Goal: Information Seeking & Learning: Learn about a topic

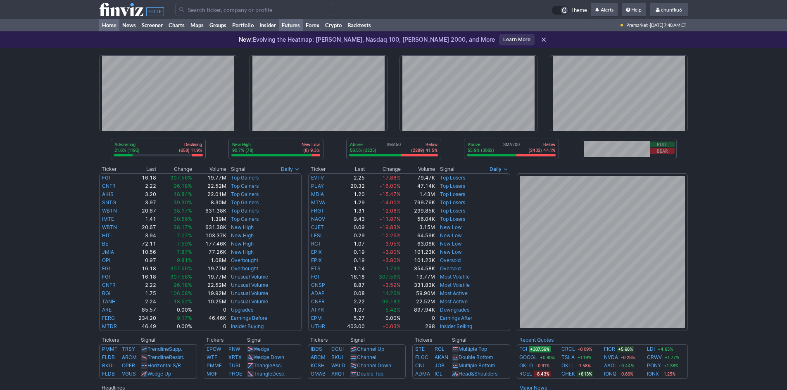
click at [289, 26] on link "Futures" at bounding box center [291, 25] width 24 height 12
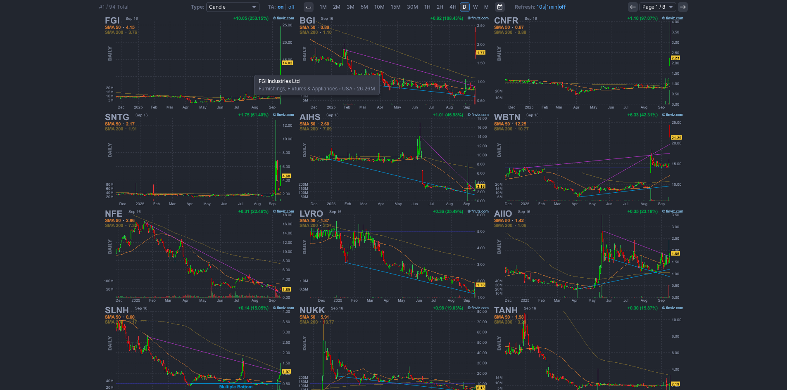
scroll to position [128, 0]
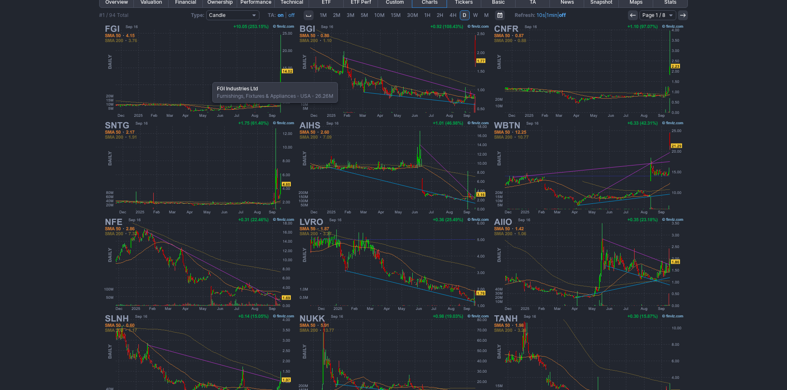
click at [208, 78] on img at bounding box center [198, 71] width 193 height 97
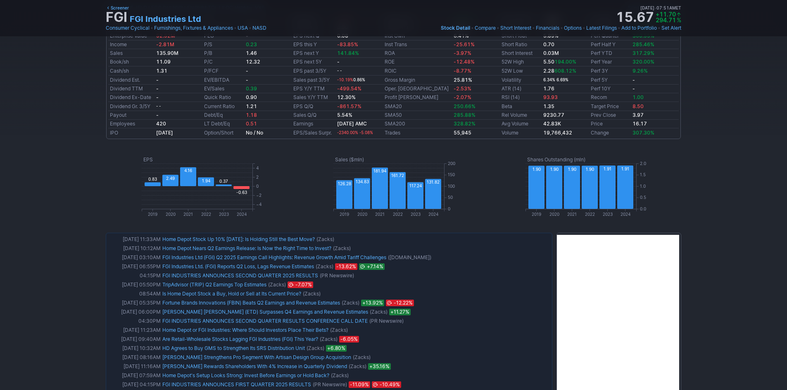
scroll to position [331, 0]
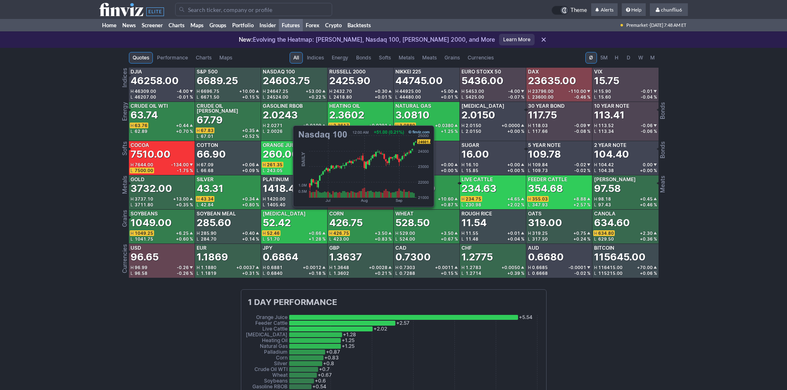
click at [289, 82] on div "24603.75" at bounding box center [286, 80] width 47 height 13
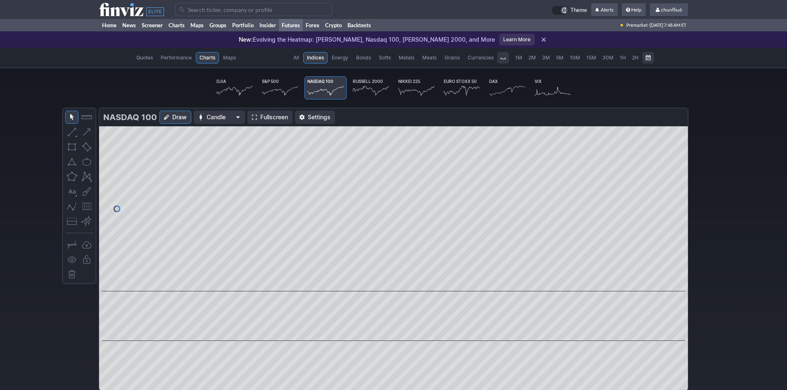
scroll to position [0, 51]
click at [263, 114] on span "Fullscreen" at bounding box center [274, 117] width 28 height 8
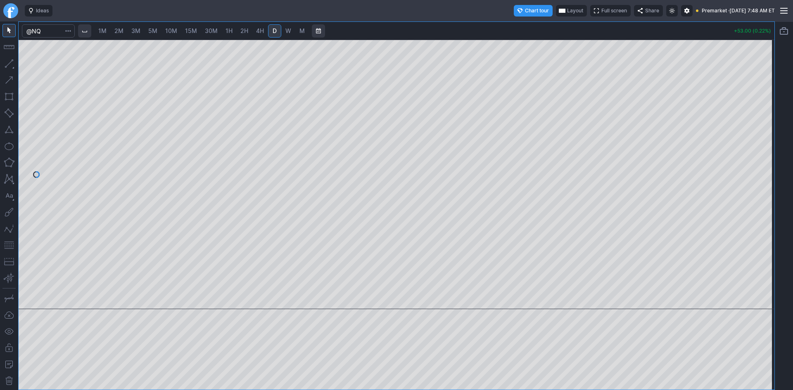
click at [168, 31] on span "10M" at bounding box center [171, 30] width 12 height 7
drag, startPoint x: 766, startPoint y: 105, endPoint x: 769, endPoint y: 99, distance: 7.1
click at [769, 99] on div at bounding box center [765, 172] width 17 height 249
drag, startPoint x: 773, startPoint y: 150, endPoint x: 758, endPoint y: 192, distance: 45.0
click at [758, 192] on div at bounding box center [765, 172] width 17 height 249
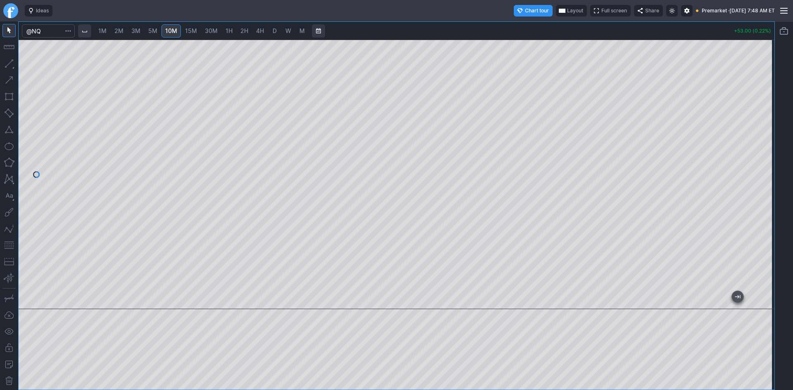
drag, startPoint x: 7, startPoint y: 244, endPoint x: 19, endPoint y: 240, distance: 11.9
click at [11, 242] on button "button" at bounding box center [8, 245] width 13 height 13
drag, startPoint x: 763, startPoint y: 118, endPoint x: 761, endPoint y: 174, distance: 55.4
click at [764, 174] on div at bounding box center [765, 172] width 17 height 249
click at [231, 31] on span "1H" at bounding box center [229, 30] width 7 height 7
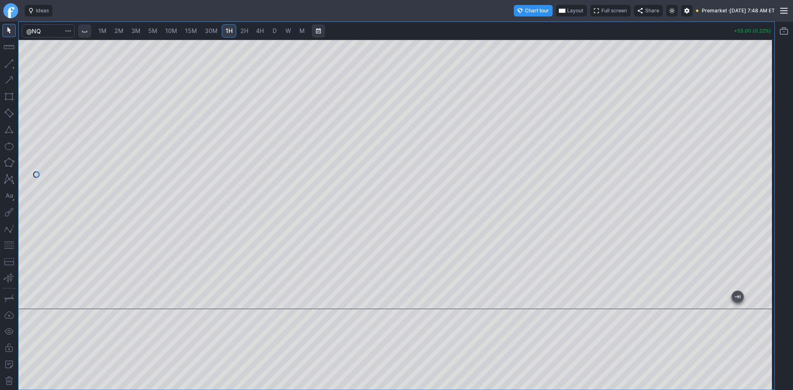
click at [751, 140] on div at bounding box center [397, 175] width 756 height 270
click at [177, 31] on span "10M" at bounding box center [171, 30] width 12 height 7
click at [147, 211] on div at bounding box center [397, 175] width 756 height 270
drag, startPoint x: 763, startPoint y: 121, endPoint x: 758, endPoint y: 159, distance: 38.8
click at [758, 159] on div at bounding box center [765, 172] width 17 height 249
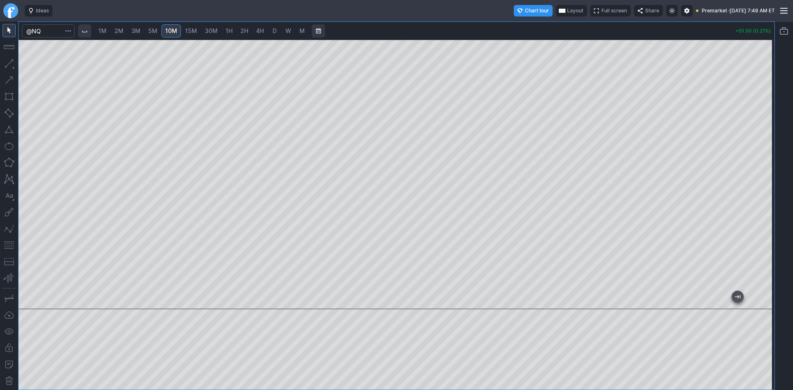
drag, startPoint x: 7, startPoint y: 245, endPoint x: 15, endPoint y: 243, distance: 8.2
click at [9, 245] on button "button" at bounding box center [8, 245] width 13 height 13
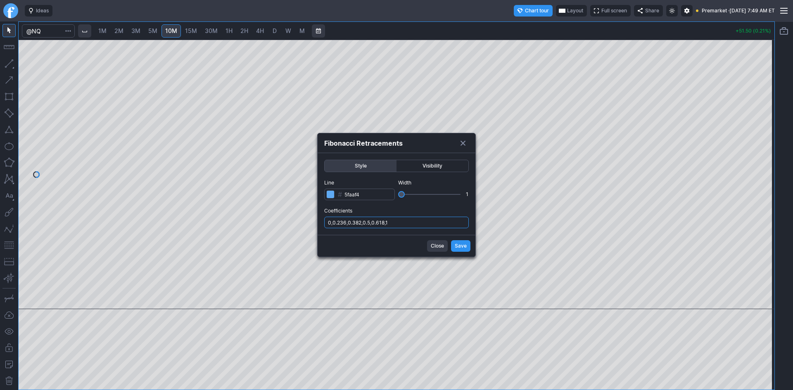
click at [419, 222] on input "0,0.236,0.382,0.5,0.618,1" at bounding box center [396, 223] width 145 height 12
type input "0,0.236,0.382,0.5,0.618,1,.786"
click at [462, 243] on span "Save" at bounding box center [461, 246] width 12 height 8
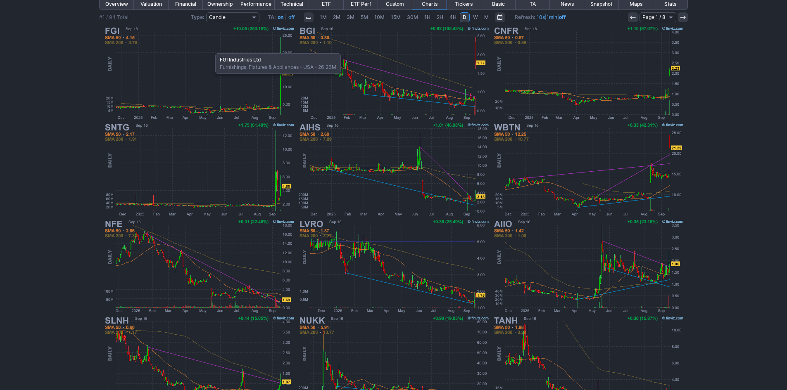
click at [211, 49] on img at bounding box center [198, 73] width 193 height 97
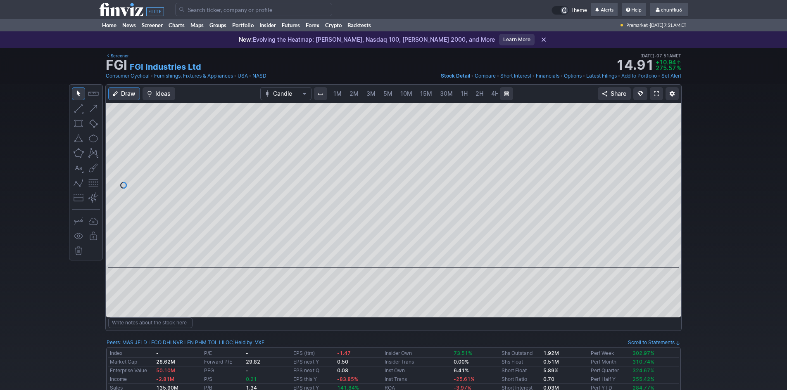
scroll to position [0, 45]
click at [656, 93] on span at bounding box center [656, 93] width 5 height 7
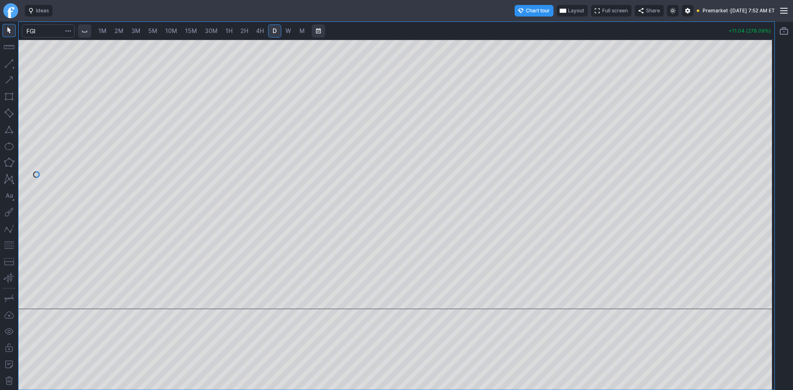
click at [123, 31] on span "2M" at bounding box center [118, 30] width 9 height 7
click at [568, 8] on span "Layout" at bounding box center [576, 11] width 16 height 8
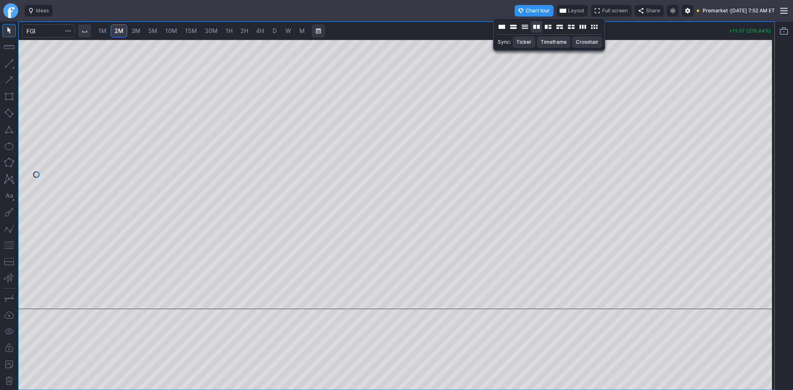
click at [538, 28] on button "Layout" at bounding box center [537, 27] width 12 height 12
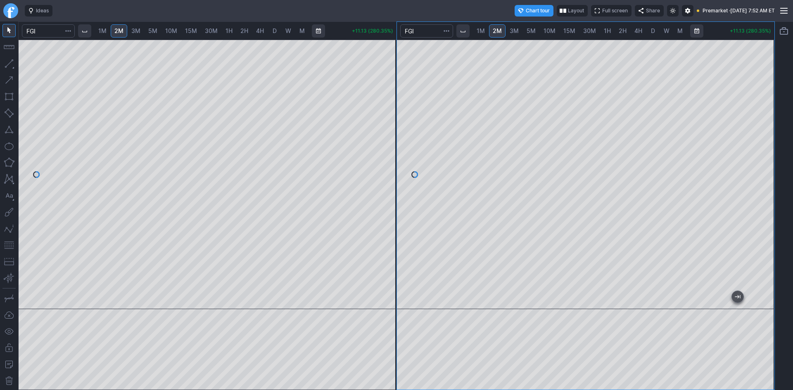
click at [548, 28] on span "10M" at bounding box center [550, 30] width 12 height 7
click at [532, 29] on span "5M" at bounding box center [531, 30] width 9 height 7
drag, startPoint x: 761, startPoint y: 88, endPoint x: 759, endPoint y: 138, distance: 50.0
click at [761, 136] on div at bounding box center [765, 172] width 17 height 249
click at [10, 245] on button "button" at bounding box center [8, 245] width 13 height 13
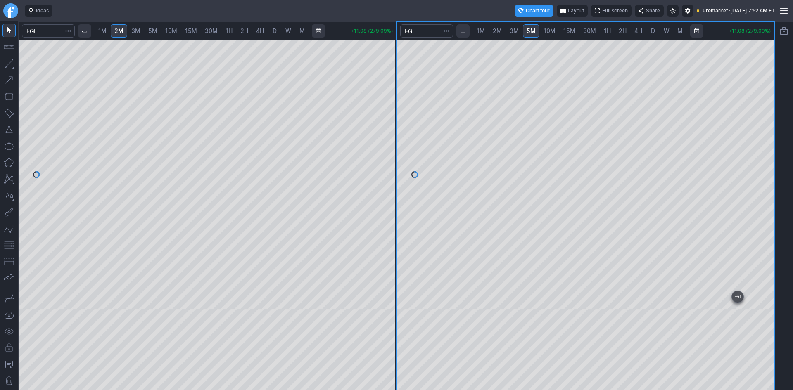
click at [774, 169] on div at bounding box center [765, 172] width 17 height 249
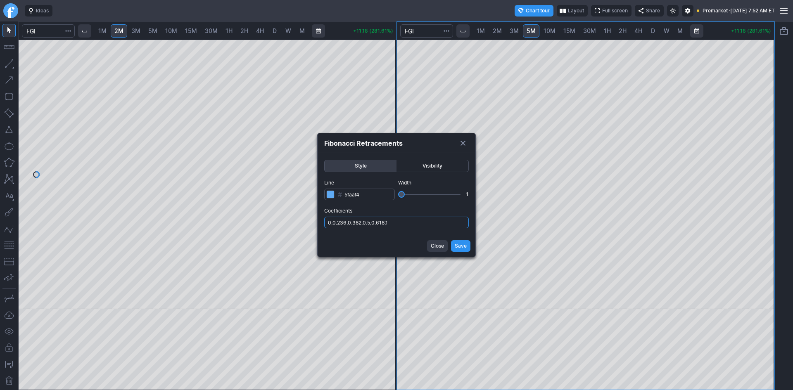
click at [421, 224] on input "0,0.236,0.382,0.5,0.618,1" at bounding box center [396, 223] width 145 height 12
type input "0,0.236,0.382,0.5,0.618,1,.786"
click at [459, 249] on span "Save" at bounding box center [461, 246] width 12 height 8
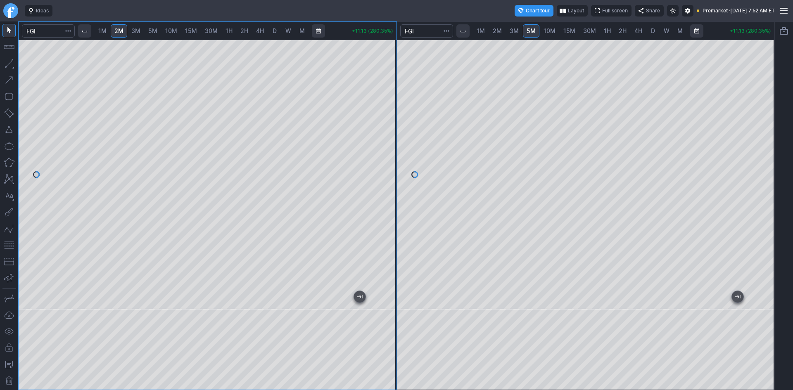
drag, startPoint x: 387, startPoint y: 158, endPoint x: 381, endPoint y: 193, distance: 35.2
click at [383, 193] on div at bounding box center [387, 172] width 17 height 249
click at [9, 243] on button "button" at bounding box center [8, 245] width 13 height 13
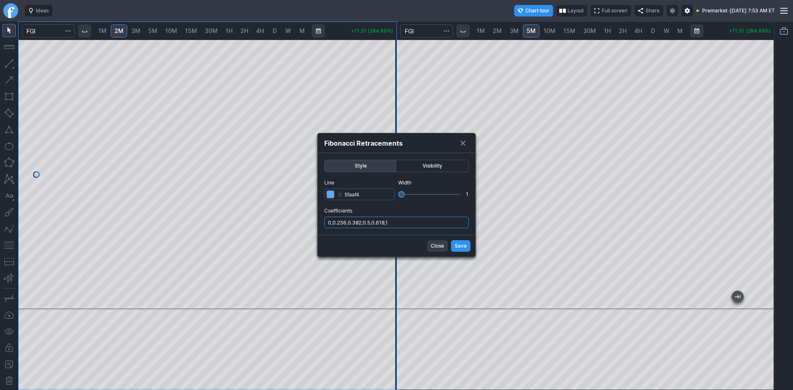
click at [402, 225] on input "0,0.236,0.382,0.5,0.618,1" at bounding box center [396, 223] width 145 height 12
type input "0,0.236,0.382,0.5,0.618,1,.786"
click at [456, 247] on span "Save" at bounding box center [461, 246] width 12 height 8
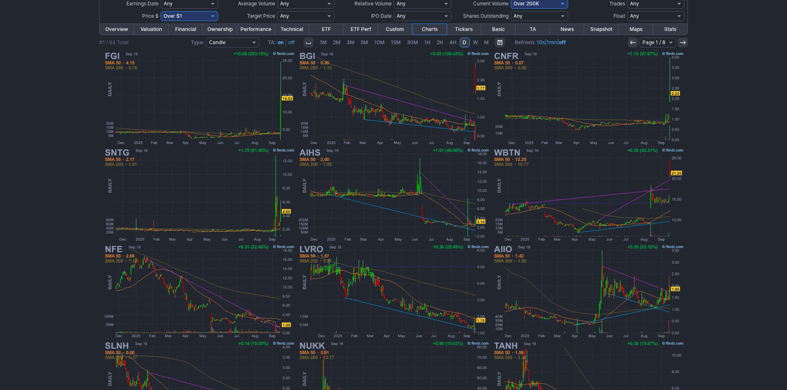
scroll to position [87, 0]
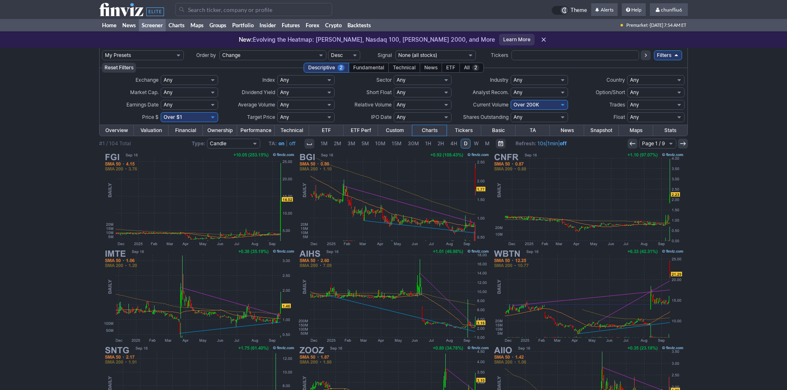
click at [196, 118] on select "Any Under $1 Under $2 Under $3 Under $4 Under $5 Under $7 Under $10 Under $15 U…" at bounding box center [189, 117] width 57 height 10
select select "o10"
click at [161, 112] on select "Any Under $1 Under $2 Under $3 Under $4 Under $5 Under $7 Under $10 Under $15 U…" at bounding box center [189, 117] width 57 height 10
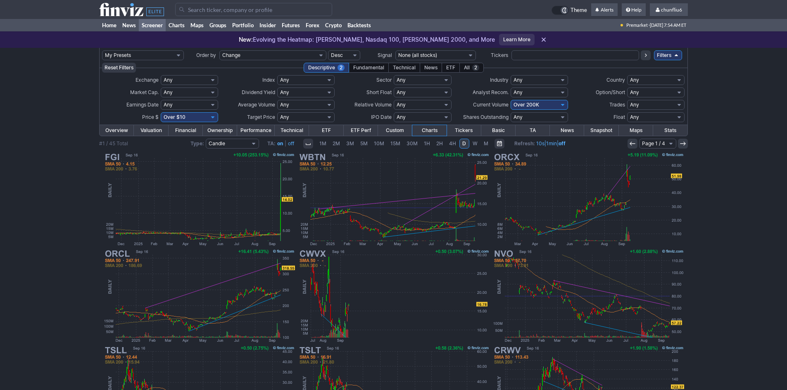
click at [542, 101] on select "Any Under 50K Under 100K Under 500K Under 750K Under 1M Over 0 Over 50K Over 10…" at bounding box center [539, 105] width 57 height 10
select select "o50"
click at [511, 100] on select "Any Under 50K Under 100K Under 500K Under 750K Under 1M Over 0 Over 50K Over 10…" at bounding box center [539, 105] width 57 height 10
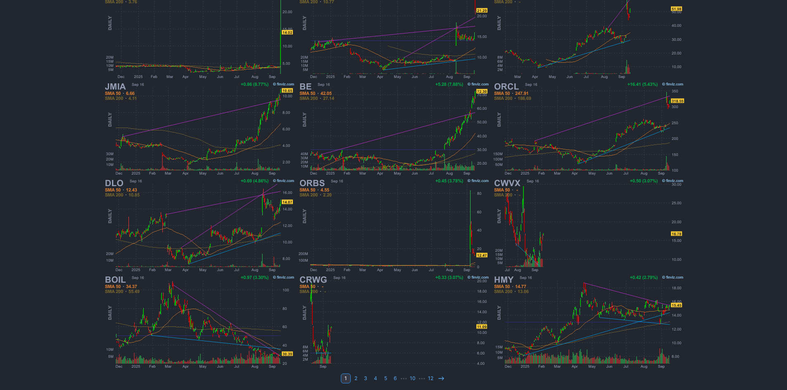
scroll to position [170, 0]
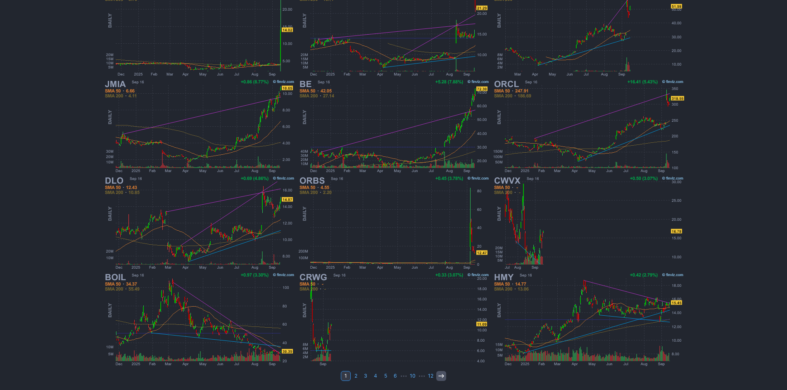
click at [438, 376] on icon at bounding box center [441, 376] width 7 height 7
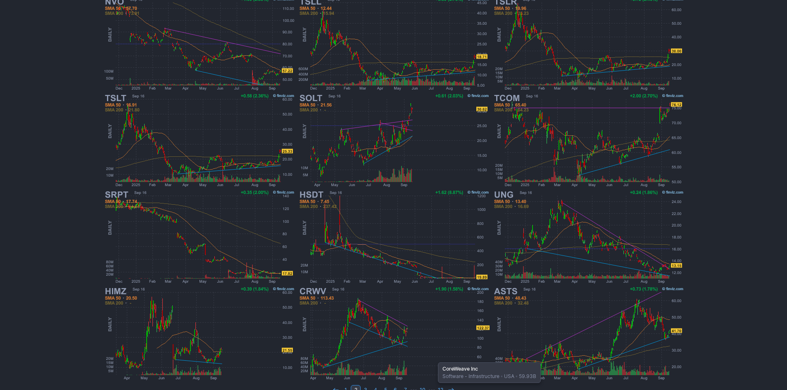
scroll to position [170, 0]
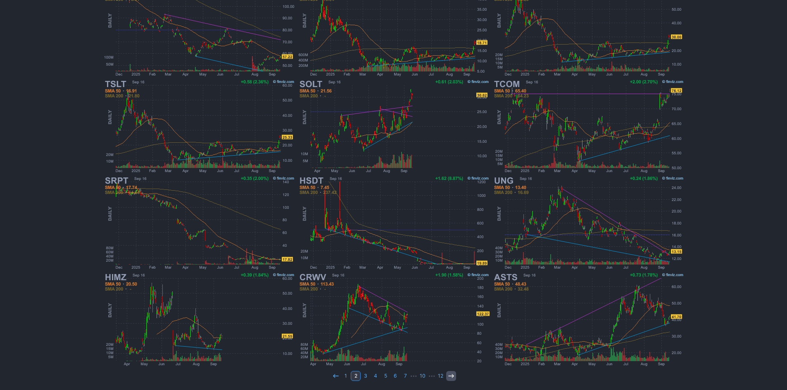
click at [451, 375] on icon at bounding box center [451, 376] width 7 height 7
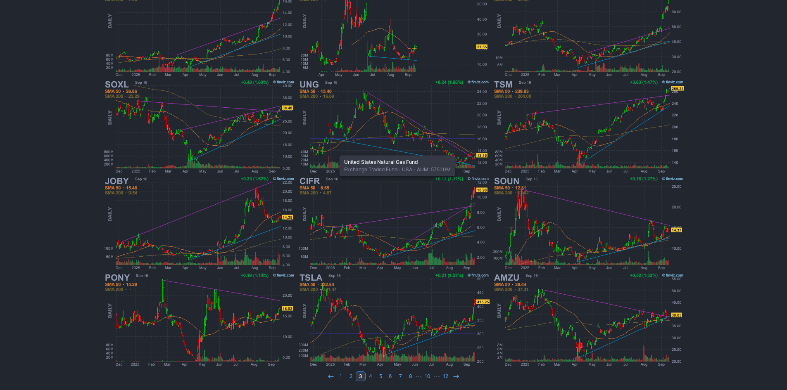
scroll to position [170, 0]
click at [343, 374] on link "1" at bounding box center [341, 376] width 10 height 10
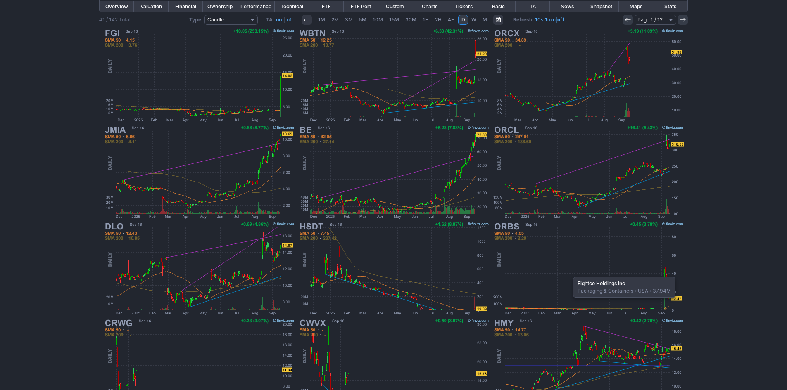
scroll to position [170, 0]
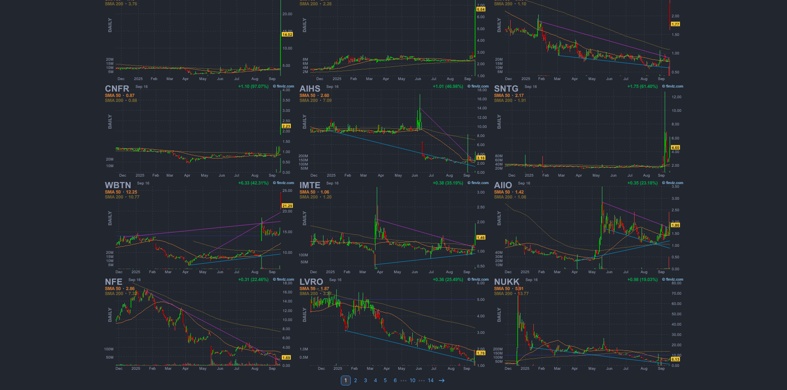
scroll to position [170, 0]
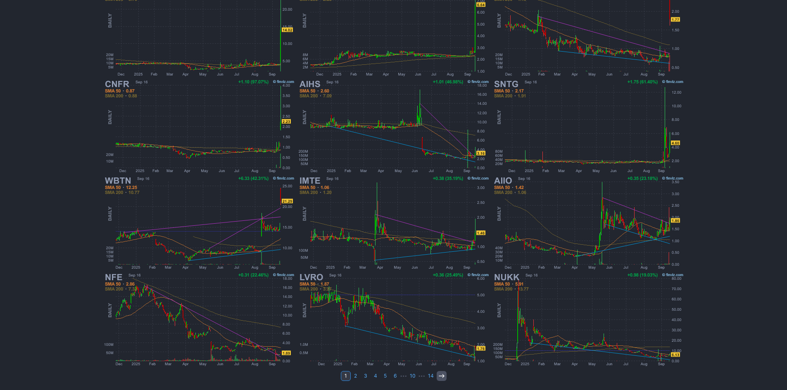
click at [437, 376] on link at bounding box center [442, 376] width 10 height 10
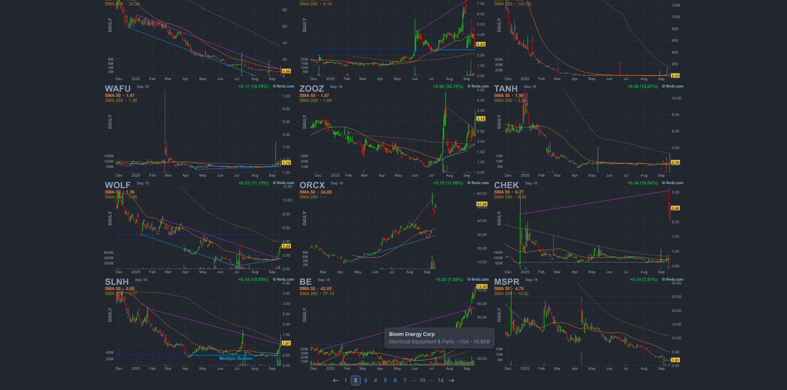
scroll to position [170, 0]
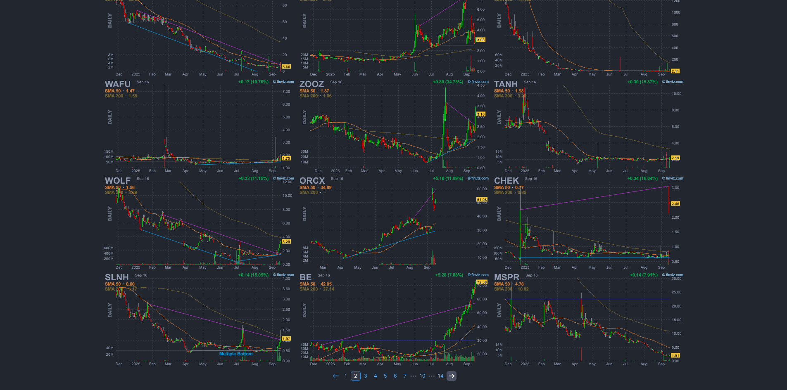
click at [452, 376] on icon at bounding box center [451, 376] width 7 height 7
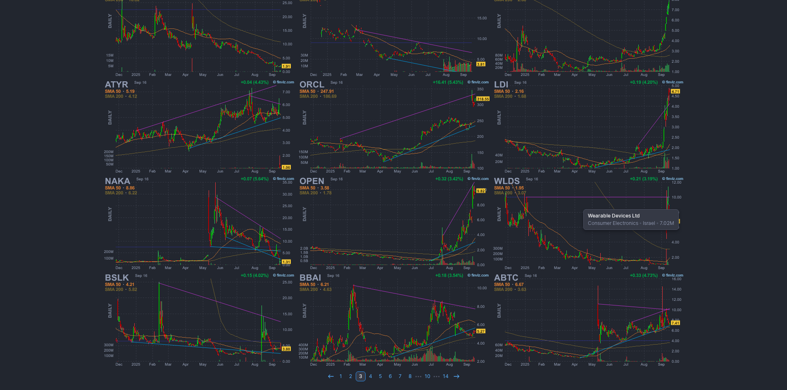
scroll to position [170, 0]
click at [457, 376] on use at bounding box center [456, 376] width 5 height 4
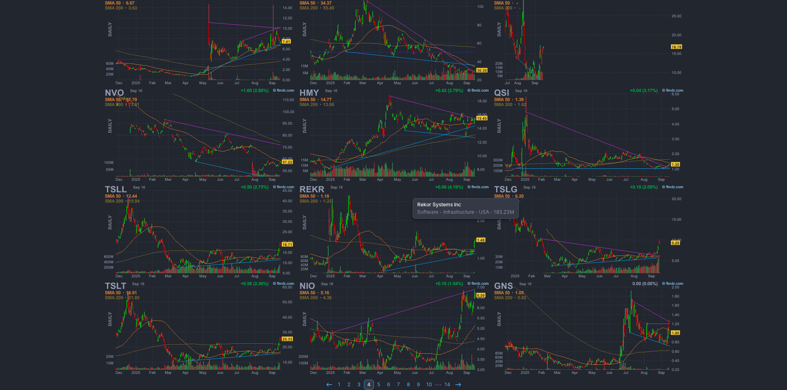
scroll to position [170, 0]
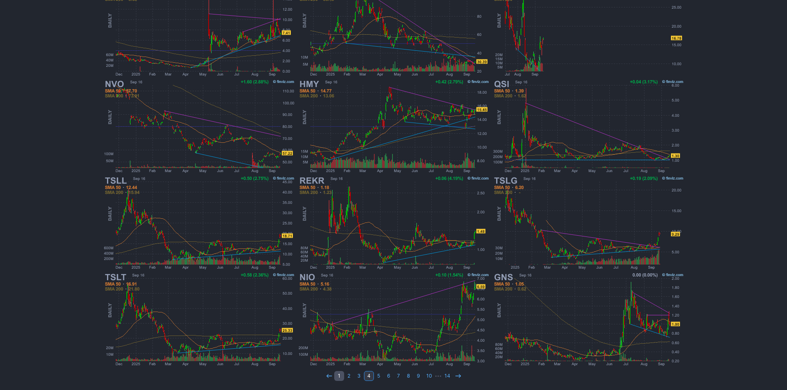
click at [340, 373] on link "1" at bounding box center [339, 376] width 10 height 10
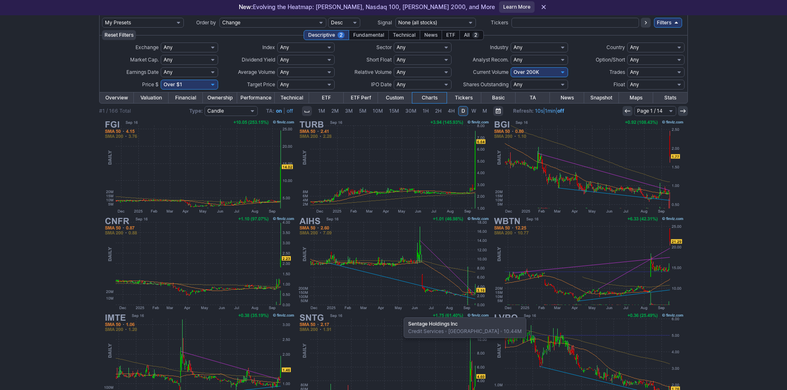
scroll to position [5, 0]
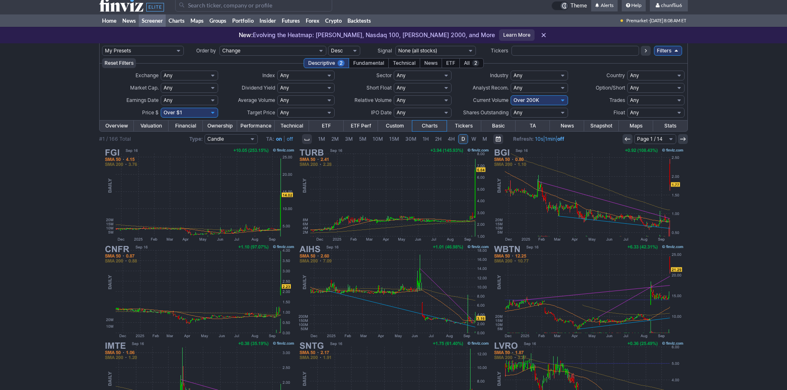
click at [214, 111] on select "Any Under $1 Under $2 Under $3 Under $4 Under $5 Under $7 Under $10 Under $15 U…" at bounding box center [189, 113] width 57 height 10
select select "o10"
click at [161, 108] on select "Any Under $1 Under $2 Under $3 Under $4 Under $5 Under $7 Under $10 Under $15 U…" at bounding box center [189, 113] width 57 height 10
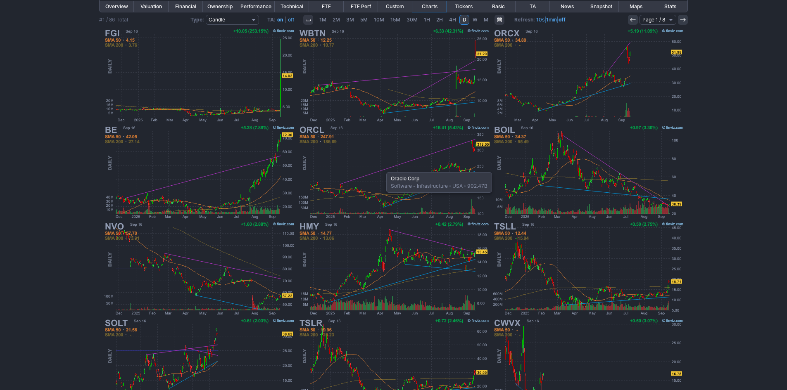
scroll to position [165, 0]
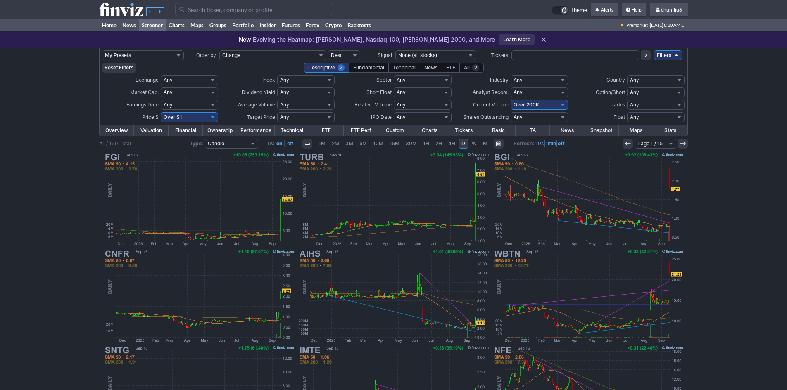
click at [218, 10] on input "Search" at bounding box center [253, 9] width 157 height 13
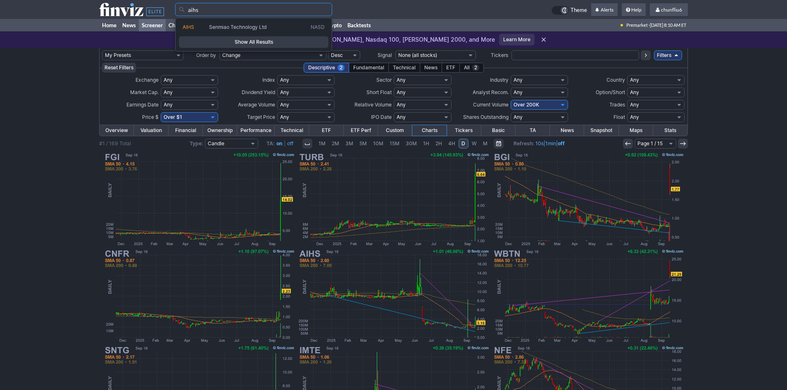
type input "aihs"
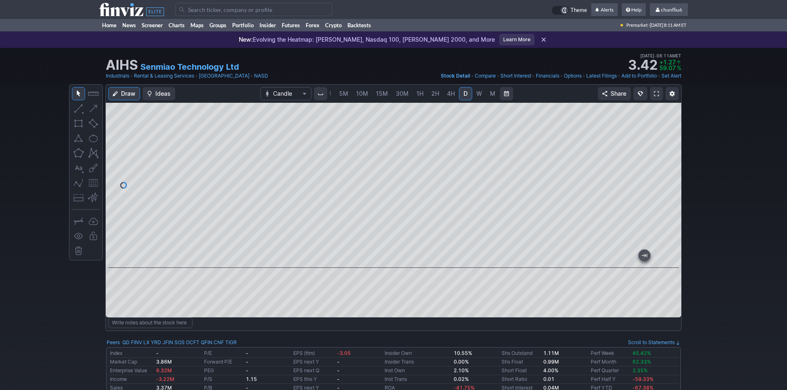
click at [653, 92] on link at bounding box center [656, 93] width 13 height 13
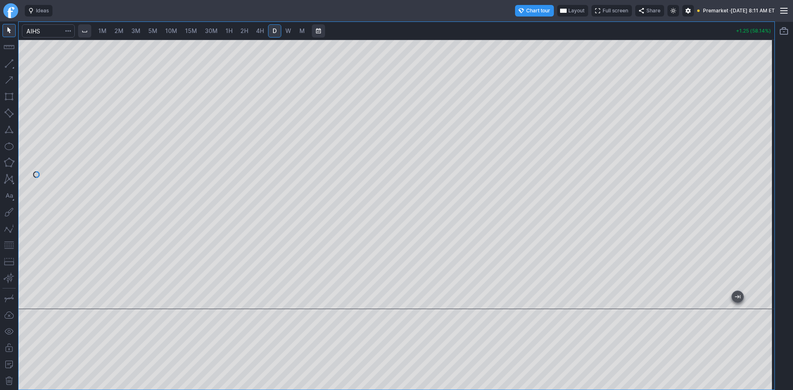
click at [557, 10] on button "Layout" at bounding box center [572, 11] width 31 height 12
click at [535, 25] on button "Layout" at bounding box center [538, 27] width 12 height 12
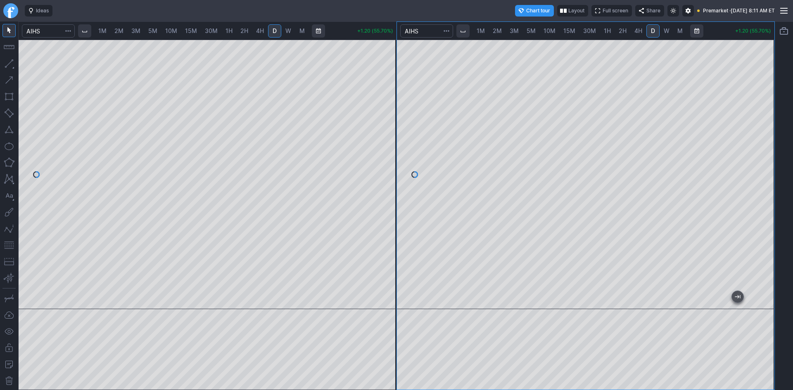
drag, startPoint x: 765, startPoint y: 208, endPoint x: 763, endPoint y: 171, distance: 37.2
click at [763, 171] on div at bounding box center [765, 172] width 17 height 249
click at [636, 29] on span "4H" at bounding box center [639, 30] width 8 height 7
click at [622, 30] on span "2H" at bounding box center [623, 30] width 8 height 7
click at [636, 31] on span "4H" at bounding box center [639, 30] width 8 height 7
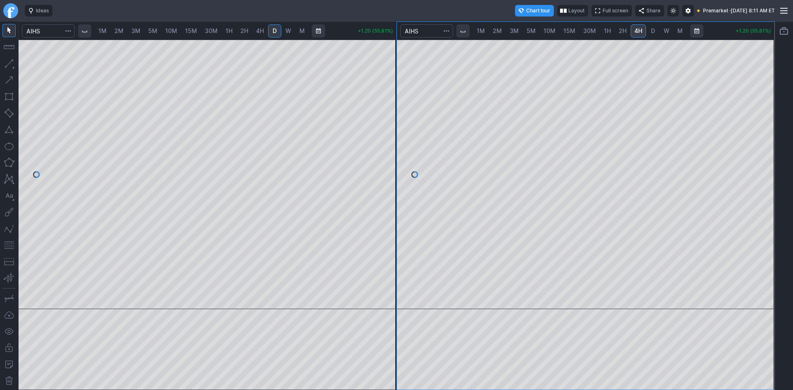
click at [622, 31] on span "2H" at bounding box center [623, 30] width 8 height 7
click at [609, 31] on span "1H" at bounding box center [607, 30] width 7 height 7
drag, startPoint x: 761, startPoint y: 197, endPoint x: 764, endPoint y: 203, distance: 6.3
click at [764, 203] on div at bounding box center [765, 172] width 17 height 249
drag, startPoint x: 769, startPoint y: 198, endPoint x: 757, endPoint y: 145, distance: 54.9
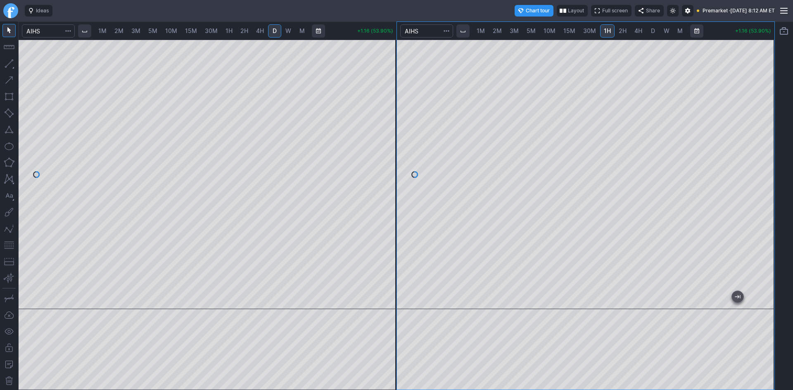
click at [757, 145] on div at bounding box center [765, 172] width 17 height 249
click at [8, 247] on button "button" at bounding box center [8, 245] width 13 height 13
click at [121, 32] on span "2M" at bounding box center [118, 30] width 9 height 7
drag, startPoint x: 388, startPoint y: 79, endPoint x: 393, endPoint y: 117, distance: 37.9
click at [393, 117] on div at bounding box center [387, 172] width 17 height 249
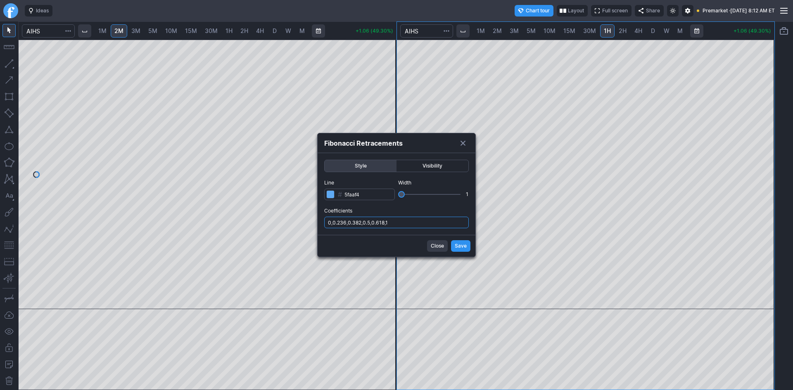
click at [409, 224] on input "0,0.236,0.382,0.5,0.618,1" at bounding box center [396, 223] width 145 height 12
type input "0,0.236,0.382,0.5,0.618,1,.786"
click at [461, 249] on span "Save" at bounding box center [461, 246] width 12 height 8
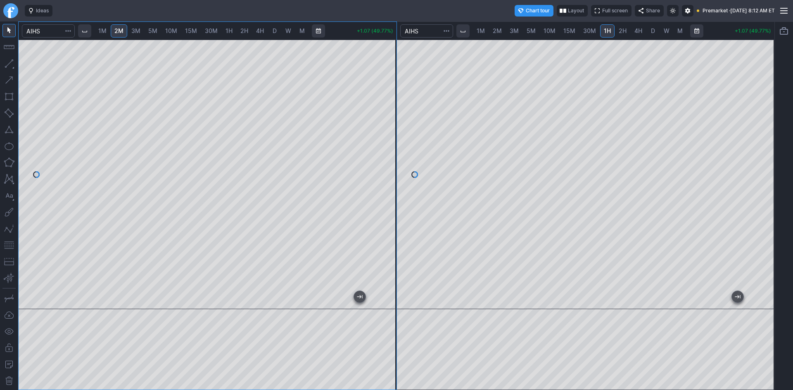
drag, startPoint x: 387, startPoint y: 159, endPoint x: 393, endPoint y: 201, distance: 41.8
click at [393, 201] on div at bounding box center [387, 172] width 17 height 249
drag, startPoint x: 8, startPoint y: 248, endPoint x: 18, endPoint y: 245, distance: 9.9
click at [8, 248] on button "button" at bounding box center [8, 245] width 13 height 13
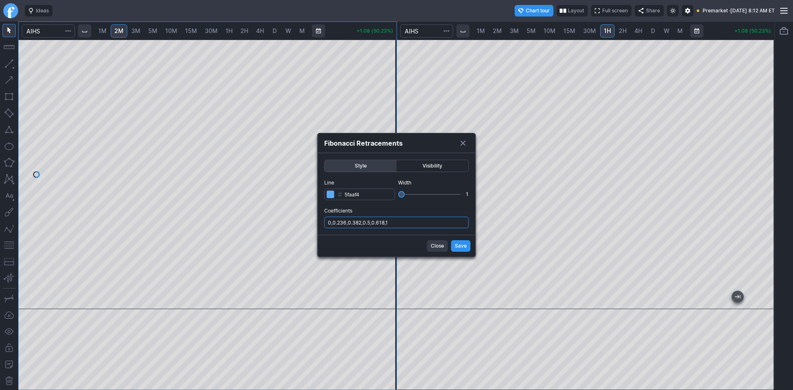
click at [400, 224] on input "0,0.236,0.382,0.5,0.618,1" at bounding box center [396, 223] width 145 height 12
type input "0,0.236,0.382,0.5,0.618,1,.786"
click at [452, 245] on button "Save" at bounding box center [460, 246] width 19 height 12
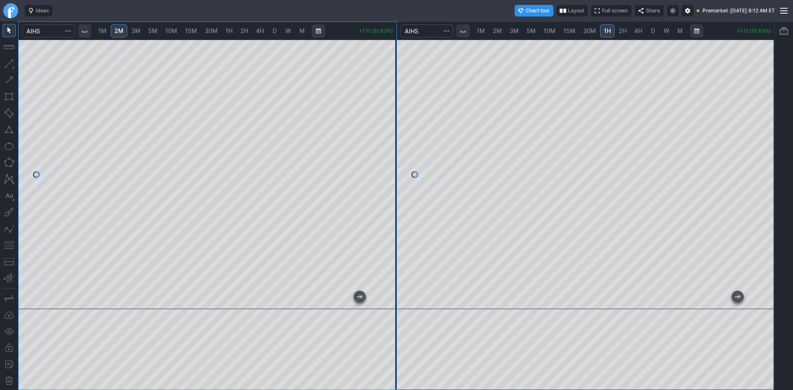
drag, startPoint x: 392, startPoint y: 203, endPoint x: 391, endPoint y: 192, distance: 11.2
click at [391, 192] on div at bounding box center [387, 172] width 17 height 249
drag, startPoint x: 385, startPoint y: 150, endPoint x: 387, endPoint y: 133, distance: 16.6
click at [387, 133] on div at bounding box center [387, 172] width 17 height 249
click at [8, 129] on button "button" at bounding box center [8, 129] width 13 height 13
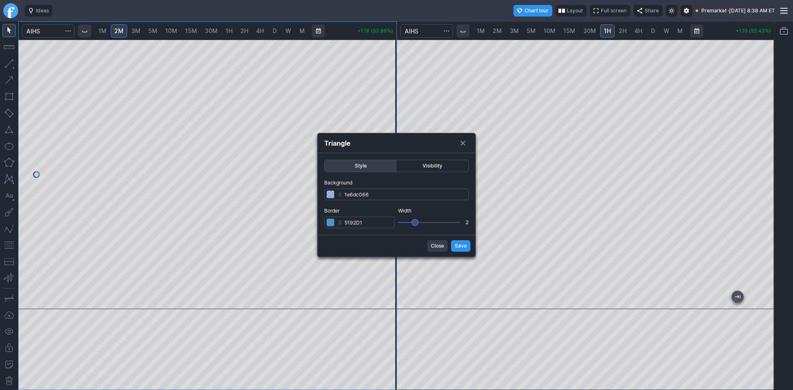
type input "1"
click at [405, 222] on input "Width 1" at bounding box center [429, 222] width 62 height 1
click at [378, 190] on input "1e6dc066" at bounding box center [396, 195] width 145 height 12
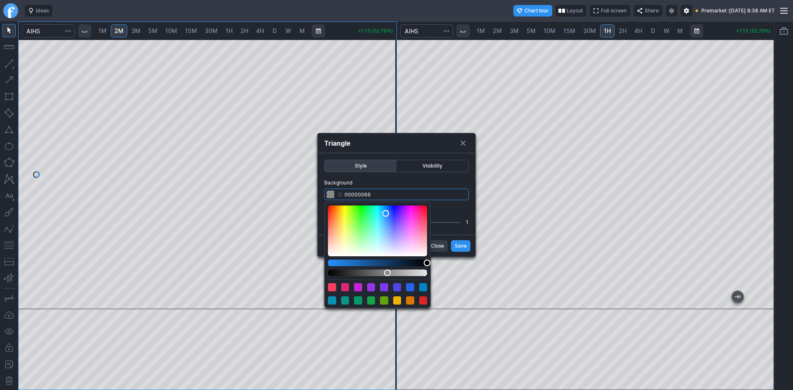
drag, startPoint x: 352, startPoint y: 261, endPoint x: 435, endPoint y: 261, distance: 82.2
click at [435, 261] on body "Ideas Chart tour Layout Full screen Share Premarket · Tue SEP 16 2025 8:38 AM E…" at bounding box center [396, 195] width 793 height 390
drag, startPoint x: 389, startPoint y: 271, endPoint x: 406, endPoint y: 271, distance: 16.9
click at [406, 271] on div "Alpha" at bounding box center [405, 273] width 7 height 7
type input "0000001a"
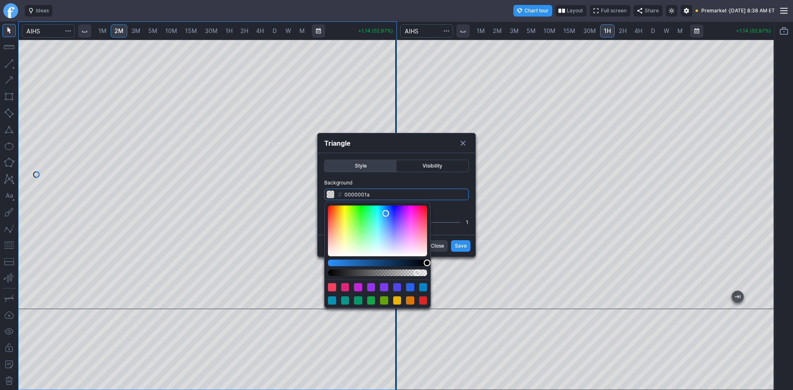
drag, startPoint x: 406, startPoint y: 271, endPoint x: 417, endPoint y: 271, distance: 11.6
click at [417, 271] on div "Alpha" at bounding box center [417, 273] width 7 height 7
click at [466, 143] on div "Triangle Style Visibility Background # 0000001a Border # 5192D1 Width 1 Close S…" at bounding box center [396, 195] width 159 height 124
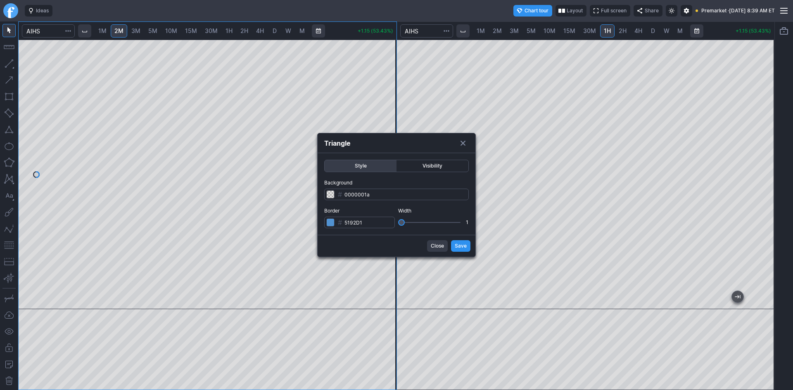
click at [458, 245] on span "Save" at bounding box center [461, 246] width 12 height 8
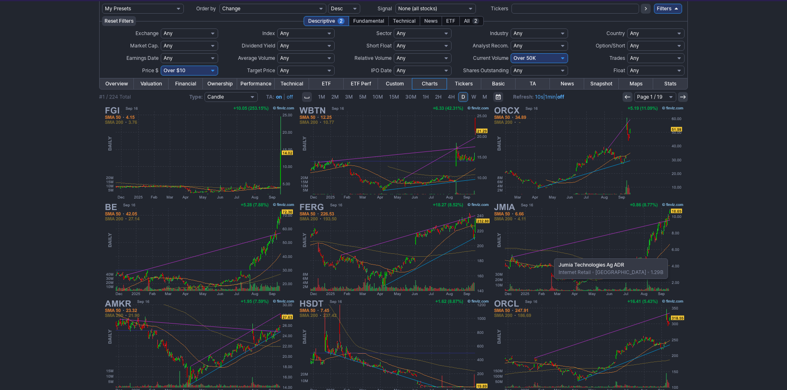
scroll to position [46, 0]
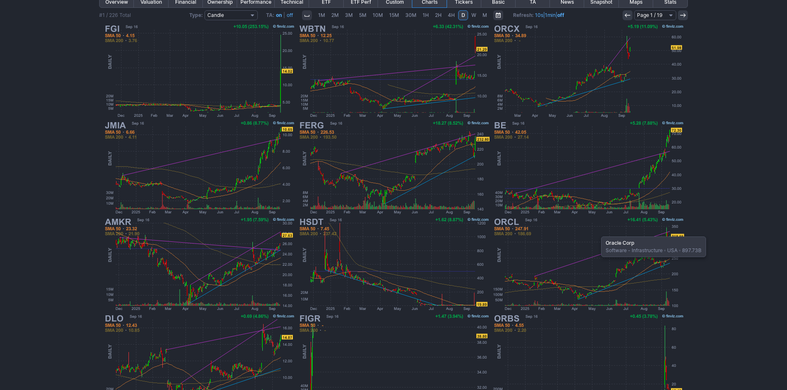
scroll to position [170, 0]
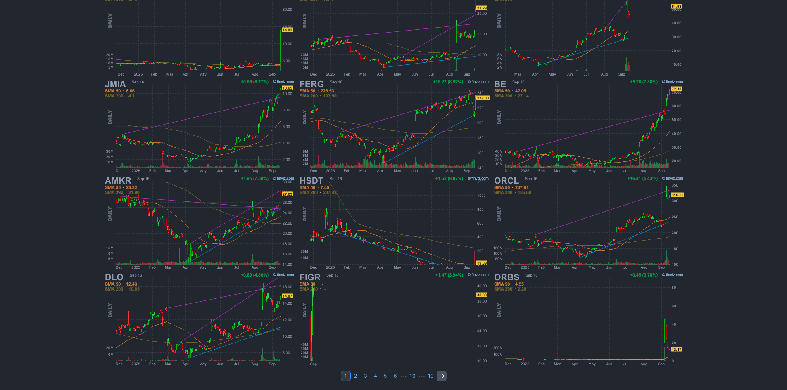
click at [441, 376] on use at bounding box center [441, 376] width 5 height 4
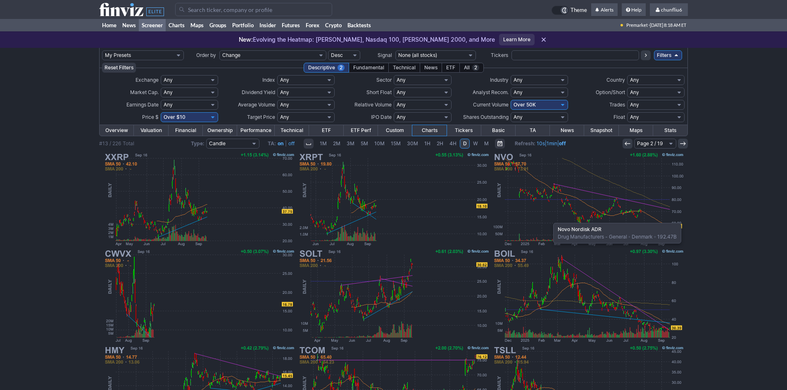
click at [549, 219] on img at bounding box center [588, 199] width 193 height 97
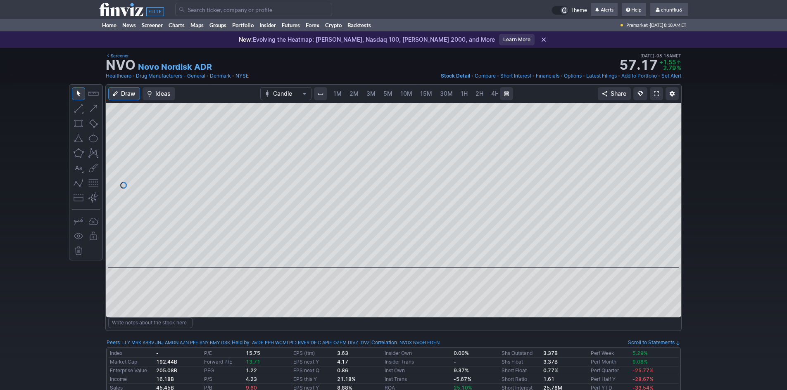
scroll to position [0, 45]
click at [662, 156] on div at bounding box center [394, 185] width 576 height 165
drag, startPoint x: 668, startPoint y: 220, endPoint x: 671, endPoint y: 209, distance: 12.2
click at [671, 209] on div at bounding box center [672, 183] width 17 height 145
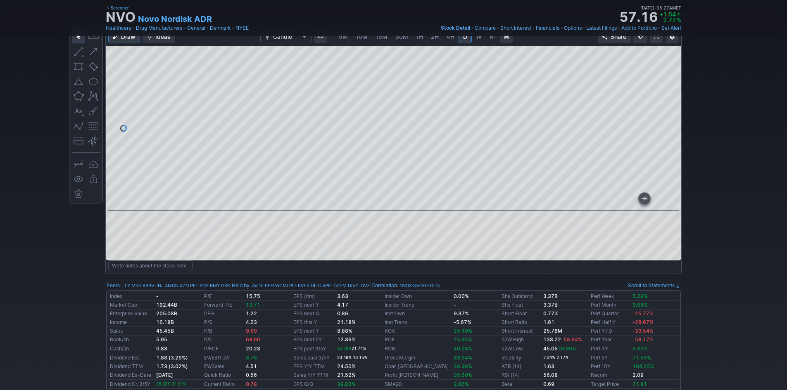
scroll to position [0, 0]
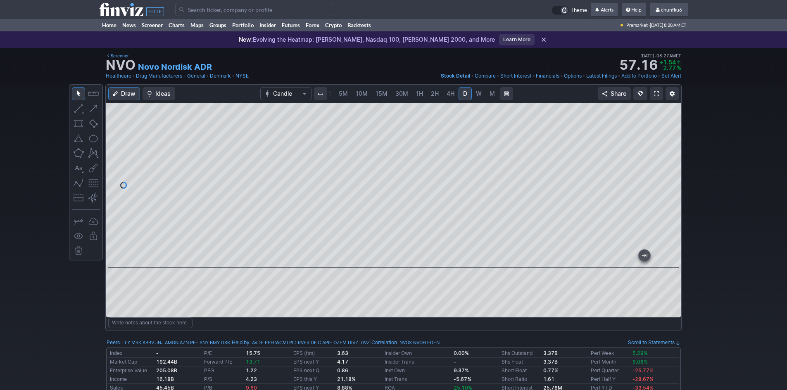
click at [656, 91] on span at bounding box center [656, 93] width 5 height 7
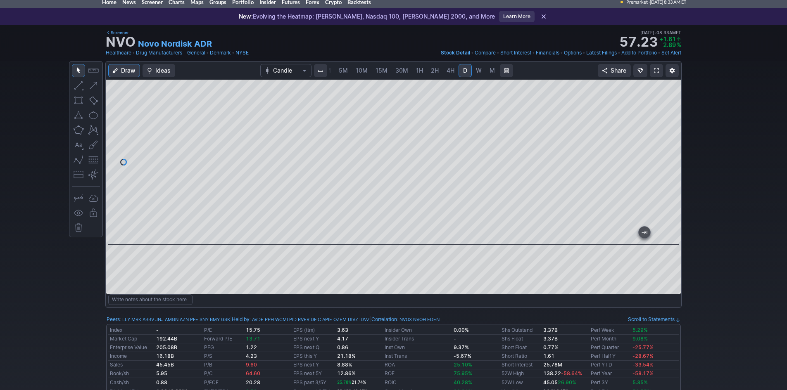
scroll to position [41, 0]
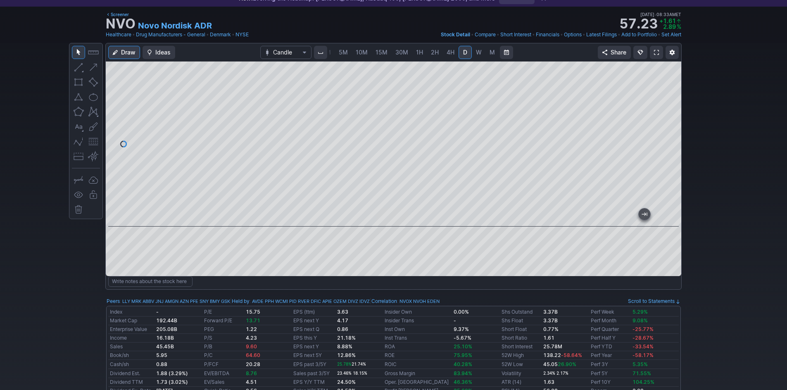
drag, startPoint x: 672, startPoint y: 197, endPoint x: 674, endPoint y: 172, distance: 25.3
click at [674, 172] on div at bounding box center [672, 142] width 17 height 145
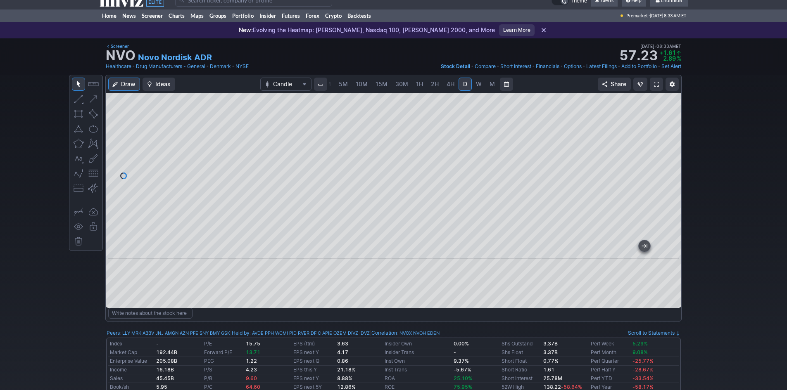
scroll to position [0, 0]
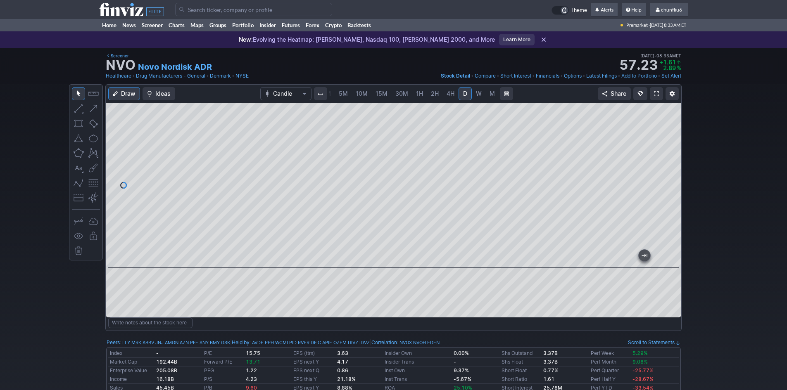
drag, startPoint x: 677, startPoint y: 231, endPoint x: 680, endPoint y: 193, distance: 38.2
click at [680, 193] on div at bounding box center [672, 183] width 17 height 145
drag, startPoint x: 671, startPoint y: 164, endPoint x: 677, endPoint y: 230, distance: 65.5
click at [677, 230] on div at bounding box center [672, 183] width 17 height 145
click at [448, 95] on span "4H" at bounding box center [451, 93] width 8 height 7
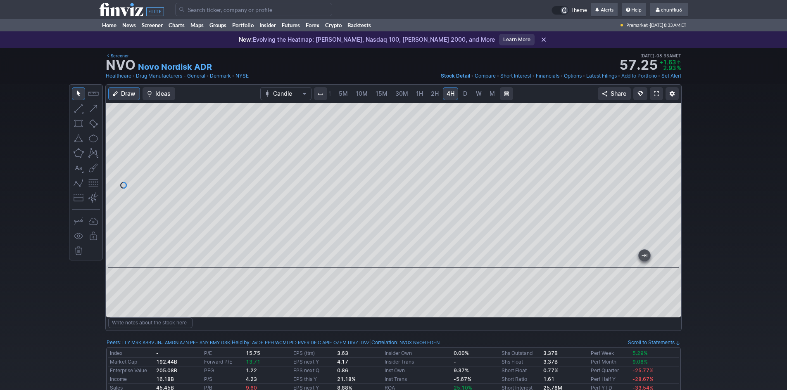
click at [660, 169] on div at bounding box center [394, 185] width 576 height 165
click at [654, 94] on span at bounding box center [656, 93] width 5 height 7
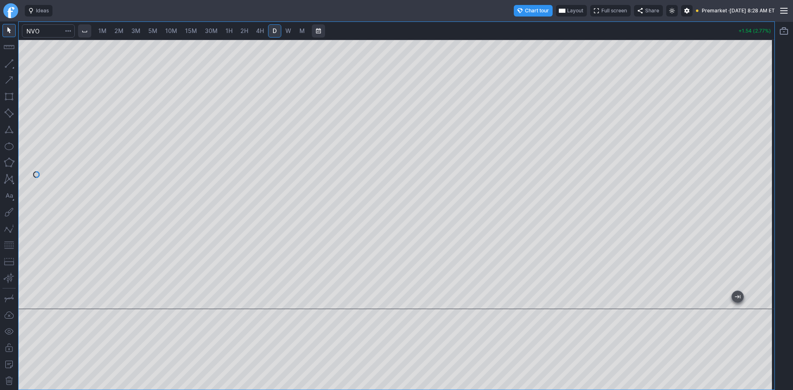
click at [119, 31] on span "2M" at bounding box center [118, 30] width 9 height 7
drag, startPoint x: 764, startPoint y: 102, endPoint x: 761, endPoint y: 146, distance: 43.5
click at [767, 145] on div at bounding box center [765, 172] width 17 height 249
click at [567, 12] on span "Layout" at bounding box center [575, 11] width 16 height 8
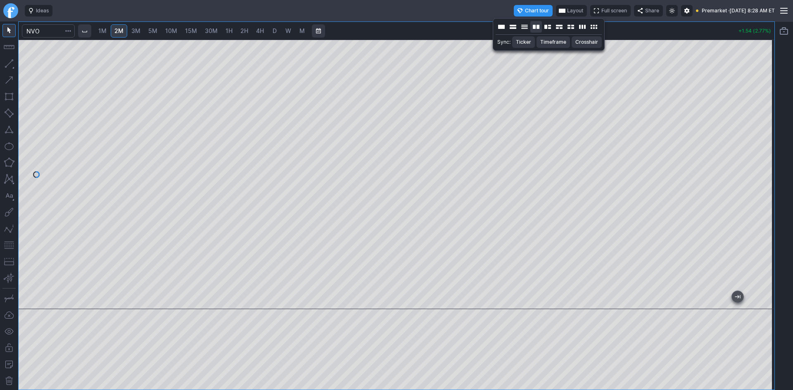
click at [537, 26] on button "Layout" at bounding box center [536, 27] width 12 height 12
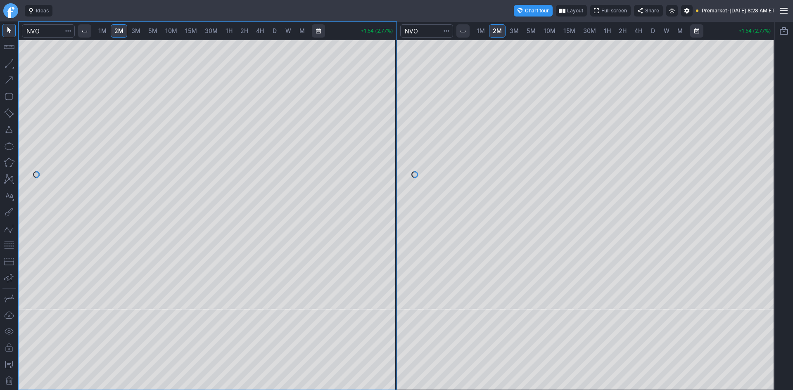
click at [534, 31] on span "5M" at bounding box center [531, 30] width 9 height 7
drag, startPoint x: 771, startPoint y: 86, endPoint x: 757, endPoint y: 135, distance: 51.0
click at [757, 135] on div at bounding box center [765, 172] width 17 height 249
click at [550, 31] on span "10M" at bounding box center [550, 30] width 12 height 7
drag, startPoint x: 762, startPoint y: 82, endPoint x: 759, endPoint y: 161, distance: 79.0
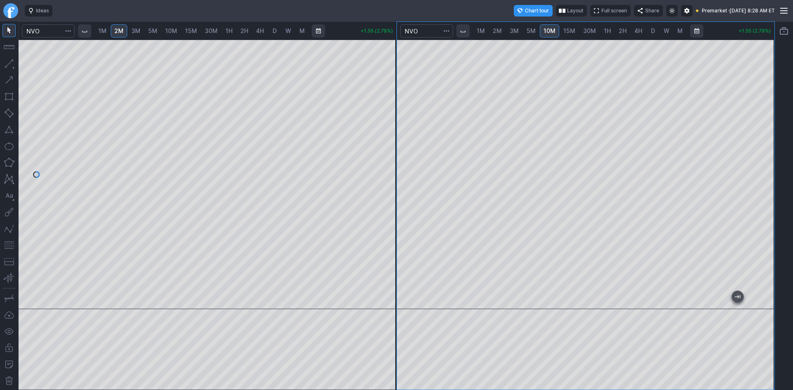
click at [759, 161] on div at bounding box center [765, 172] width 17 height 249
click at [591, 31] on span "30M" at bounding box center [589, 30] width 13 height 7
drag, startPoint x: 768, startPoint y: 123, endPoint x: 767, endPoint y: 181, distance: 58.3
click at [767, 181] on div at bounding box center [765, 172] width 17 height 249
click at [11, 243] on button "button" at bounding box center [8, 245] width 13 height 13
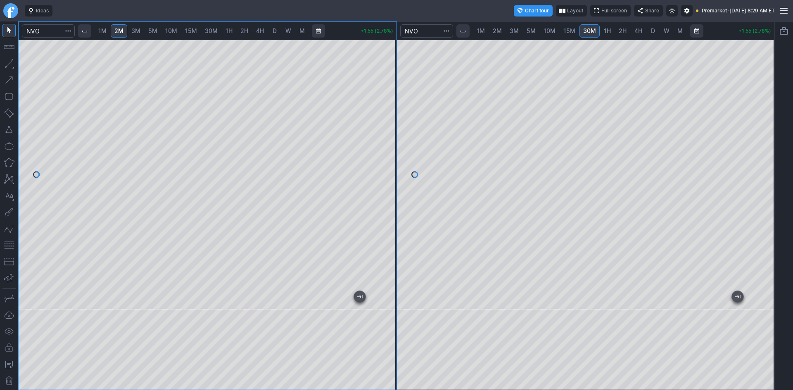
drag, startPoint x: 391, startPoint y: 155, endPoint x: 381, endPoint y: 174, distance: 22.4
click at [381, 173] on div at bounding box center [387, 172] width 17 height 249
drag, startPoint x: 390, startPoint y: 182, endPoint x: 381, endPoint y: 210, distance: 29.5
click at [387, 210] on div at bounding box center [387, 172] width 17 height 249
drag, startPoint x: 11, startPoint y: 243, endPoint x: 16, endPoint y: 235, distance: 8.9
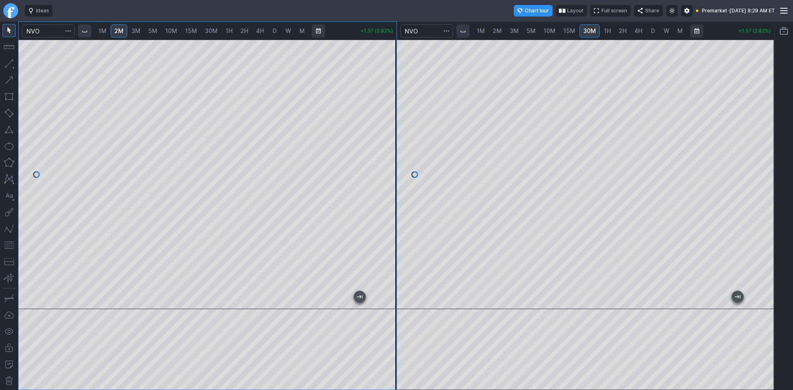
click at [11, 242] on button "button" at bounding box center [8, 245] width 13 height 13
drag, startPoint x: 766, startPoint y: 144, endPoint x: 766, endPoint y: 90, distance: 53.7
click at [766, 90] on div at bounding box center [765, 172] width 17 height 249
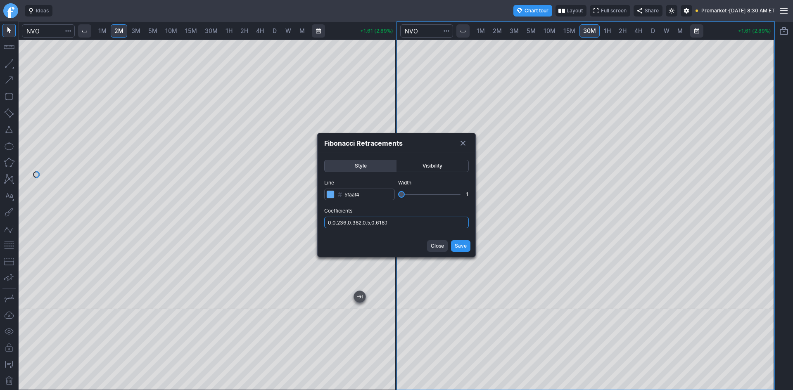
drag, startPoint x: 419, startPoint y: 221, endPoint x: 421, endPoint y: 228, distance: 7.6
click at [420, 221] on input "0,0.236,0.382,0.5,0.618,1" at bounding box center [396, 223] width 145 height 12
type input "0,0.236,0.382,0.5,0.618,1,.786"
click at [453, 244] on button "Save" at bounding box center [460, 246] width 19 height 12
click at [405, 224] on input "0,0.236,0.382,0.5,0.618,1" at bounding box center [396, 223] width 145 height 12
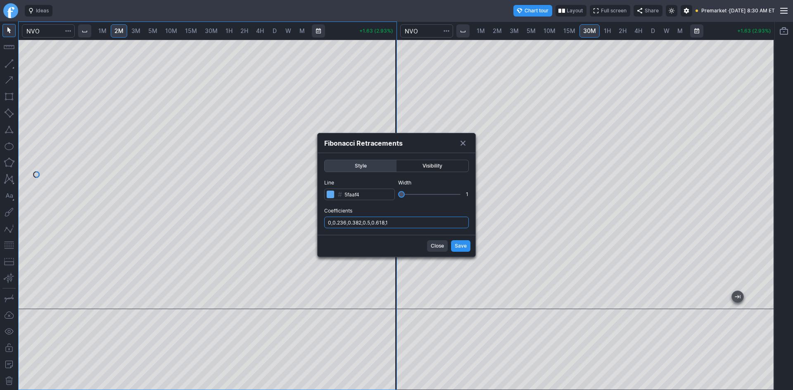
type input "0,0.236,0.382,0.5,0.618,1,.786"
click at [462, 247] on span "Save" at bounding box center [461, 246] width 12 height 8
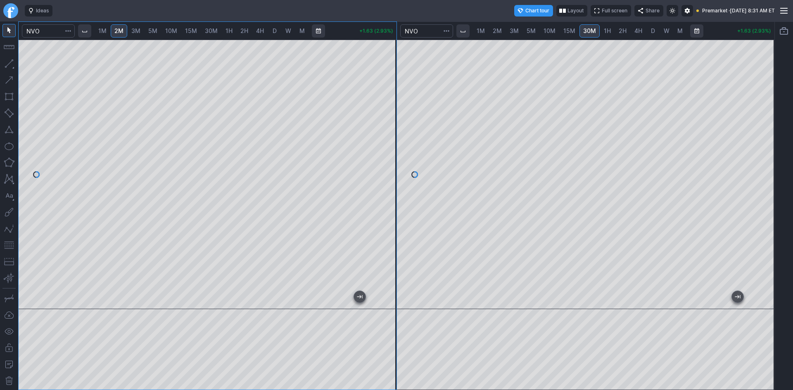
drag, startPoint x: 390, startPoint y: 155, endPoint x: 383, endPoint y: 190, distance: 35.8
click at [387, 187] on div at bounding box center [387, 172] width 17 height 249
drag, startPoint x: 385, startPoint y: 171, endPoint x: 394, endPoint y: 143, distance: 29.9
click at [394, 143] on div at bounding box center [387, 172] width 17 height 249
click at [383, 210] on div at bounding box center [387, 172] width 17 height 249
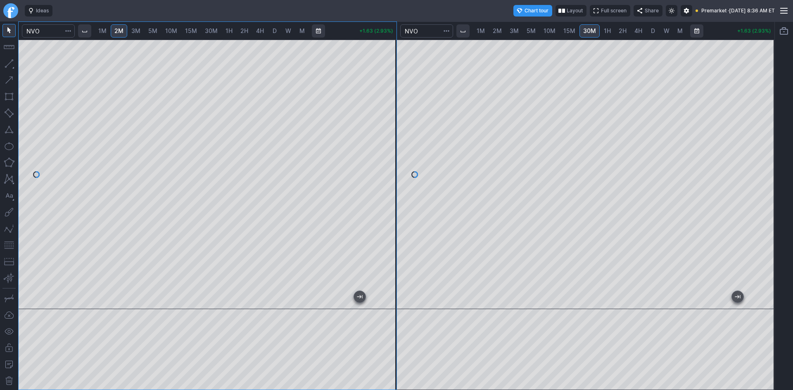
drag, startPoint x: 385, startPoint y: 209, endPoint x: 389, endPoint y: 199, distance: 11.4
click at [389, 199] on div at bounding box center [387, 172] width 17 height 249
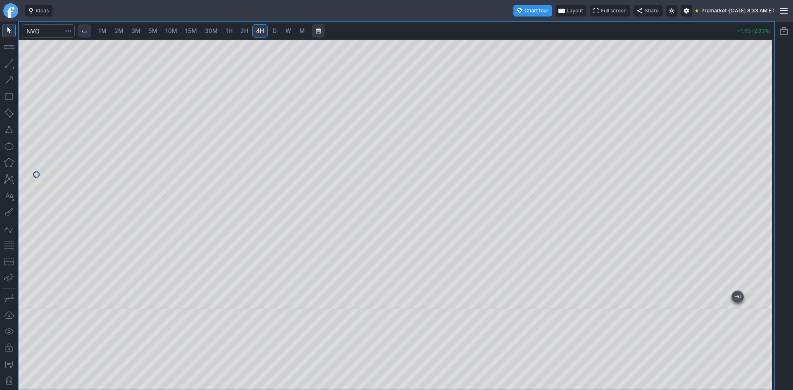
click at [240, 30] on link "2H" at bounding box center [244, 30] width 15 height 13
click at [752, 118] on div at bounding box center [397, 175] width 756 height 270
click at [11, 243] on button "button" at bounding box center [8, 245] width 13 height 13
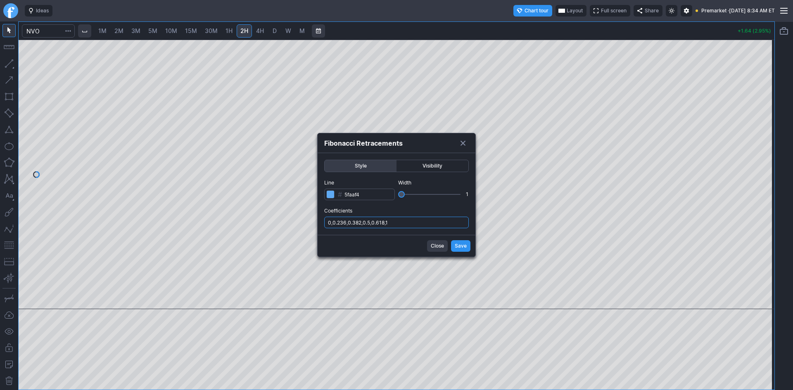
click at [412, 222] on input "0,0.236,0.382,0.5,0.618,1" at bounding box center [396, 223] width 145 height 12
type input "0,0.236,0.382,0.5,0.618,1,.786"
click at [455, 246] on span "Save" at bounding box center [461, 246] width 12 height 8
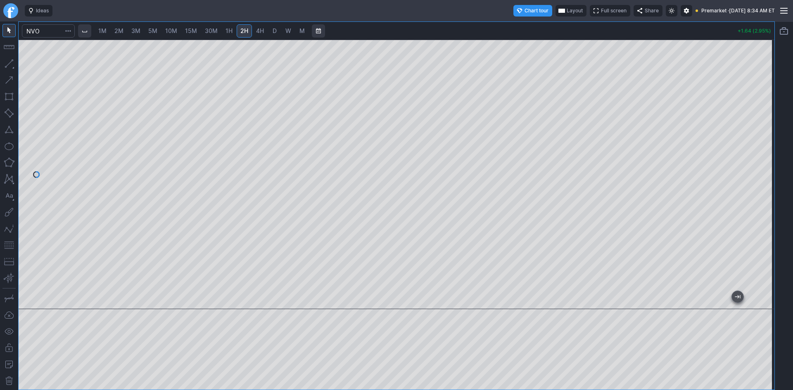
drag, startPoint x: 763, startPoint y: 222, endPoint x: 767, endPoint y: 170, distance: 52.2
click at [767, 170] on div at bounding box center [765, 172] width 17 height 249
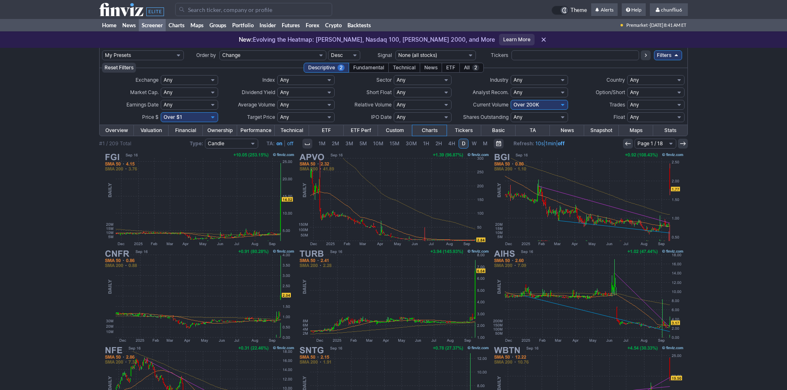
click at [213, 12] on input "Search" at bounding box center [253, 9] width 157 height 13
click at [198, 8] on input "Search" at bounding box center [253, 9] width 157 height 13
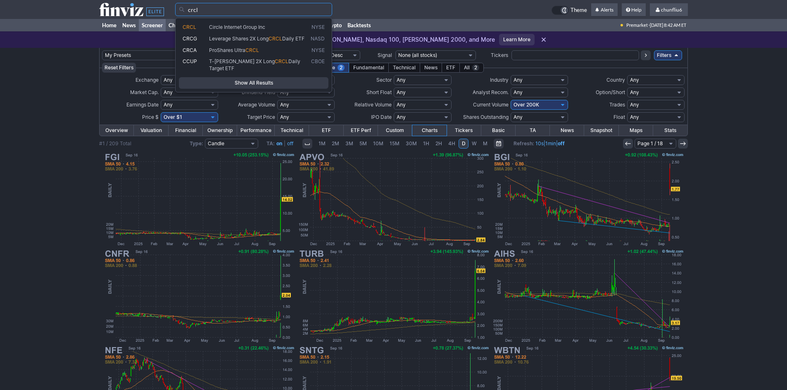
type input "crcl"
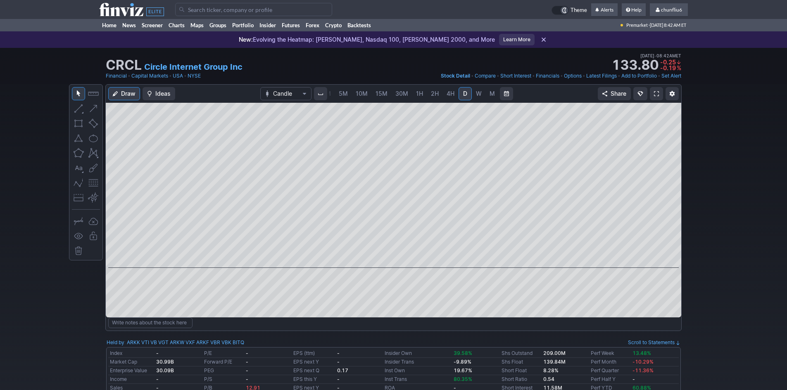
click at [655, 90] on span at bounding box center [656, 93] width 5 height 7
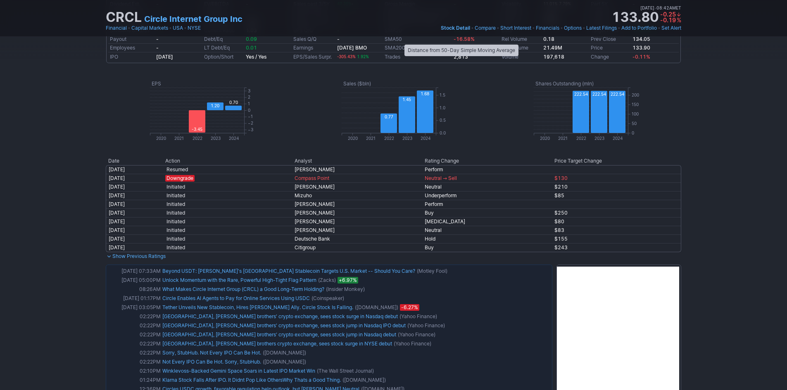
scroll to position [413, 0]
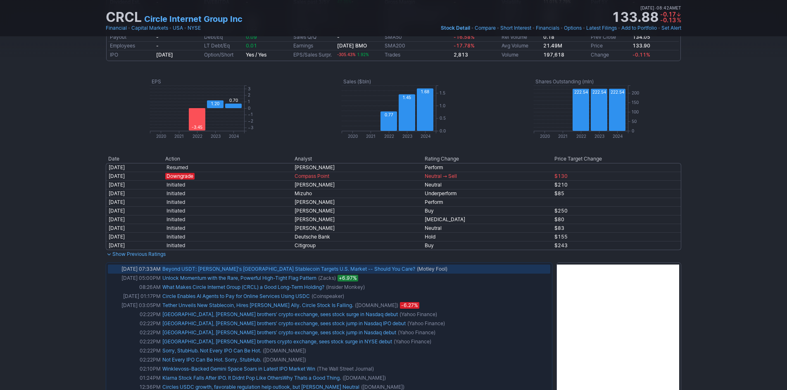
click at [269, 271] on link "Beyond USDT: [PERSON_NAME]'s [GEOGRAPHIC_DATA] Stablecoin Targets U.S. Market -…" at bounding box center [288, 269] width 253 height 6
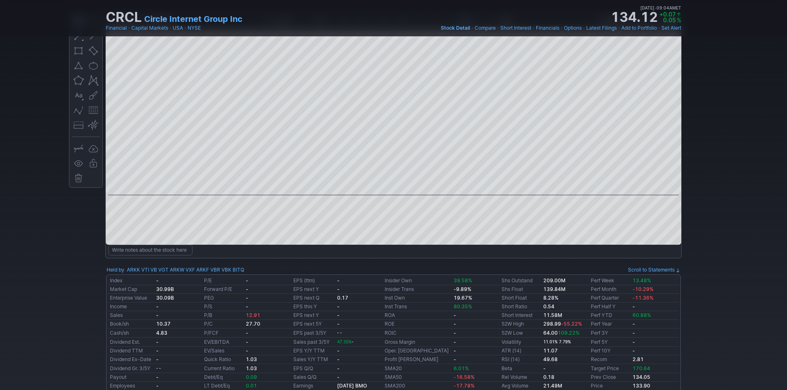
scroll to position [0, 0]
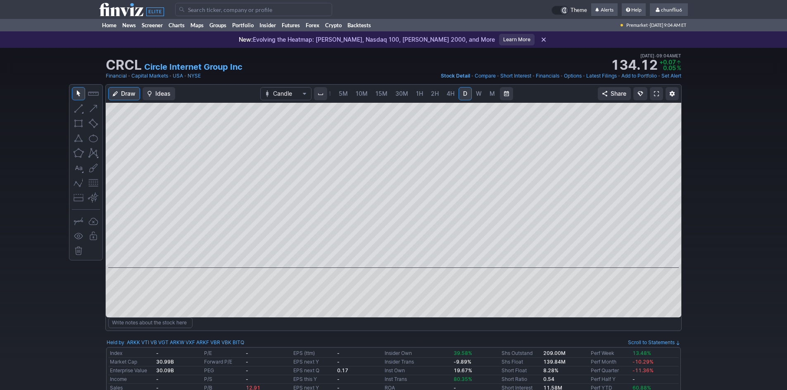
click at [658, 91] on span at bounding box center [656, 93] width 5 height 7
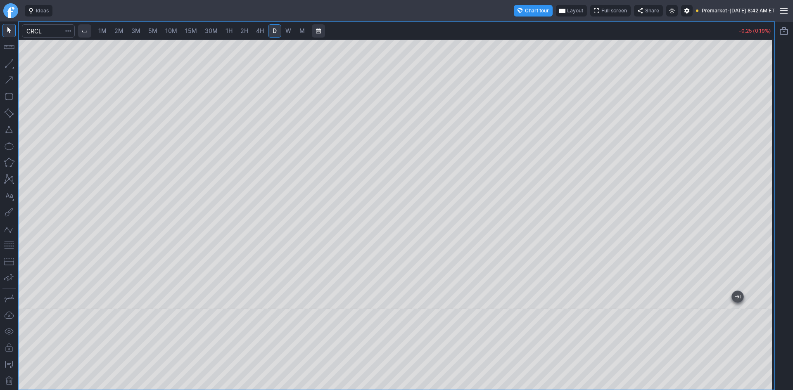
click at [567, 11] on span "Layout" at bounding box center [575, 11] width 16 height 8
click at [537, 27] on button "Layout" at bounding box center [536, 27] width 12 height 12
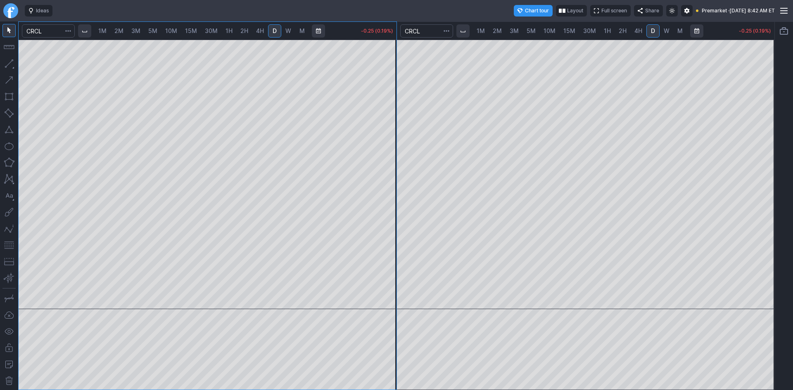
click at [605, 30] on span "1H" at bounding box center [607, 30] width 7 height 7
drag, startPoint x: 767, startPoint y: 87, endPoint x: 771, endPoint y: 133, distance: 46.0
click at [771, 133] on div at bounding box center [765, 172] width 17 height 249
click at [7, 243] on button "button" at bounding box center [8, 245] width 13 height 13
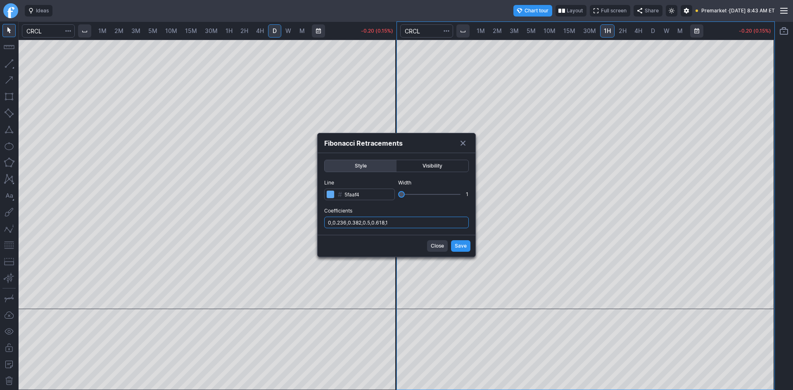
click at [420, 223] on input "0,0.236,0.382,0.5,0.618,1" at bounding box center [396, 223] width 145 height 12
type input "0,0.236,0.382,0.5,0.618,1,.786"
click at [457, 245] on span "Save" at bounding box center [461, 246] width 12 height 8
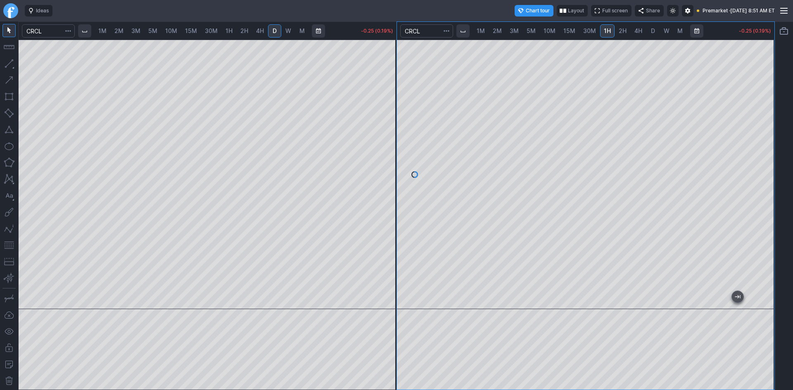
click at [118, 31] on span "2M" at bounding box center [118, 30] width 9 height 7
drag, startPoint x: 391, startPoint y: 93, endPoint x: 384, endPoint y: 138, distance: 45.2
click at [384, 138] on div at bounding box center [387, 172] width 17 height 249
drag, startPoint x: 389, startPoint y: 130, endPoint x: 381, endPoint y: 188, distance: 57.9
click at [383, 186] on div at bounding box center [387, 172] width 17 height 249
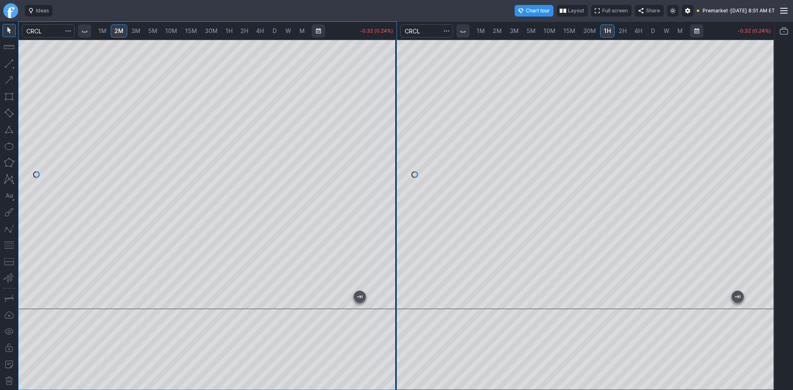
click at [5, 246] on button "button" at bounding box center [8, 245] width 13 height 13
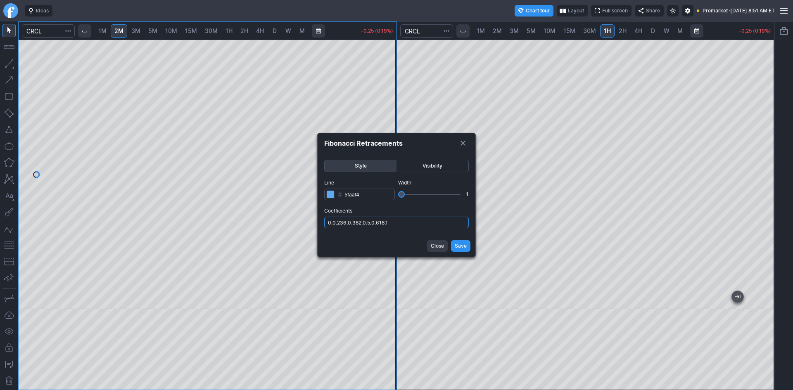
click at [415, 224] on input "0,0.236,0.382,0.5,0.618,1" at bounding box center [396, 223] width 145 height 12
type input "0,0.236,0.382,0.5,0.618,1,.786"
click at [464, 250] on span "Save" at bounding box center [461, 246] width 12 height 8
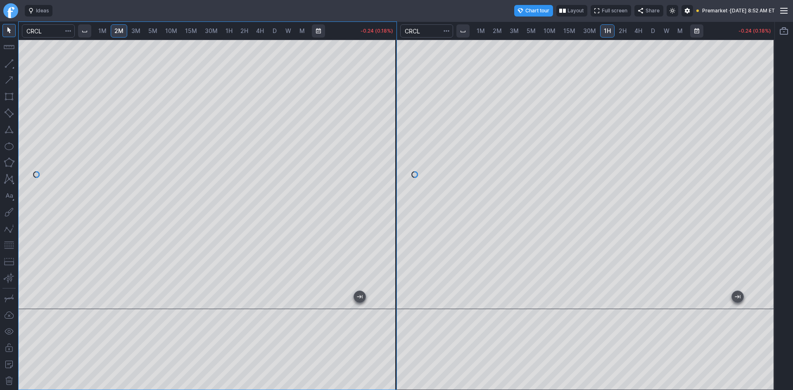
drag, startPoint x: 390, startPoint y: 209, endPoint x: 391, endPoint y: 233, distance: 24.8
click at [391, 233] on div at bounding box center [387, 172] width 17 height 249
drag, startPoint x: 394, startPoint y: 201, endPoint x: 393, endPoint y: 145, distance: 56.6
click at [393, 145] on div at bounding box center [387, 172] width 17 height 249
drag, startPoint x: 382, startPoint y: 191, endPoint x: 381, endPoint y: 208, distance: 17.0
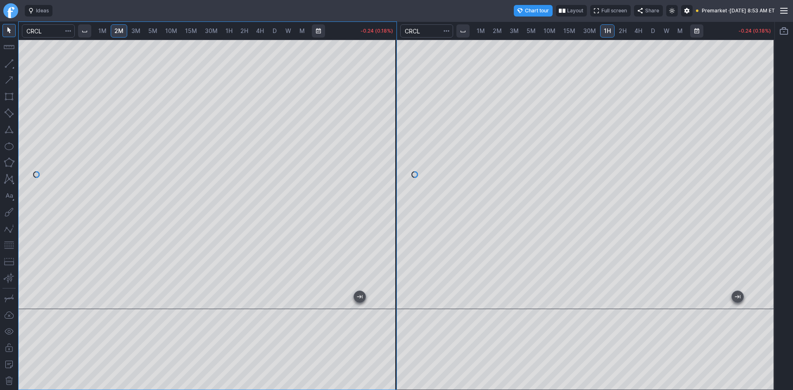
click at [383, 206] on div at bounding box center [387, 172] width 17 height 249
drag, startPoint x: 393, startPoint y: 157, endPoint x: 391, endPoint y: 188, distance: 31.1
click at [391, 188] on div at bounding box center [387, 172] width 17 height 249
click at [410, 122] on div "1M 2M 3M 5M 10M 15M 30M 1H 2H 4H D W M -0.25 (0.19%) 1M 2M 3M 5M 10M 15M 30M 1H…" at bounding box center [396, 205] width 757 height 369
click at [409, 173] on div "1M 2M 3M 5M 10M 15M 30M 1H 2H 4H D W M -0.34 (0.25%) 1M 2M 3M 5M 10M 15M 30M 1H…" at bounding box center [396, 205] width 757 height 369
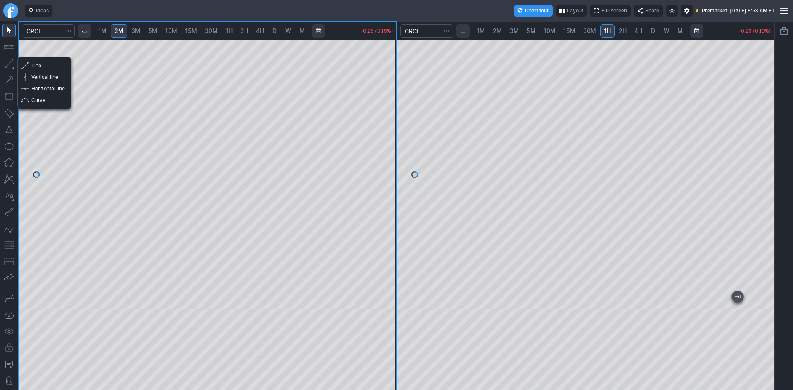
click at [8, 66] on button "button" at bounding box center [8, 63] width 13 height 13
click at [30, 87] on button "Horizontal line" at bounding box center [44, 89] width 48 height 12
click at [10, 65] on button "button" at bounding box center [8, 63] width 13 height 13
click at [31, 87] on span "Horizontal line" at bounding box center [47, 89] width 33 height 8
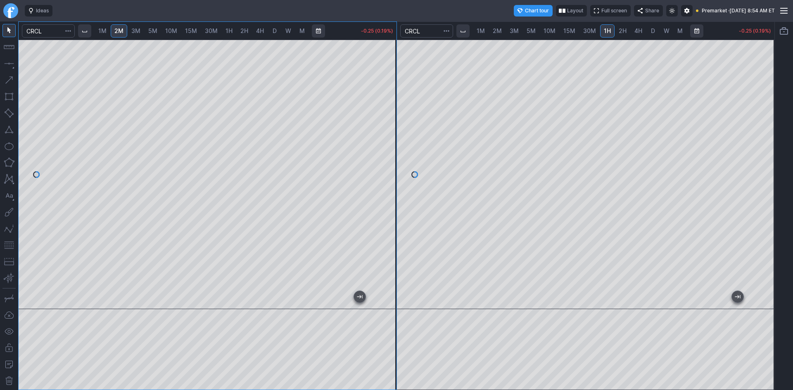
drag, startPoint x: 395, startPoint y: 216, endPoint x: 393, endPoint y: 197, distance: 19.2
click at [393, 197] on div at bounding box center [387, 172] width 17 height 249
click at [12, 98] on button "button" at bounding box center [8, 96] width 13 height 13
click at [7, 113] on button "button" at bounding box center [8, 113] width 13 height 13
click at [13, 243] on button "button" at bounding box center [8, 245] width 13 height 13
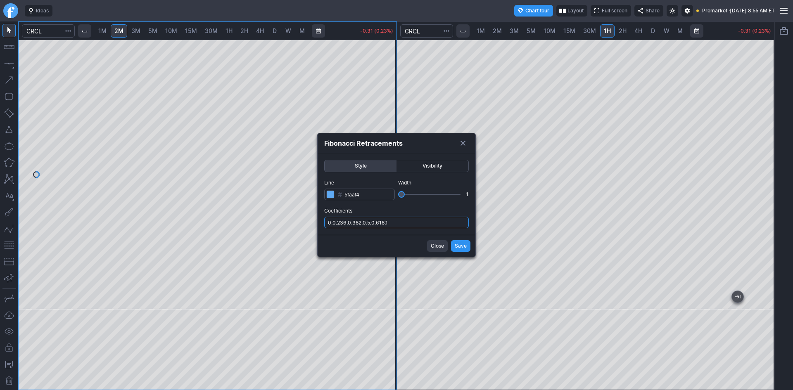
click at [444, 224] on input "0,0.236,0.382,0.5,0.618,1" at bounding box center [396, 223] width 145 height 12
type input "0,0.236,0.382,0.5,0.618,1,.786"
click at [460, 247] on span "Save" at bounding box center [461, 246] width 12 height 8
click at [434, 163] on span "Visibility" at bounding box center [432, 166] width 64 height 8
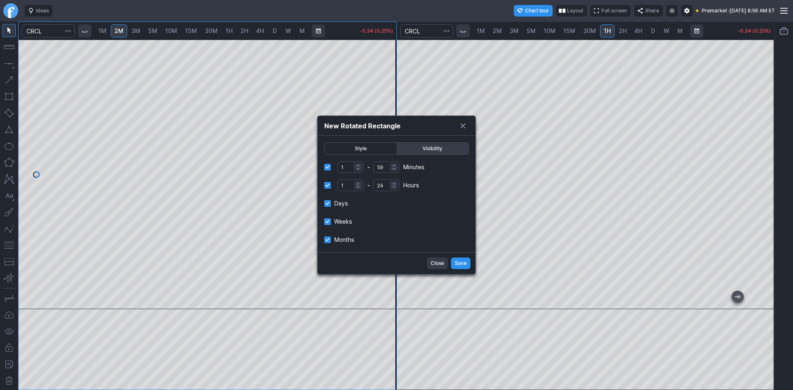
click at [458, 262] on span "Save" at bounding box center [461, 263] width 12 height 8
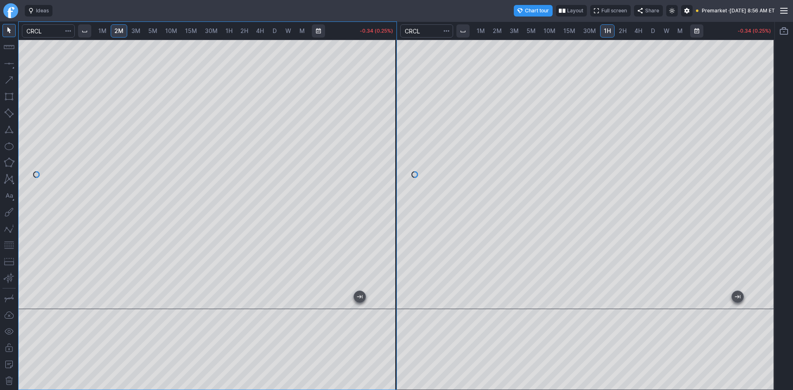
drag, startPoint x: 391, startPoint y: 216, endPoint x: 396, endPoint y: 195, distance: 21.7
click at [396, 195] on div at bounding box center [387, 172] width 17 height 249
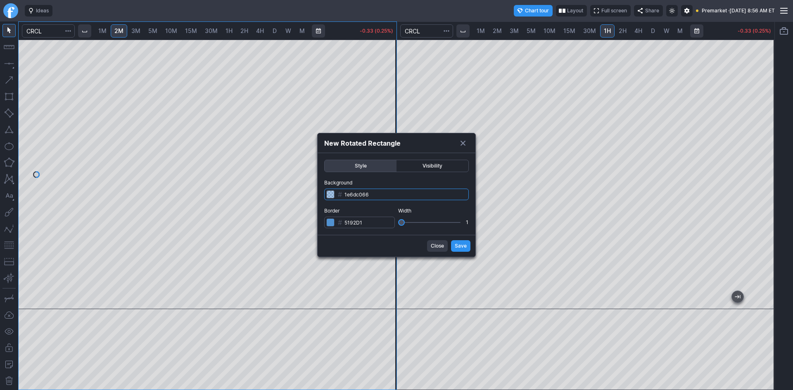
click at [390, 196] on input "1e6dc066" at bounding box center [396, 195] width 145 height 12
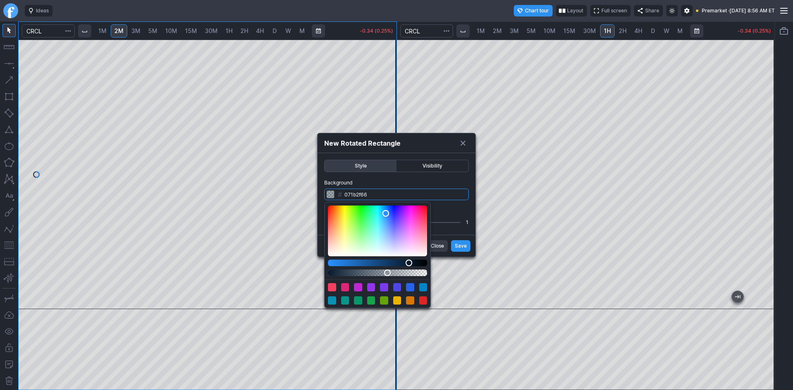
drag, startPoint x: 352, startPoint y: 264, endPoint x: 409, endPoint y: 266, distance: 57.1
click at [409, 266] on div "Lightness" at bounding box center [409, 263] width 7 height 7
drag, startPoint x: 388, startPoint y: 272, endPoint x: 399, endPoint y: 274, distance: 10.5
click at [399, 274] on div "Alpha" at bounding box center [398, 273] width 7 height 7
drag, startPoint x: 407, startPoint y: 263, endPoint x: 359, endPoint y: 263, distance: 47.5
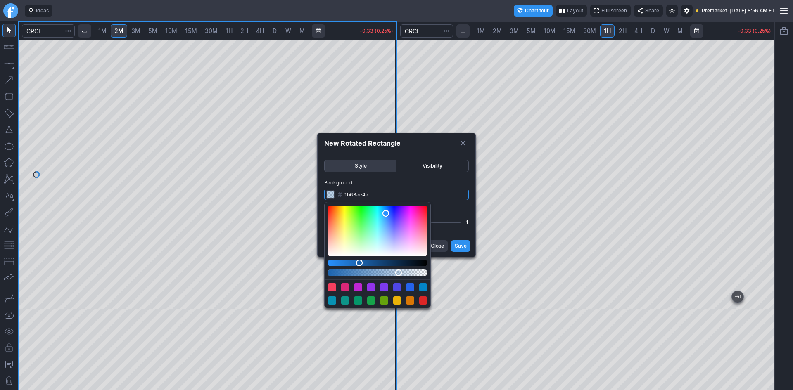
click at [359, 263] on div "Lightness" at bounding box center [359, 263] width 7 height 7
type input "1b63ae21"
drag, startPoint x: 399, startPoint y: 273, endPoint x: 415, endPoint y: 274, distance: 16.1
click at [415, 274] on div "Alpha" at bounding box center [414, 273] width 7 height 7
click at [456, 243] on form "Style Visibility Background # 1b63ae21 Border # 5192D1 Width 1 Close Save" at bounding box center [397, 205] width 158 height 104
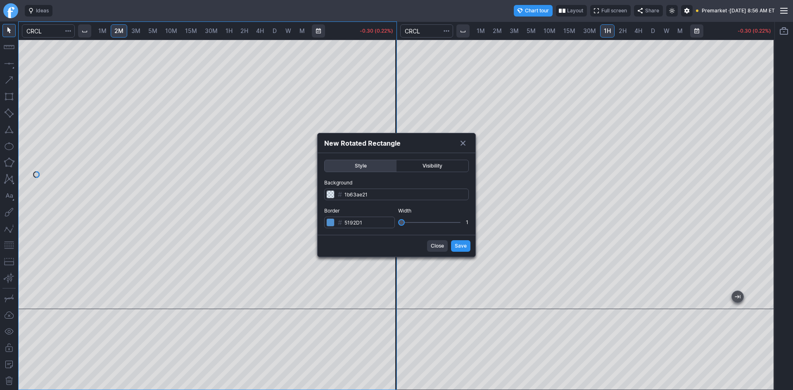
click at [454, 243] on button "Save" at bounding box center [460, 246] width 19 height 12
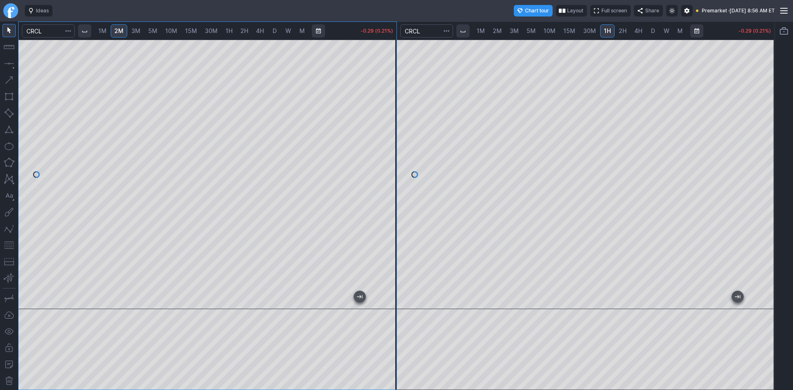
drag, startPoint x: 389, startPoint y: 209, endPoint x: 391, endPoint y: 198, distance: 11.8
click at [391, 198] on div at bounding box center [387, 172] width 17 height 249
click at [392, 169] on div at bounding box center [208, 175] width 378 height 270
drag, startPoint x: 395, startPoint y: 123, endPoint x: 395, endPoint y: 138, distance: 14.5
click at [395, 138] on div at bounding box center [387, 172] width 17 height 249
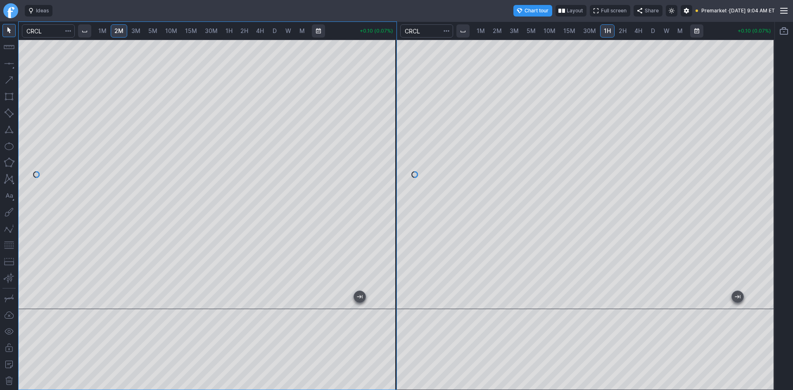
drag, startPoint x: 392, startPoint y: 171, endPoint x: 395, endPoint y: 138, distance: 34.0
click at [395, 138] on div at bounding box center [387, 172] width 17 height 249
click at [360, 169] on div at bounding box center [208, 175] width 378 height 270
drag, startPoint x: 389, startPoint y: 93, endPoint x: 395, endPoint y: 167, distance: 74.6
click at [395, 167] on div at bounding box center [387, 172] width 17 height 249
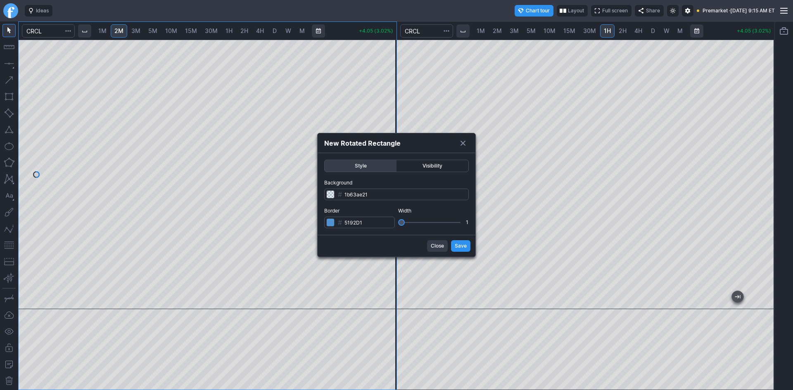
click at [454, 245] on button "Save" at bounding box center [460, 246] width 19 height 12
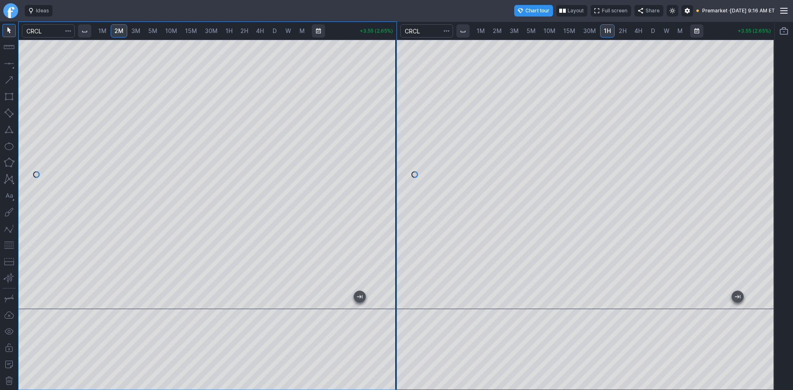
drag, startPoint x: 392, startPoint y: 256, endPoint x: 392, endPoint y: 261, distance: 4.5
click at [392, 261] on div at bounding box center [387, 172] width 17 height 249
drag, startPoint x: 383, startPoint y: 223, endPoint x: 383, endPoint y: 228, distance: 5.0
click at [383, 228] on div at bounding box center [387, 172] width 17 height 249
drag, startPoint x: 388, startPoint y: 199, endPoint x: 387, endPoint y: 236, distance: 37.6
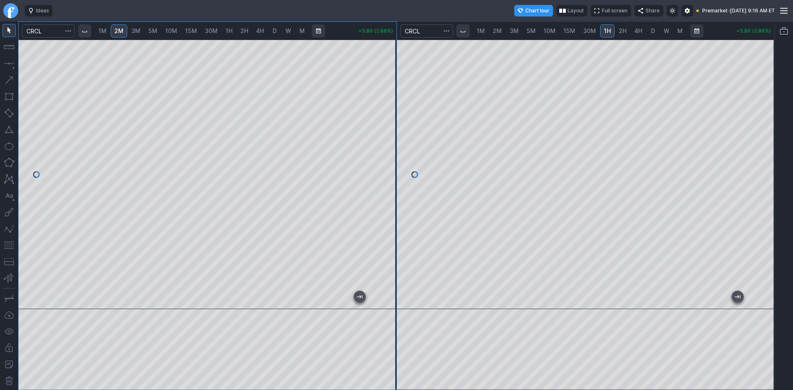
click at [387, 236] on div at bounding box center [387, 172] width 17 height 249
click at [390, 222] on div at bounding box center [387, 172] width 17 height 249
drag, startPoint x: 381, startPoint y: 168, endPoint x: 381, endPoint y: 160, distance: 8.3
click at [381, 160] on div at bounding box center [387, 172] width 17 height 249
drag, startPoint x: 389, startPoint y: 167, endPoint x: 391, endPoint y: 152, distance: 15.0
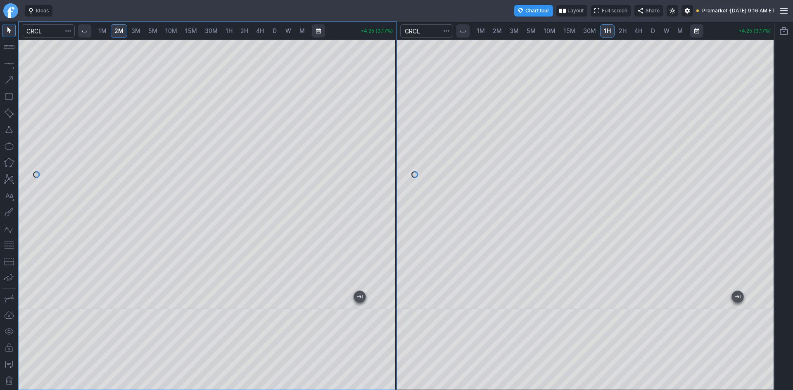
click at [391, 152] on div at bounding box center [387, 172] width 17 height 249
drag, startPoint x: 393, startPoint y: 189, endPoint x: 393, endPoint y: 210, distance: 21.1
click at [393, 210] on div at bounding box center [387, 172] width 17 height 249
drag, startPoint x: 389, startPoint y: 176, endPoint x: 390, endPoint y: 186, distance: 9.9
click at [390, 186] on div at bounding box center [387, 172] width 17 height 249
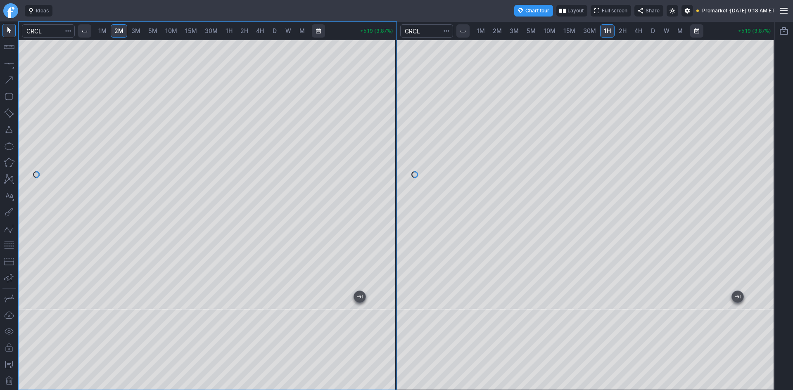
drag, startPoint x: 390, startPoint y: 83, endPoint x: 381, endPoint y: 133, distance: 51.2
click at [381, 133] on div at bounding box center [387, 172] width 17 height 249
click at [380, 140] on div at bounding box center [208, 175] width 378 height 270
drag, startPoint x: 386, startPoint y: 155, endPoint x: 393, endPoint y: 127, distance: 28.1
click at [393, 127] on div at bounding box center [387, 172] width 17 height 249
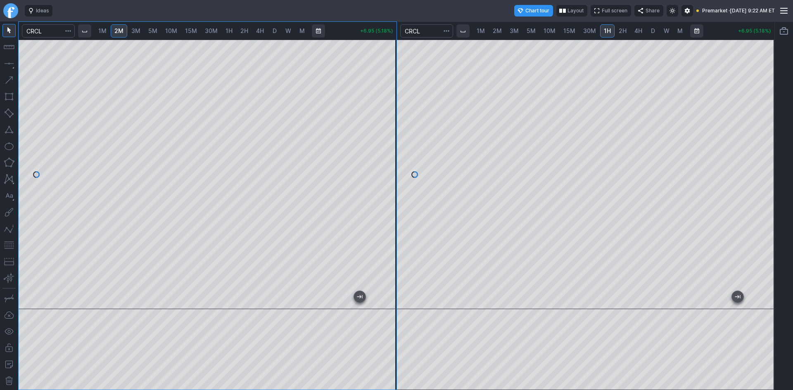
drag, startPoint x: 771, startPoint y: 119, endPoint x: 766, endPoint y: 150, distance: 30.9
click at [768, 148] on div at bounding box center [765, 172] width 17 height 249
drag, startPoint x: 389, startPoint y: 124, endPoint x: 385, endPoint y: 176, distance: 52.2
click at [385, 176] on div at bounding box center [387, 172] width 17 height 249
drag, startPoint x: 383, startPoint y: 193, endPoint x: 396, endPoint y: 150, distance: 45.2
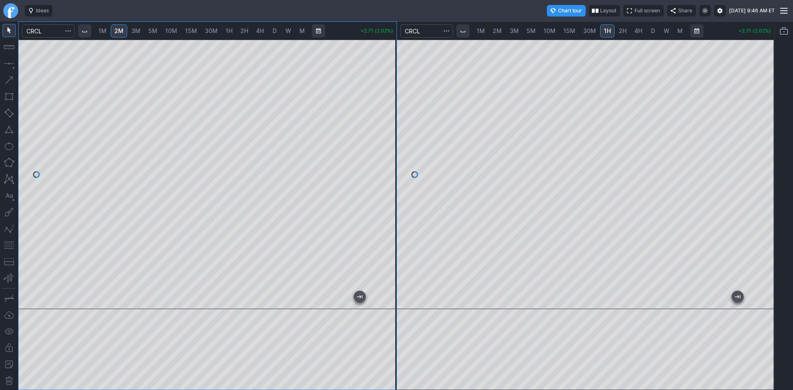
click at [396, 150] on div at bounding box center [387, 172] width 17 height 249
click at [393, 164] on div at bounding box center [387, 172] width 17 height 249
drag, startPoint x: 393, startPoint y: 87, endPoint x: 390, endPoint y: 107, distance: 20.0
click at [390, 107] on div at bounding box center [387, 172] width 17 height 249
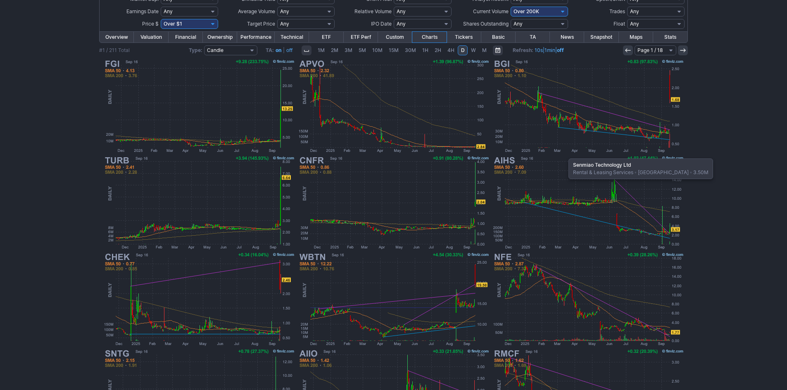
scroll to position [124, 0]
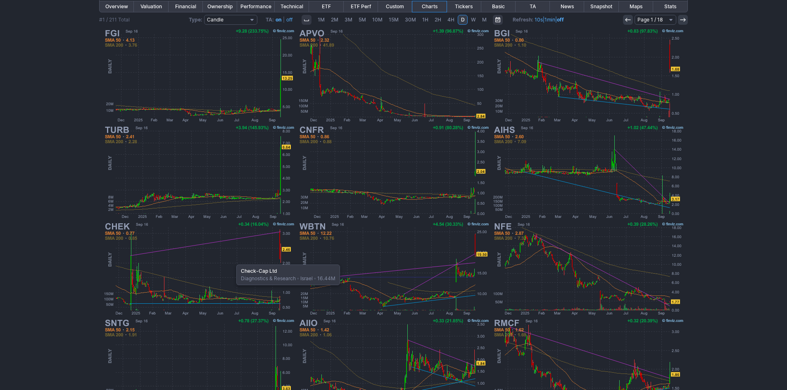
click at [232, 261] on img at bounding box center [198, 269] width 193 height 97
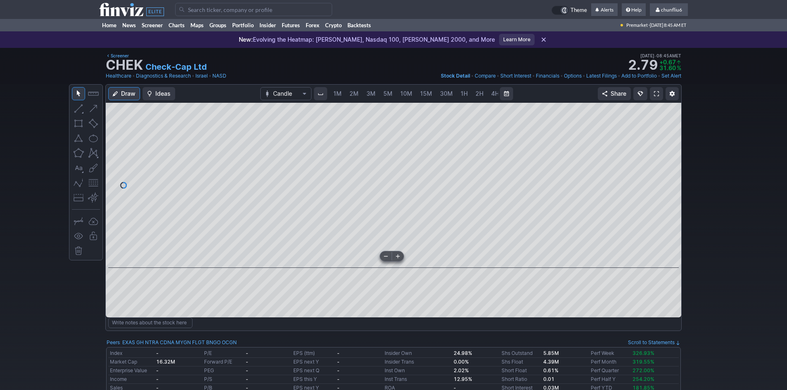
scroll to position [0, 45]
drag, startPoint x: 674, startPoint y: 152, endPoint x: 673, endPoint y: 212, distance: 59.9
click at [673, 212] on div at bounding box center [672, 183] width 17 height 145
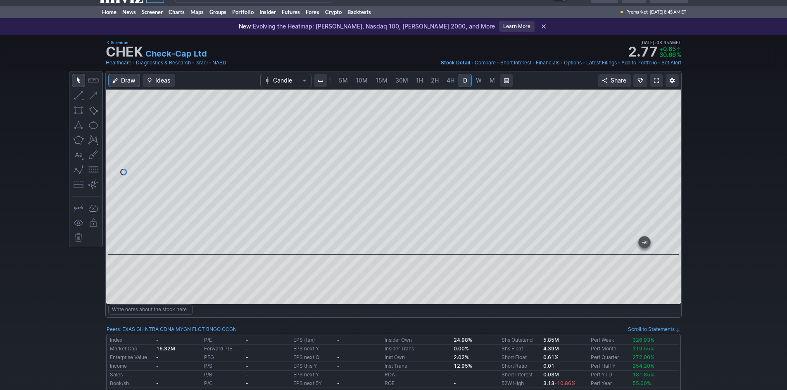
scroll to position [0, 0]
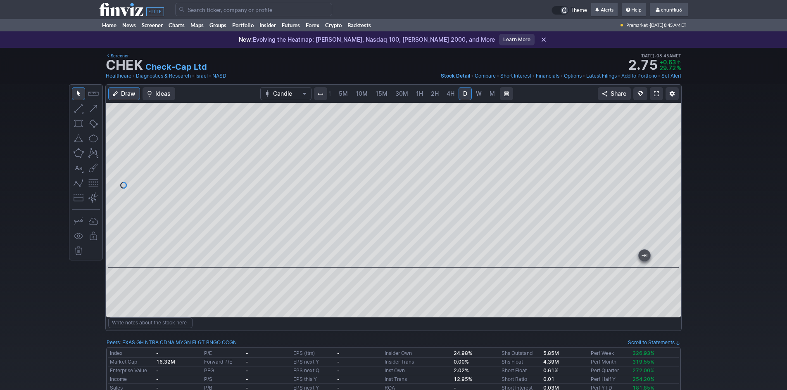
click at [659, 94] on link at bounding box center [656, 93] width 13 height 13
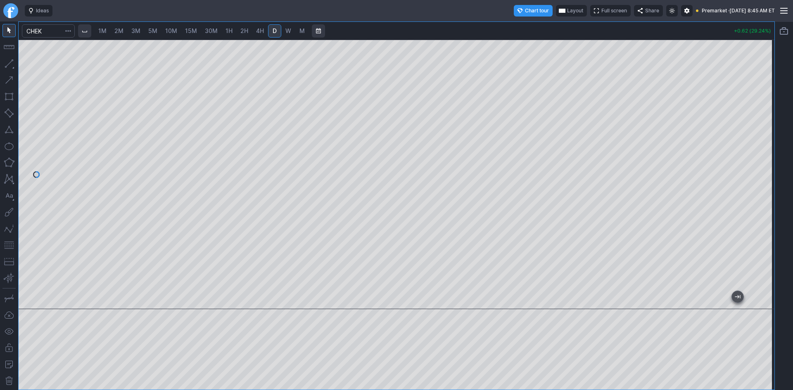
click at [567, 11] on span "Layout" at bounding box center [575, 11] width 16 height 8
click at [535, 26] on button "Layout" at bounding box center [536, 27] width 12 height 12
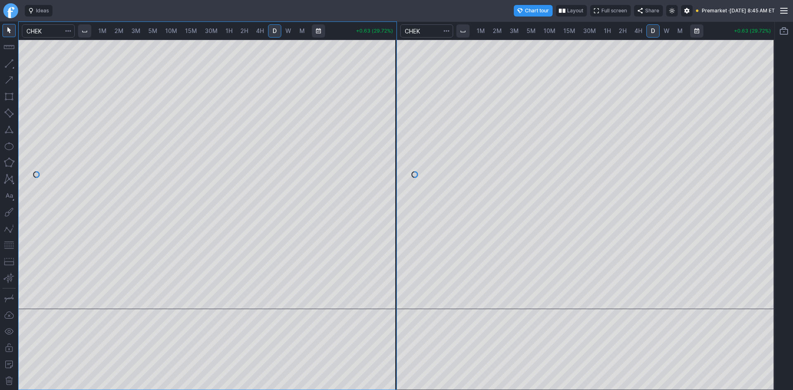
click at [126, 30] on link "2M" at bounding box center [119, 30] width 17 height 13
click at [376, 126] on div at bounding box center [208, 175] width 378 height 270
click at [137, 31] on span "3M" at bounding box center [135, 30] width 9 height 7
click at [124, 31] on span "2M" at bounding box center [118, 30] width 9 height 7
click at [107, 32] on span "1M" at bounding box center [102, 30] width 8 height 7
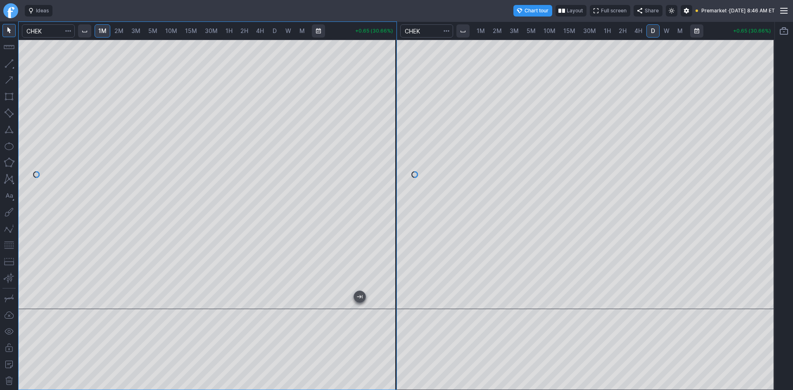
drag, startPoint x: 397, startPoint y: 78, endPoint x: 381, endPoint y: 151, distance: 74.8
click at [385, 148] on div at bounding box center [387, 172] width 17 height 249
drag, startPoint x: 9, startPoint y: 247, endPoint x: 16, endPoint y: 245, distance: 6.9
click at [11, 246] on button "button" at bounding box center [8, 245] width 13 height 13
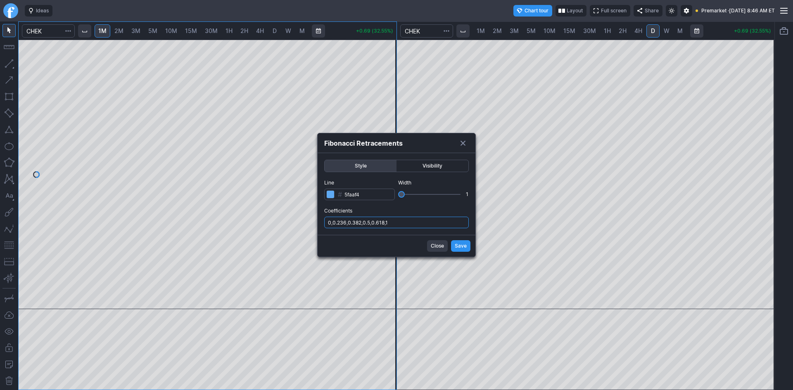
click at [423, 220] on input "0,0.236,0.382,0.5,0.618,1" at bounding box center [396, 223] width 145 height 12
type input "0,0.236,0.382,0.5,0.618,1,.786"
click at [460, 247] on span "Save" at bounding box center [461, 246] width 12 height 8
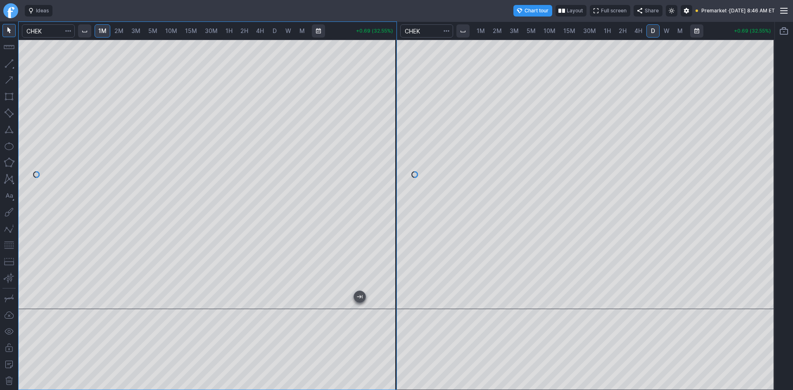
drag, startPoint x: 386, startPoint y: 162, endPoint x: 381, endPoint y: 213, distance: 51.5
click at [381, 212] on div at bounding box center [387, 172] width 17 height 249
drag, startPoint x: 386, startPoint y: 86, endPoint x: 381, endPoint y: 124, distance: 38.8
click at [381, 124] on div at bounding box center [387, 172] width 17 height 249
click at [533, 31] on span "5M" at bounding box center [531, 30] width 9 height 7
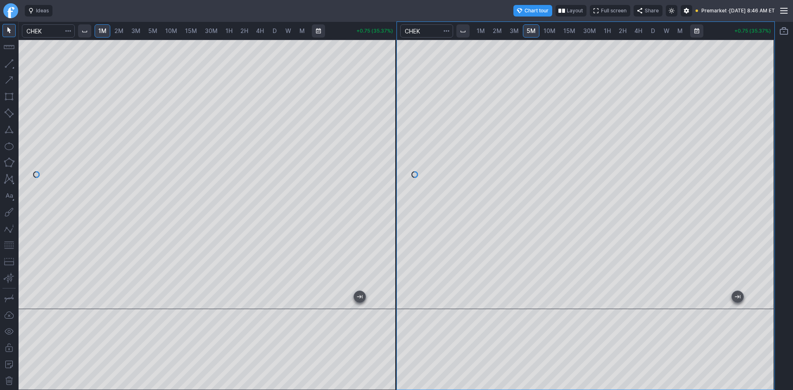
click at [549, 28] on span "10M" at bounding box center [550, 30] width 12 height 7
click at [748, 171] on div at bounding box center [586, 175] width 378 height 270
click at [570, 30] on span "15M" at bounding box center [570, 30] width 12 height 7
click at [592, 30] on span "30M" at bounding box center [589, 30] width 13 height 7
click at [754, 172] on div at bounding box center [586, 175] width 378 height 270
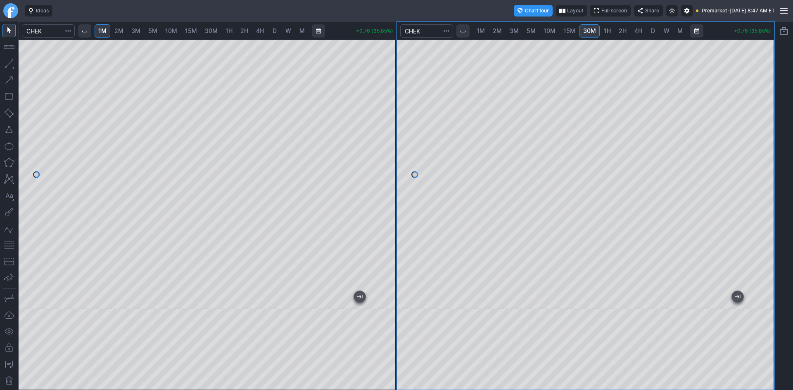
drag, startPoint x: 5, startPoint y: 245, endPoint x: 16, endPoint y: 240, distance: 11.5
click at [6, 245] on button "button" at bounding box center [8, 245] width 13 height 13
drag, startPoint x: 763, startPoint y: 141, endPoint x: 762, endPoint y: 159, distance: 18.3
click at [762, 159] on div at bounding box center [765, 172] width 17 height 249
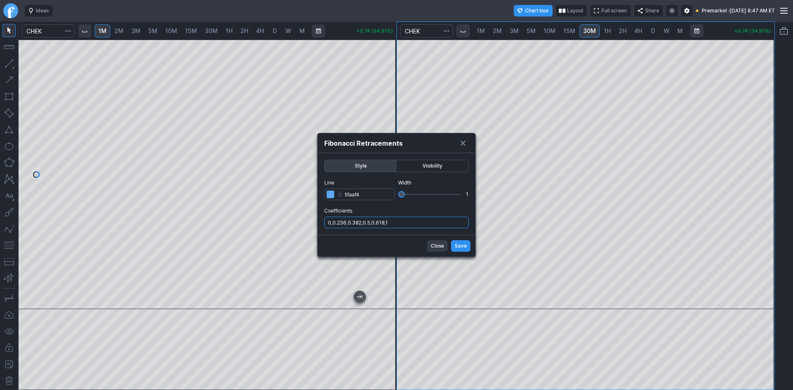
click at [422, 221] on input "0,0.236,0.382,0.5,0.618,1" at bounding box center [396, 223] width 145 height 12
type input "0,0.236,0.382,0.5,0.618,1,.786"
click at [457, 247] on span "Save" at bounding box center [461, 246] width 12 height 8
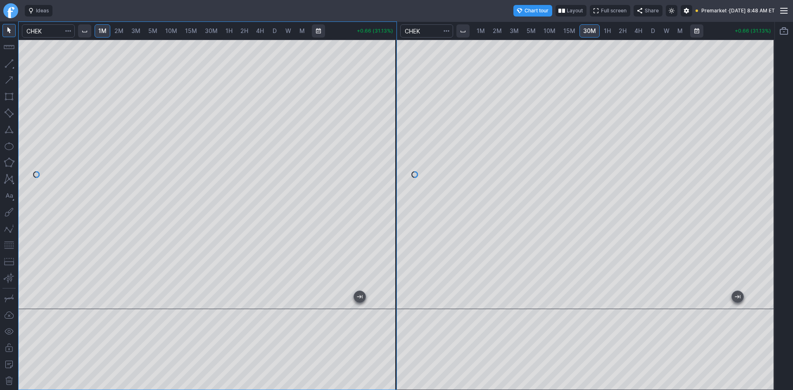
drag, startPoint x: 386, startPoint y: 194, endPoint x: 388, endPoint y: 180, distance: 14.6
click at [388, 180] on div at bounding box center [387, 172] width 17 height 249
click at [534, 31] on span "5M" at bounding box center [531, 30] width 9 height 7
click at [9, 244] on button "button" at bounding box center [8, 245] width 13 height 13
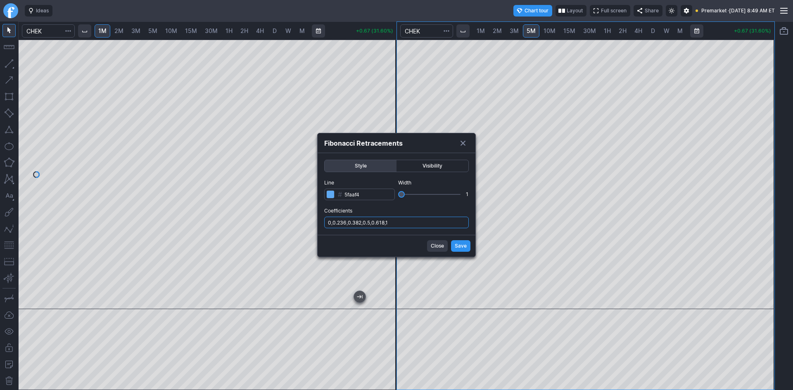
drag, startPoint x: 421, startPoint y: 219, endPoint x: 422, endPoint y: 224, distance: 4.7
click at [421, 222] on input "0,0.236,0.382,0.5,0.618,1" at bounding box center [396, 223] width 145 height 12
type input "0,0.236,0.382,0.5,0.618,1,.786"
click at [459, 243] on span "Save" at bounding box center [461, 246] width 12 height 8
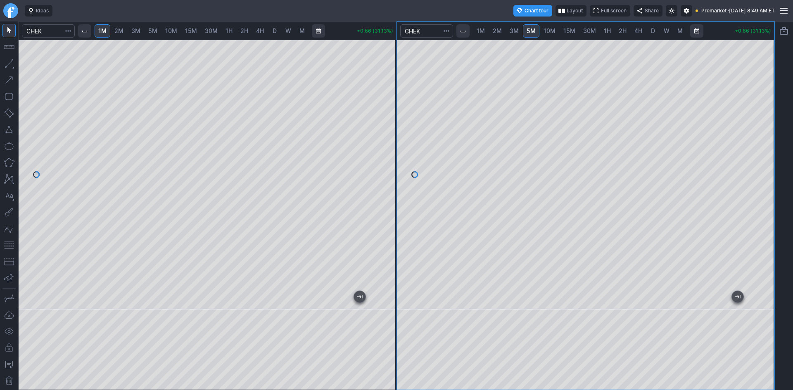
drag, startPoint x: 768, startPoint y: 210, endPoint x: 768, endPoint y: 247, distance: 37.2
click at [768, 247] on div at bounding box center [765, 172] width 17 height 249
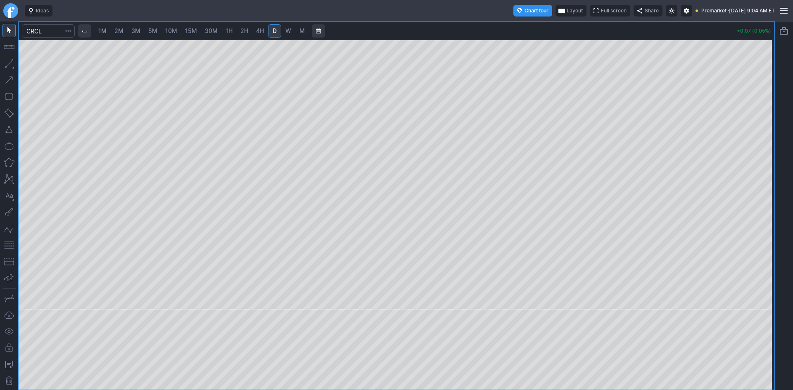
click at [117, 32] on span "2M" at bounding box center [118, 30] width 9 height 7
drag, startPoint x: 771, startPoint y: 126, endPoint x: 760, endPoint y: 184, distance: 59.2
click at [760, 184] on div at bounding box center [765, 172] width 17 height 249
click at [10, 245] on button "button" at bounding box center [8, 245] width 13 height 13
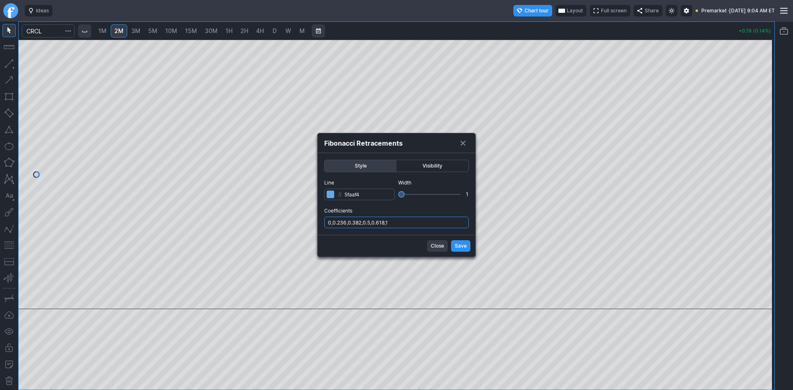
click at [428, 221] on input "0,0.236,0.382,0.5,0.618,1" at bounding box center [396, 223] width 145 height 12
type input "0,0.236,0.382,0.5,0.618,1,.786"
click at [458, 245] on span "Save" at bounding box center [461, 246] width 12 height 8
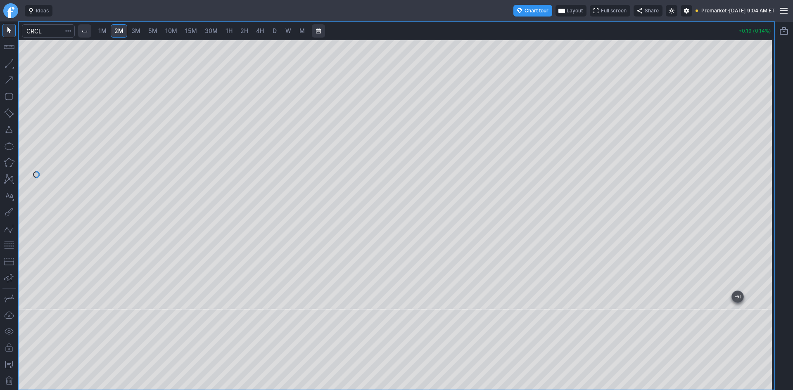
drag, startPoint x: 767, startPoint y: 150, endPoint x: 773, endPoint y: 183, distance: 33.6
click at [773, 183] on div at bounding box center [765, 172] width 17 height 249
drag, startPoint x: 771, startPoint y: 163, endPoint x: 772, endPoint y: 168, distance: 5.0
click at [772, 168] on div at bounding box center [765, 172] width 17 height 249
drag, startPoint x: 771, startPoint y: 183, endPoint x: 768, endPoint y: 202, distance: 19.8
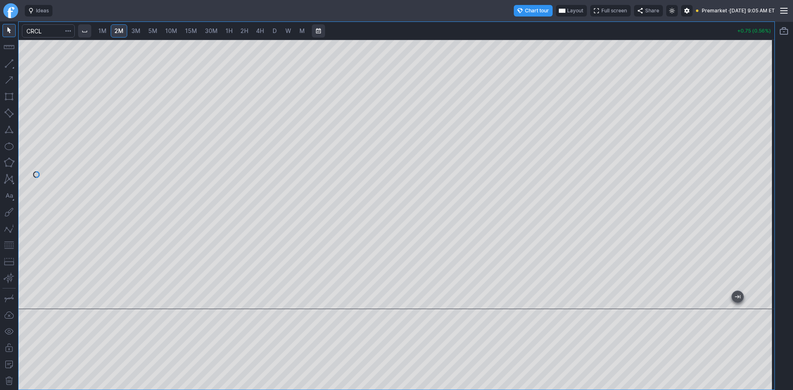
click at [768, 202] on div at bounding box center [765, 172] width 17 height 249
drag, startPoint x: 761, startPoint y: 188, endPoint x: 759, endPoint y: 246, distance: 57.5
click at [761, 246] on div at bounding box center [765, 172] width 17 height 249
drag, startPoint x: 763, startPoint y: 216, endPoint x: 757, endPoint y: 244, distance: 28.6
click at [757, 244] on div at bounding box center [765, 172] width 17 height 249
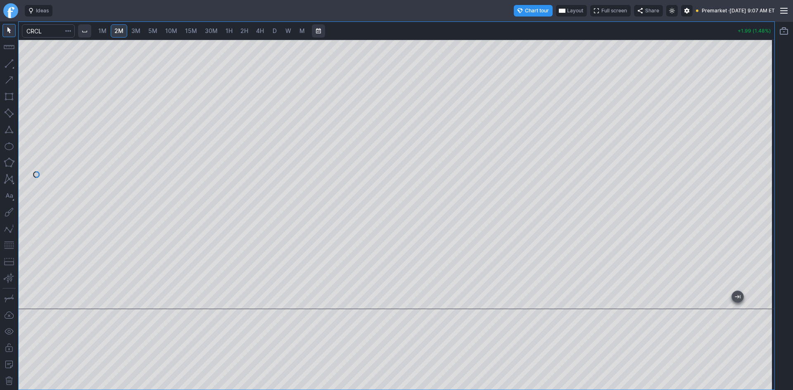
drag, startPoint x: 763, startPoint y: 167, endPoint x: 761, endPoint y: 192, distance: 24.8
click at [761, 192] on div at bounding box center [765, 172] width 17 height 249
drag, startPoint x: 761, startPoint y: 200, endPoint x: 763, endPoint y: 180, distance: 20.4
click at [763, 180] on div at bounding box center [765, 172] width 17 height 249
drag, startPoint x: 766, startPoint y: 164, endPoint x: 765, endPoint y: 207, distance: 43.8
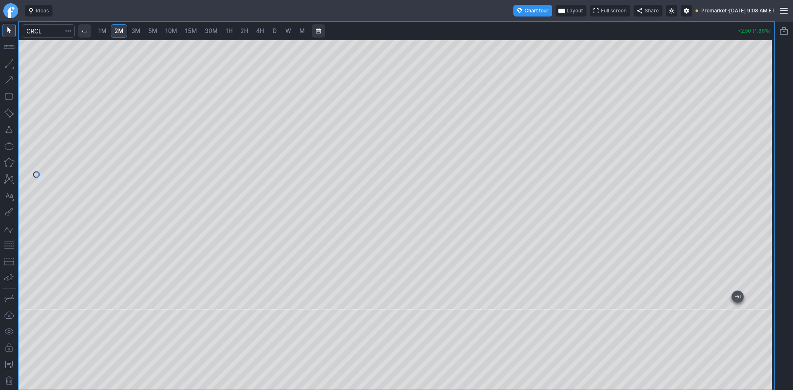
click at [765, 207] on div at bounding box center [765, 172] width 17 height 249
click at [7, 244] on button "button" at bounding box center [8, 245] width 13 height 13
click at [753, 264] on div at bounding box center [397, 175] width 756 height 270
drag, startPoint x: 770, startPoint y: 223, endPoint x: 766, endPoint y: 213, distance: 10.7
click at [766, 213] on div at bounding box center [765, 172] width 17 height 249
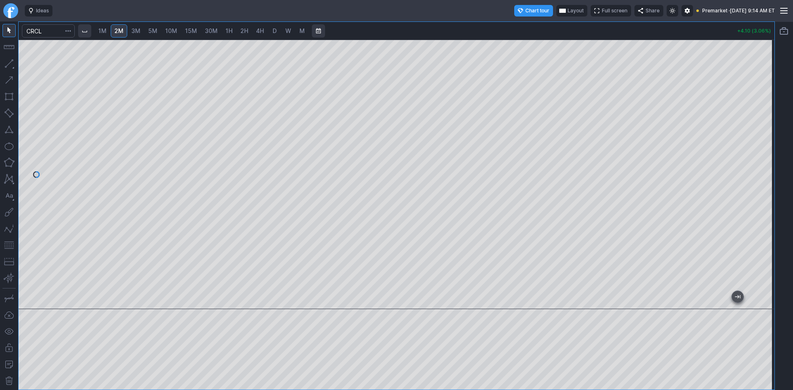
drag, startPoint x: 765, startPoint y: 119, endPoint x: 766, endPoint y: 141, distance: 21.9
click at [766, 141] on div at bounding box center [765, 172] width 17 height 249
drag, startPoint x: 768, startPoint y: 179, endPoint x: 766, endPoint y: 161, distance: 18.2
click at [766, 161] on div at bounding box center [765, 172] width 17 height 249
drag, startPoint x: 761, startPoint y: 105, endPoint x: 765, endPoint y: 136, distance: 30.9
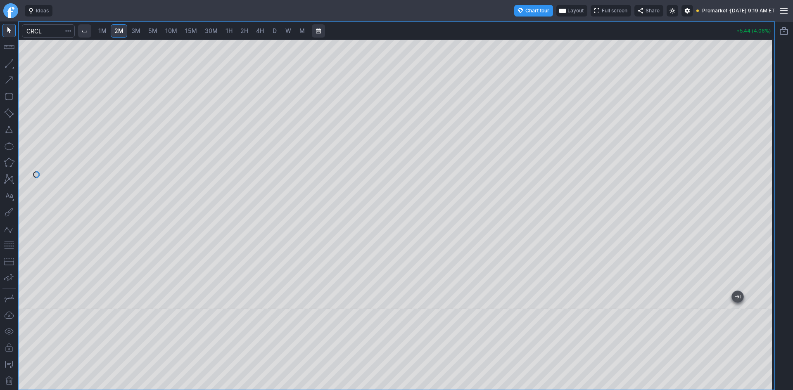
click at [765, 136] on div at bounding box center [765, 172] width 17 height 249
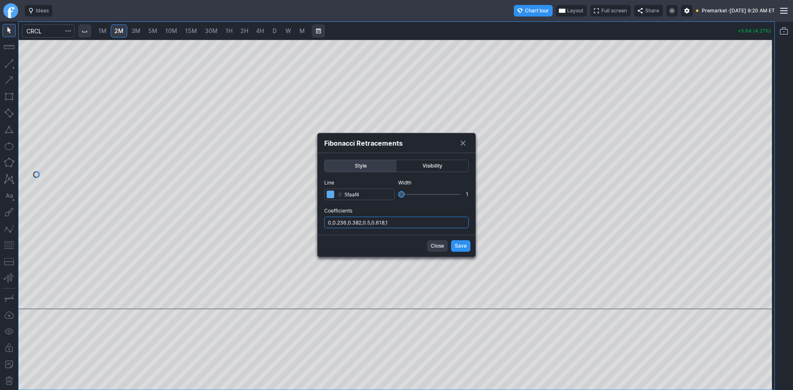
click at [400, 224] on input "0,0.236,0.382,0.5,0.618,1" at bounding box center [396, 223] width 145 height 12
type input "0,0.236,0.382,0.5,0.618,1,.786"
click at [465, 246] on span "Save" at bounding box center [461, 246] width 12 height 8
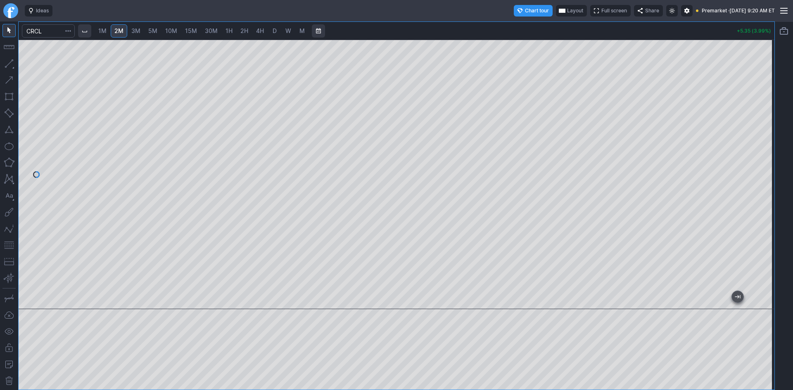
click at [774, 193] on div at bounding box center [765, 172] width 17 height 249
drag, startPoint x: 764, startPoint y: 103, endPoint x: 764, endPoint y: 117, distance: 13.2
click at [764, 117] on div at bounding box center [765, 172] width 17 height 249
click at [754, 127] on div at bounding box center [397, 175] width 756 height 270
drag, startPoint x: 768, startPoint y: 150, endPoint x: 769, endPoint y: 124, distance: 25.7
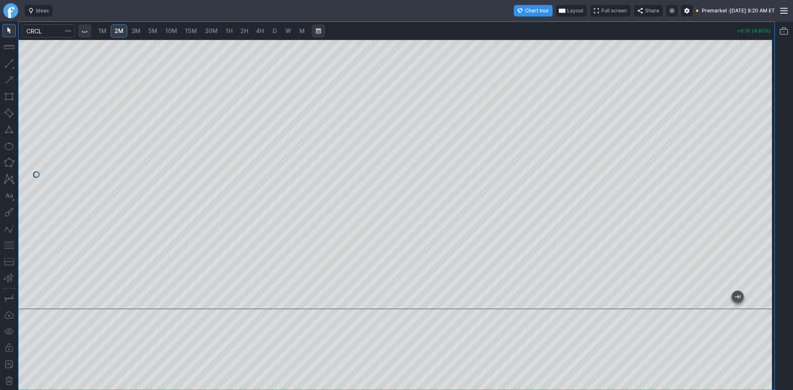
click at [769, 124] on div at bounding box center [765, 172] width 17 height 249
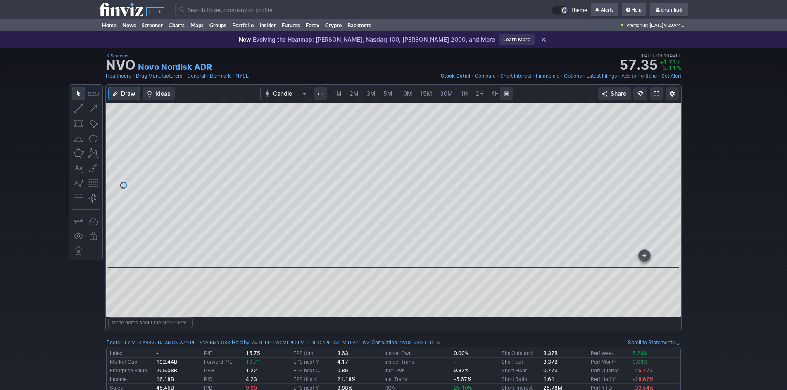
scroll to position [0, 45]
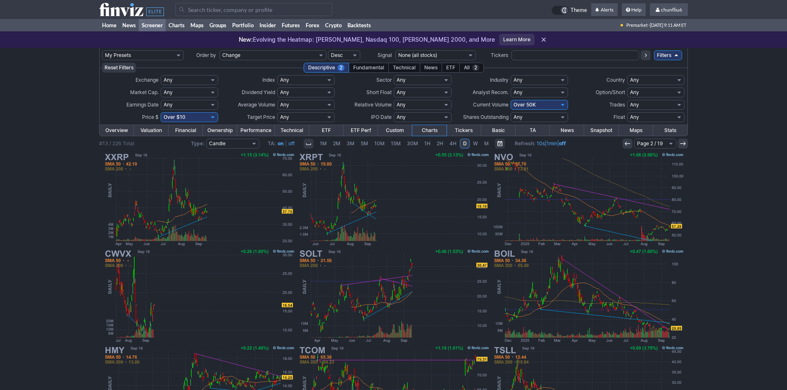
click at [528, 106] on select "Any Under 50K Under 100K Under 500K Under 750K Under 1M Over 0 Over 50K Over 10…" at bounding box center [539, 105] width 57 height 10
select select "o200"
click at [511, 100] on select "Any Under 50K Under 100K Under 500K Under 750K Under 1M Over 0 Over 50K Over 10…" at bounding box center [539, 105] width 57 height 10
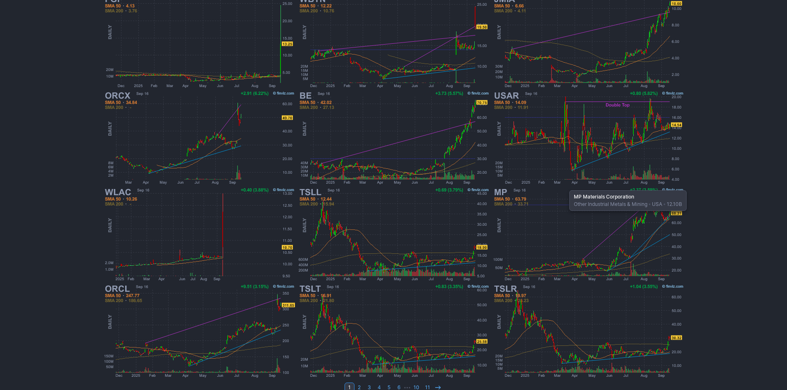
scroll to position [170, 0]
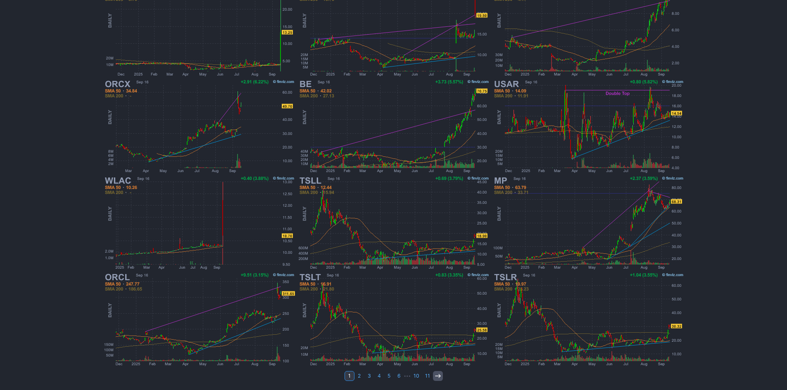
click at [438, 378] on icon at bounding box center [438, 376] width 7 height 7
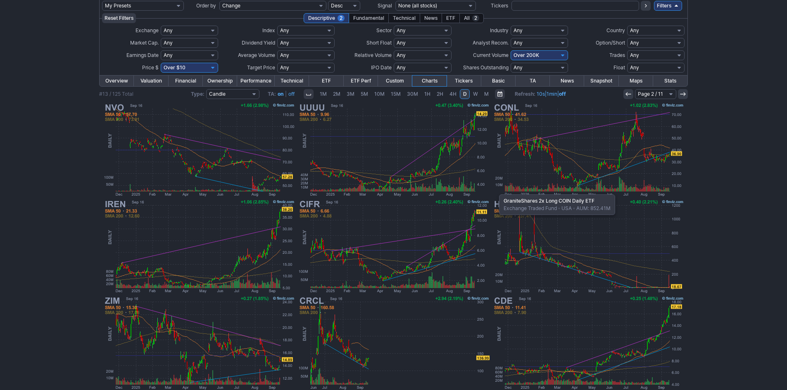
scroll to position [41, 0]
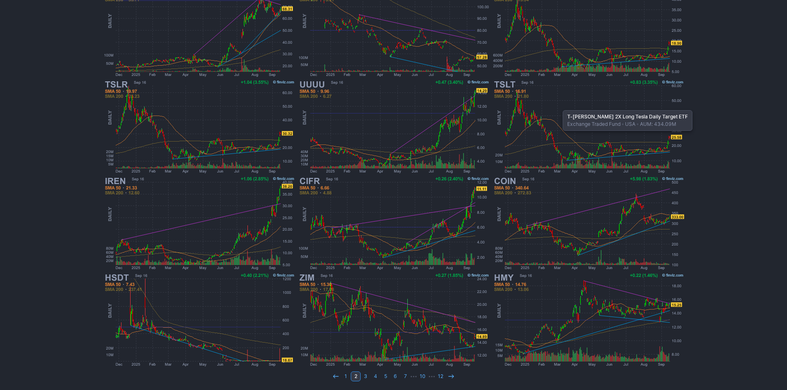
scroll to position [170, 0]
click at [452, 376] on icon at bounding box center [451, 376] width 7 height 7
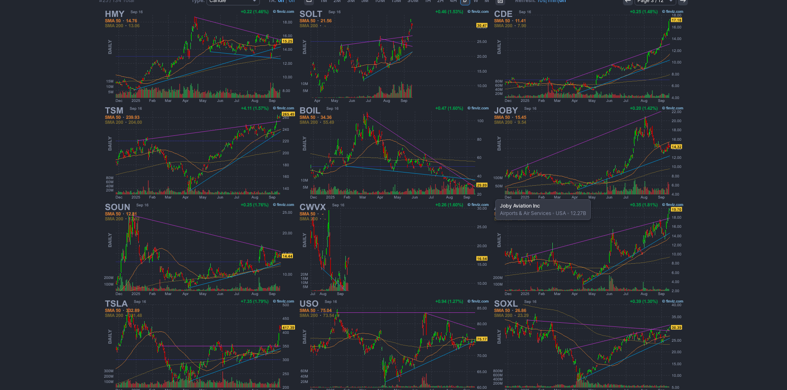
scroll to position [170, 0]
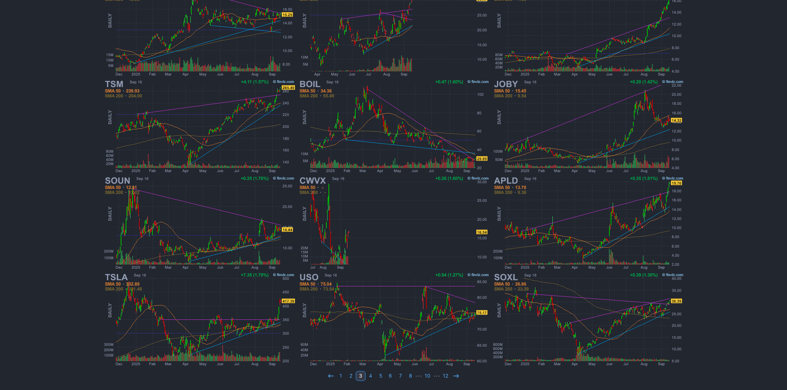
click at [462, 374] on td "1 2 3 4 5 6 7 8 ⋯ 10 ⋯ 12" at bounding box center [393, 377] width 589 height 12
click at [455, 376] on icon at bounding box center [456, 376] width 7 height 7
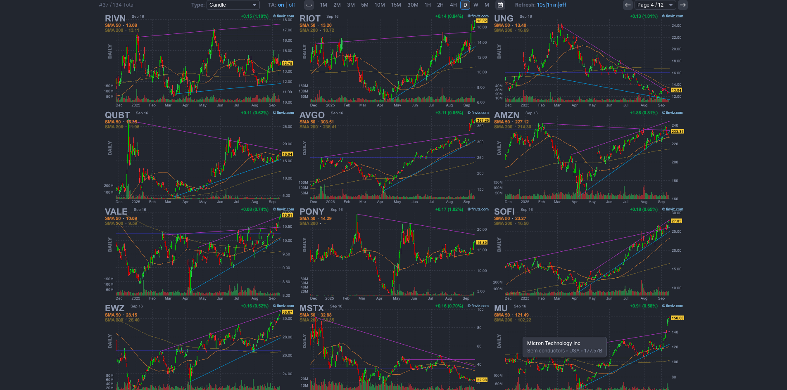
scroll to position [165, 0]
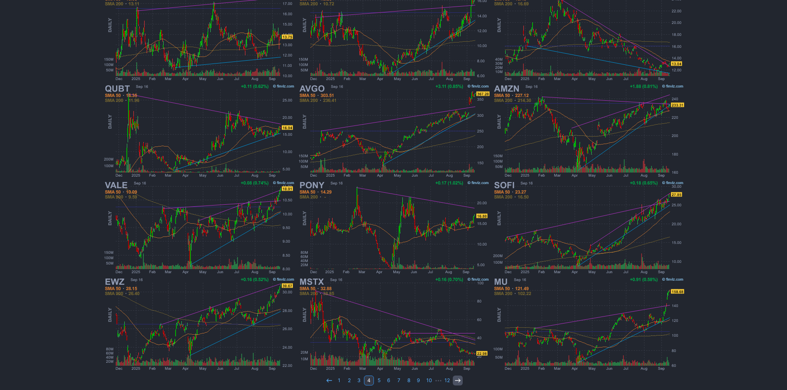
click at [457, 383] on icon at bounding box center [457, 381] width 7 height 7
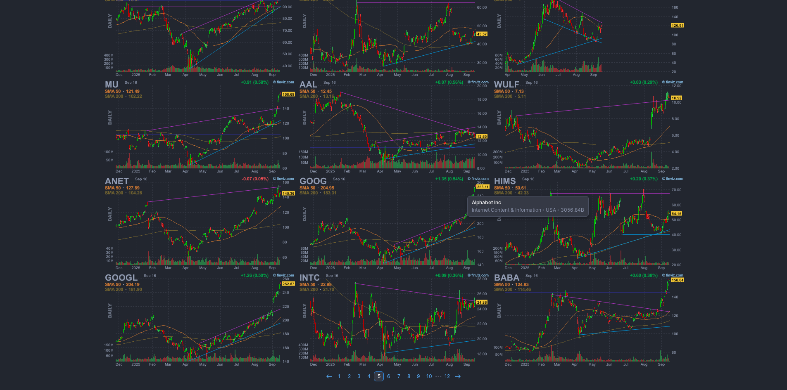
scroll to position [170, 0]
click at [338, 376] on link "1" at bounding box center [339, 376] width 10 height 10
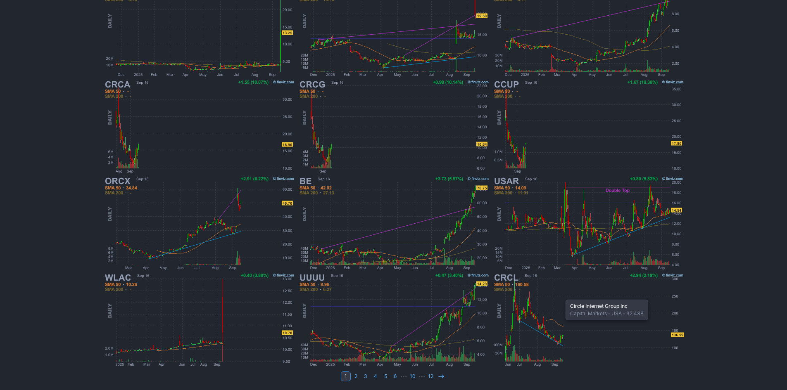
scroll to position [170, 0]
click at [441, 376] on icon at bounding box center [441, 376] width 7 height 7
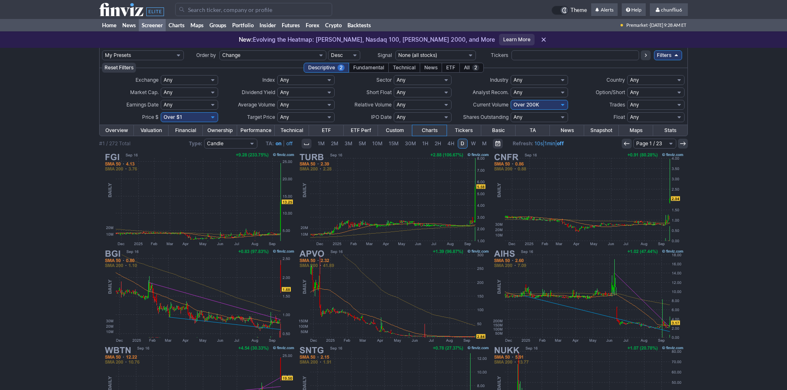
click at [229, 10] on input "Search" at bounding box center [253, 9] width 157 height 13
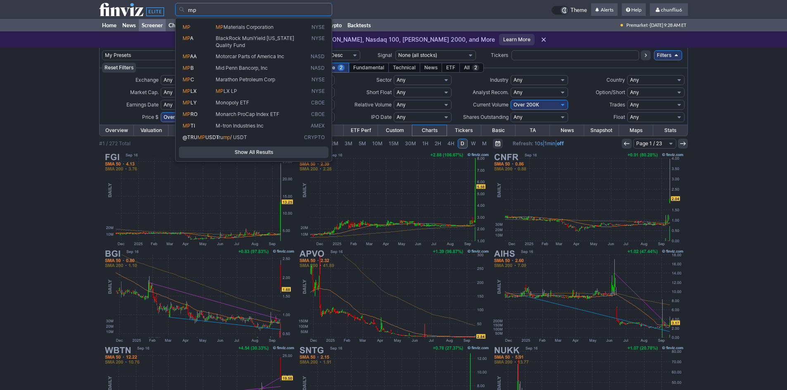
type input "mp"
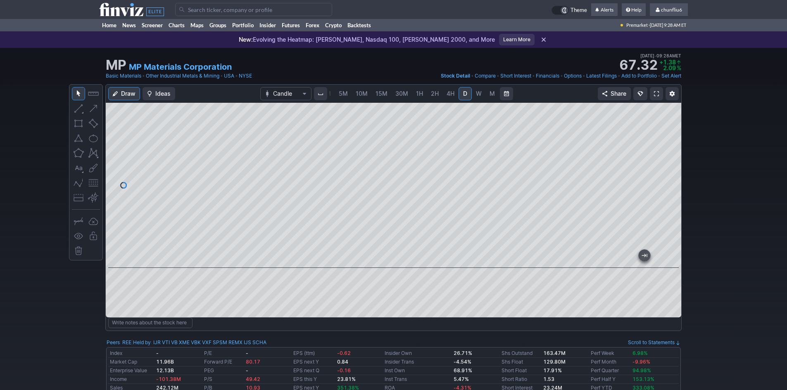
click at [654, 92] on span at bounding box center [656, 93] width 5 height 7
click at [216, 12] on input "Search" at bounding box center [253, 9] width 157 height 13
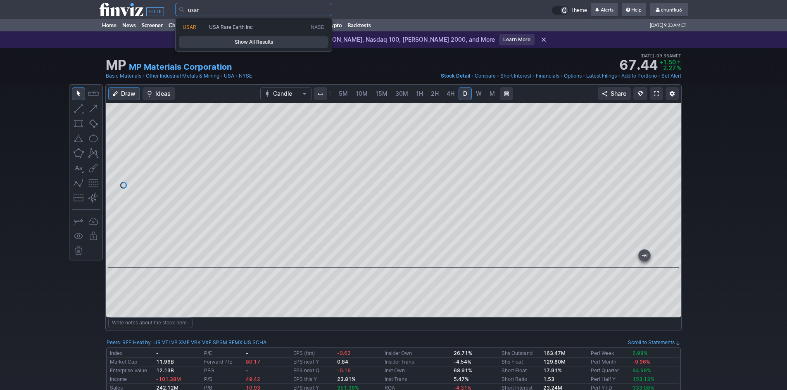
type input "usar"
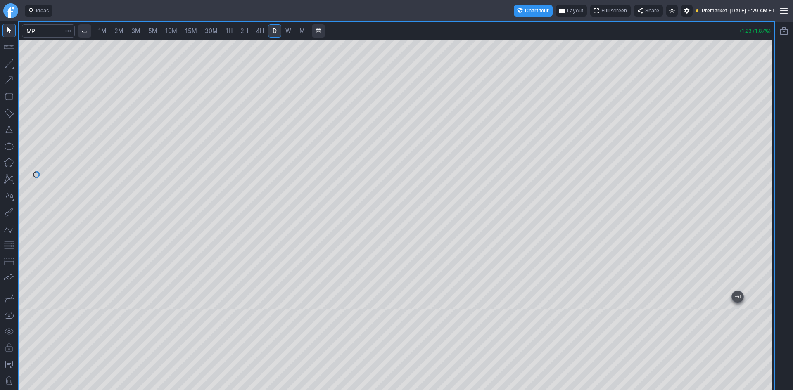
click at [567, 9] on span "Layout" at bounding box center [575, 11] width 16 height 8
click at [535, 25] on button "Layout" at bounding box center [536, 27] width 12 height 12
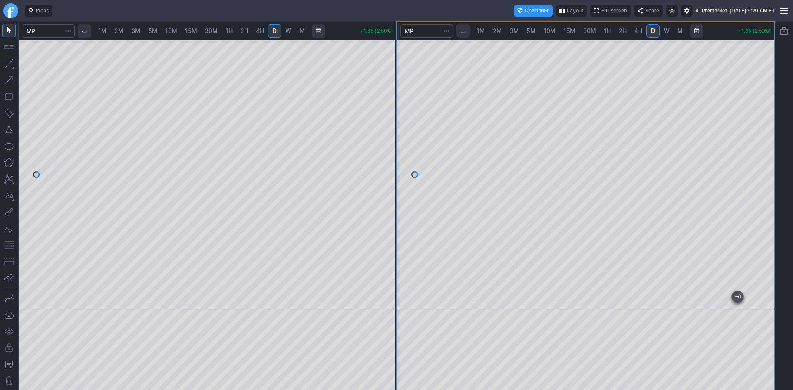
click at [610, 32] on span "1H" at bounding box center [607, 30] width 7 height 7
drag, startPoint x: 768, startPoint y: 105, endPoint x: 761, endPoint y: 164, distance: 59.1
click at [763, 163] on div at bounding box center [765, 172] width 17 height 249
click at [117, 31] on span "2M" at bounding box center [118, 30] width 9 height 7
drag, startPoint x: 385, startPoint y: 85, endPoint x: 380, endPoint y: 126, distance: 41.2
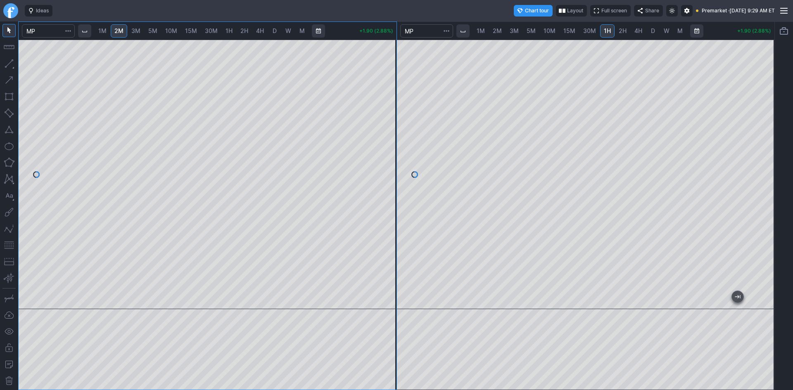
click at [380, 126] on div at bounding box center [387, 172] width 17 height 249
click at [107, 31] on span "1M" at bounding box center [102, 30] width 8 height 7
drag, startPoint x: 392, startPoint y: 93, endPoint x: 383, endPoint y: 168, distance: 75.7
click at [389, 160] on div at bounding box center [387, 172] width 17 height 249
drag, startPoint x: 388, startPoint y: 140, endPoint x: 386, endPoint y: 183, distance: 43.0
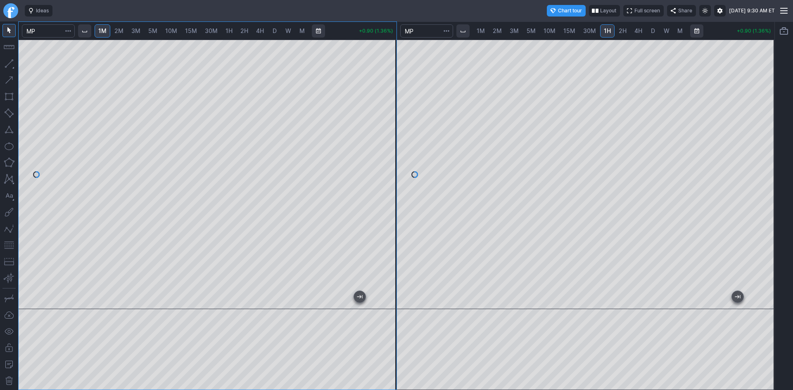
click at [386, 183] on div at bounding box center [387, 172] width 17 height 249
click at [4, 246] on button "button" at bounding box center [8, 245] width 13 height 13
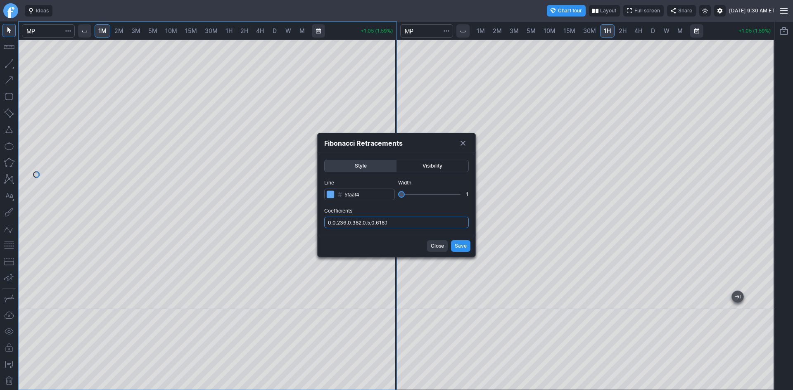
click at [401, 222] on input "0,0.236,0.382,0.5,0.618,1" at bounding box center [396, 223] width 145 height 12
type input "0,0.236,0.382,0.5,0.618,1,.786"
click at [461, 246] on span "Save" at bounding box center [461, 246] width 12 height 8
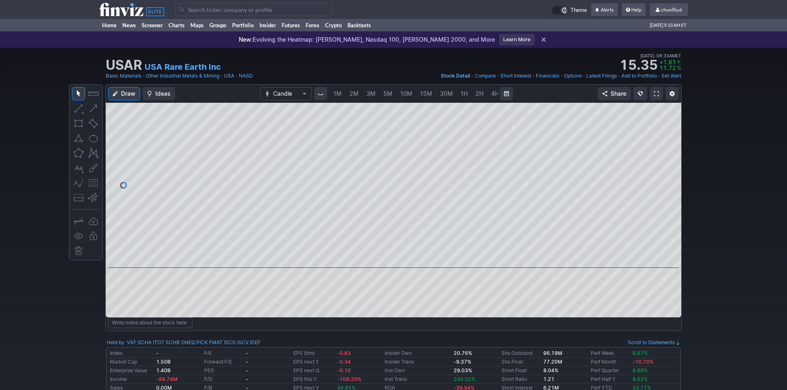
scroll to position [0, 45]
click at [653, 92] on link at bounding box center [656, 93] width 13 height 13
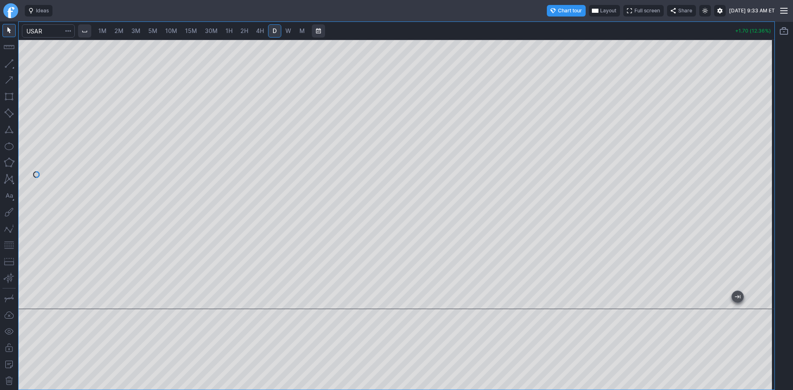
click at [600, 8] on span "Layout" at bounding box center [608, 11] width 16 height 8
click at [568, 27] on button "Layout" at bounding box center [570, 27] width 12 height 12
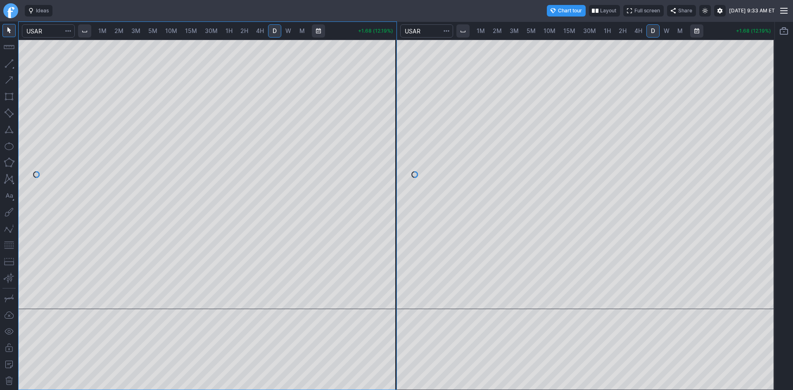
click at [122, 35] on span "2M" at bounding box center [118, 31] width 9 height 8
drag, startPoint x: 391, startPoint y: 73, endPoint x: 382, endPoint y: 178, distance: 105.7
click at [382, 178] on div at bounding box center [387, 172] width 17 height 249
drag, startPoint x: 7, startPoint y: 244, endPoint x: 18, endPoint y: 237, distance: 12.8
click at [8, 243] on button "button" at bounding box center [8, 245] width 13 height 13
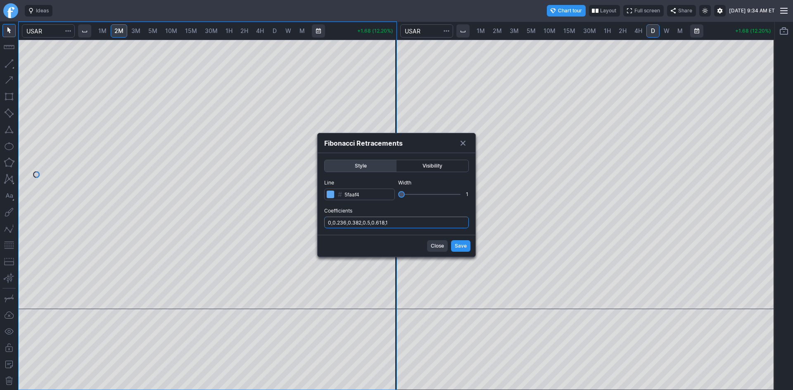
click at [402, 222] on input "0,0.236,0.382,0.5,0.618,1" at bounding box center [396, 223] width 145 height 12
type input "0,0.236,0.382,0.5,0.618,1,.786"
click at [461, 244] on span "Save" at bounding box center [461, 246] width 12 height 8
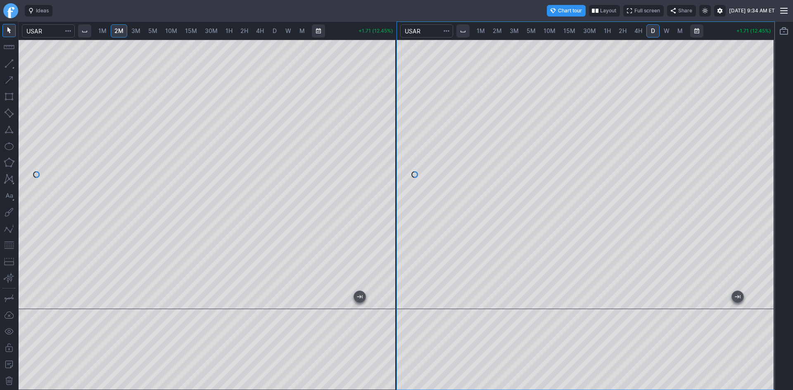
drag, startPoint x: 767, startPoint y: 81, endPoint x: 771, endPoint y: 109, distance: 27.9
click at [771, 109] on div at bounding box center [765, 172] width 17 height 249
click at [105, 28] on span "1M" at bounding box center [102, 30] width 8 height 7
drag, startPoint x: 394, startPoint y: 85, endPoint x: 394, endPoint y: 145, distance: 59.9
click at [394, 145] on div at bounding box center [387, 172] width 17 height 249
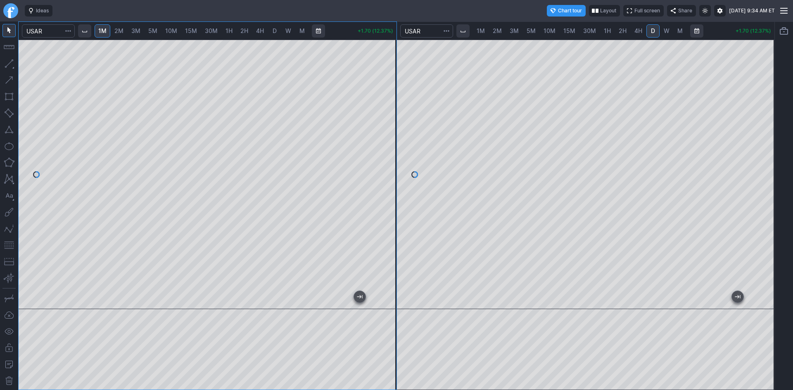
drag, startPoint x: 7, startPoint y: 245, endPoint x: 20, endPoint y: 233, distance: 17.6
click at [8, 244] on button "button" at bounding box center [8, 245] width 13 height 13
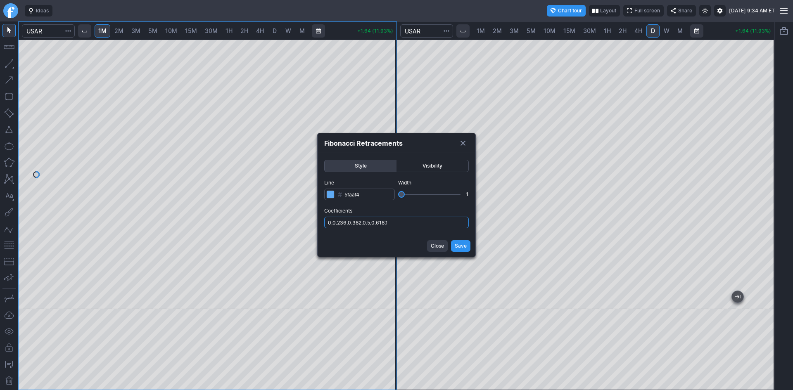
click at [415, 226] on input "0,0.236,0.382,0.5,0.618,1" at bounding box center [396, 223] width 145 height 12
type input "0,0.236,0.382,0.5,0.618,1,.786"
click at [457, 243] on span "Save" at bounding box center [461, 246] width 12 height 8
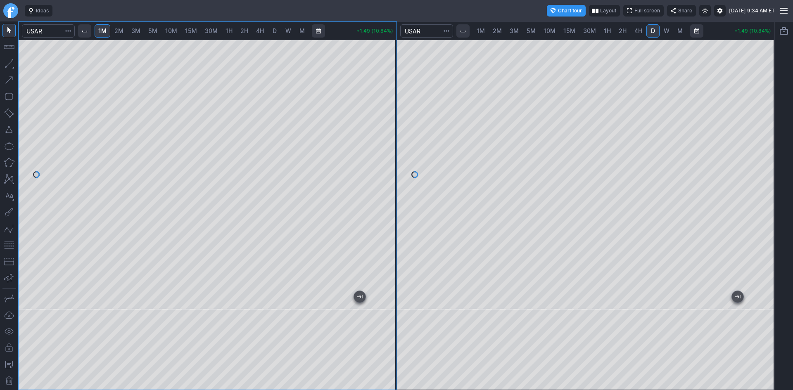
click at [392, 143] on div at bounding box center [387, 172] width 17 height 249
click at [378, 184] on div at bounding box center [208, 175] width 378 height 270
drag, startPoint x: 771, startPoint y: 173, endPoint x: 763, endPoint y: 118, distance: 55.5
click at [763, 118] on div at bounding box center [765, 172] width 17 height 249
click at [624, 30] on span "2H" at bounding box center [623, 30] width 8 height 7
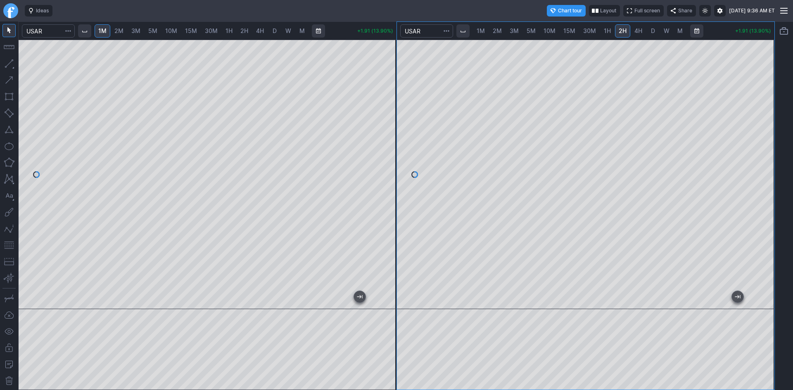
drag, startPoint x: 773, startPoint y: 126, endPoint x: 768, endPoint y: 125, distance: 4.8
click at [774, 119] on div at bounding box center [765, 172] width 17 height 249
drag, startPoint x: 8, startPoint y: 243, endPoint x: 15, endPoint y: 242, distance: 6.8
click at [9, 243] on button "button" at bounding box center [8, 245] width 13 height 13
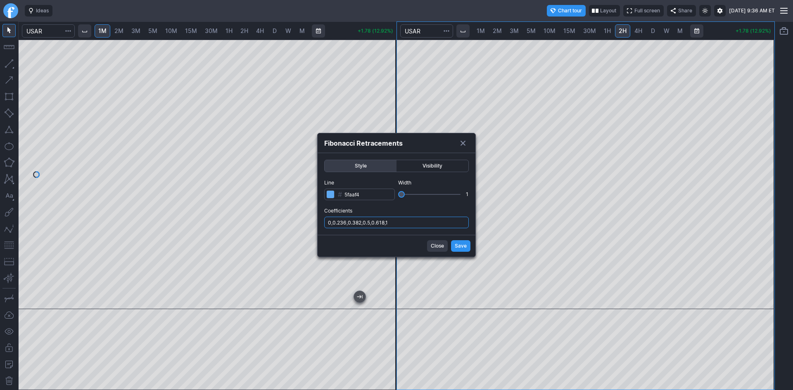
drag, startPoint x: 396, startPoint y: 224, endPoint x: 399, endPoint y: 228, distance: 5.3
click at [398, 226] on input "0,0.236,0.382,0.5,0.618,1" at bounding box center [396, 223] width 145 height 12
type input "0,0.236,0.382,0.5,0.618,1,.786"
click at [471, 245] on div "Close Save" at bounding box center [397, 246] width 158 height 22
click at [463, 245] on span "Save" at bounding box center [461, 246] width 12 height 8
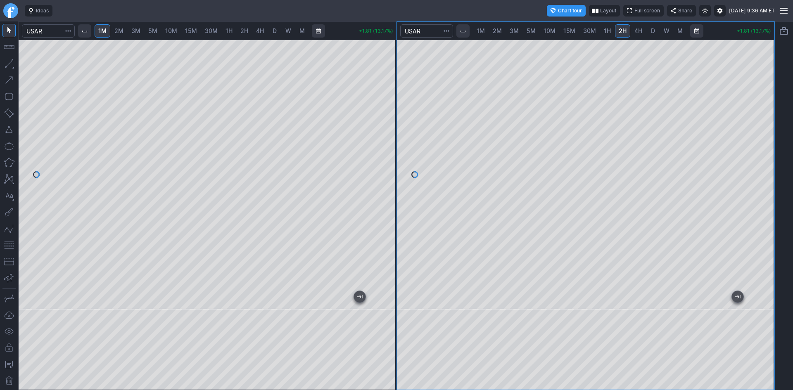
drag, startPoint x: 390, startPoint y: 197, endPoint x: 397, endPoint y: 184, distance: 14.8
click at [397, 184] on div at bounding box center [387, 172] width 17 height 249
drag, startPoint x: 392, startPoint y: 166, endPoint x: 395, endPoint y: 155, distance: 12.3
click at [395, 155] on div at bounding box center [387, 172] width 17 height 249
drag, startPoint x: 395, startPoint y: 127, endPoint x: 395, endPoint y: 140, distance: 13.7
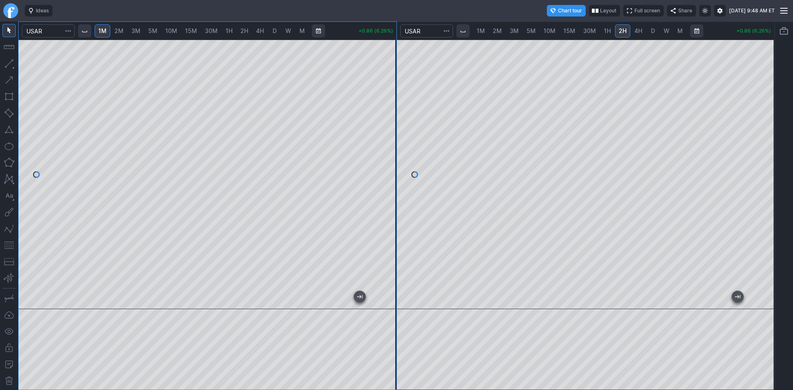
click at [395, 140] on div at bounding box center [387, 172] width 17 height 249
drag, startPoint x: 386, startPoint y: 103, endPoint x: 387, endPoint y: 107, distance: 4.2
click at [387, 107] on div at bounding box center [387, 172] width 17 height 249
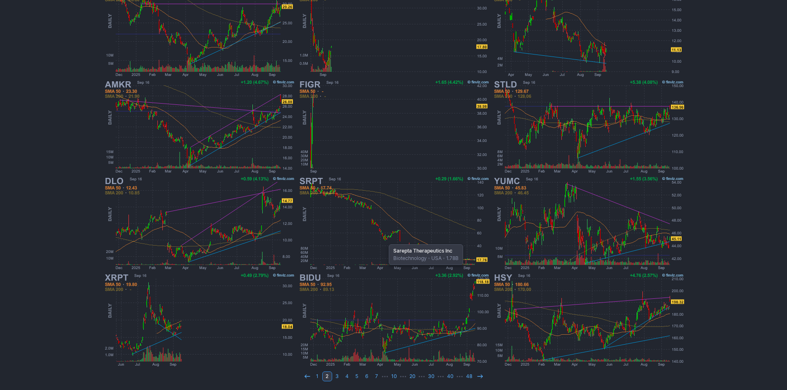
scroll to position [170, 0]
click at [319, 374] on link "1" at bounding box center [317, 376] width 10 height 10
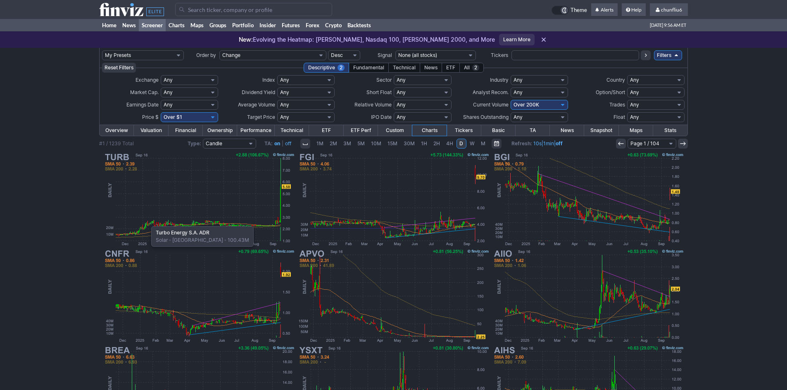
click at [147, 222] on img at bounding box center [198, 199] width 193 height 97
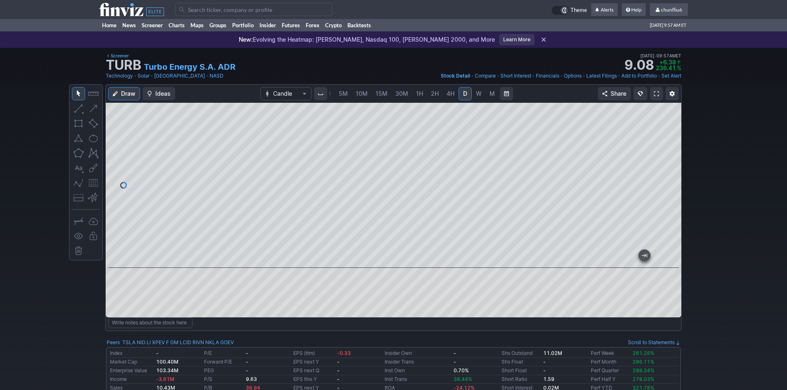
click at [658, 93] on span at bounding box center [656, 93] width 5 height 7
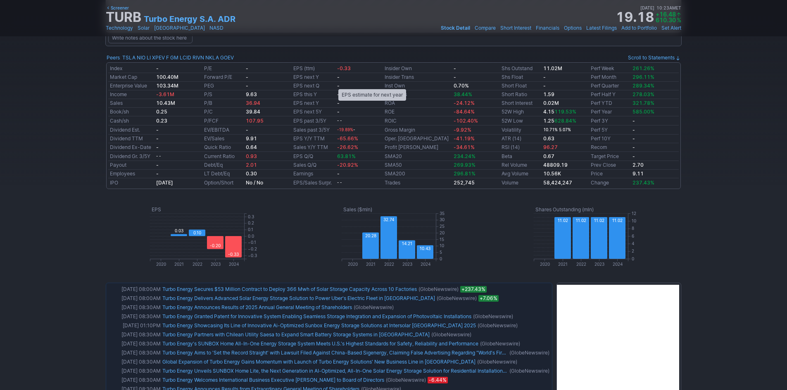
scroll to position [289, 0]
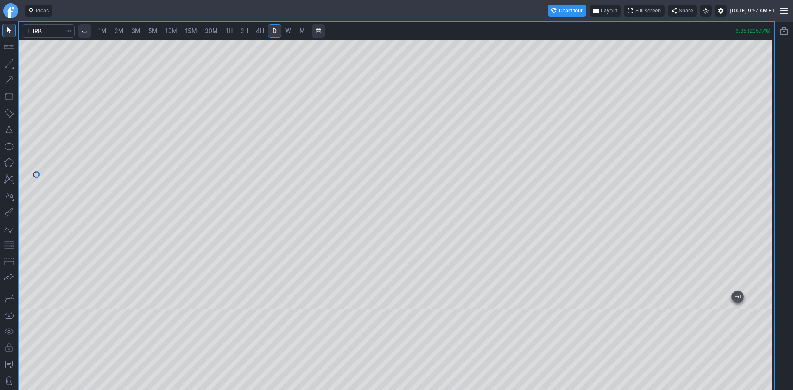
drag, startPoint x: 766, startPoint y: 126, endPoint x: 757, endPoint y: 169, distance: 44.3
click at [757, 169] on div at bounding box center [765, 172] width 17 height 249
click at [290, 29] on span "W" at bounding box center [288, 30] width 6 height 7
drag, startPoint x: 763, startPoint y: 104, endPoint x: 759, endPoint y: 131, distance: 27.6
click at [760, 132] on div at bounding box center [765, 172] width 17 height 249
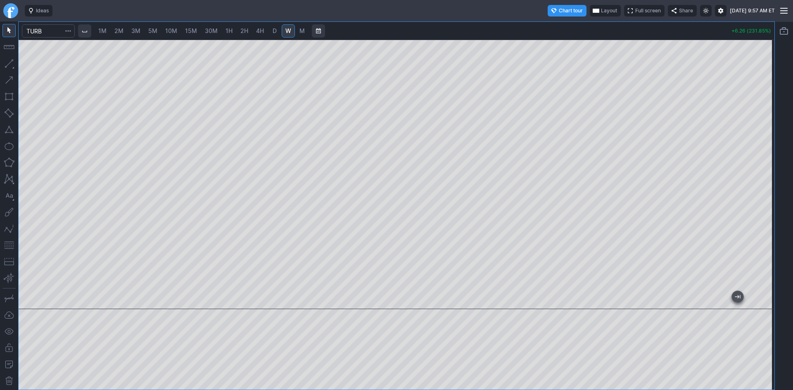
click at [601, 8] on span "Layout" at bounding box center [609, 11] width 16 height 8
click at [571, 26] on button "Layout" at bounding box center [571, 27] width 12 height 12
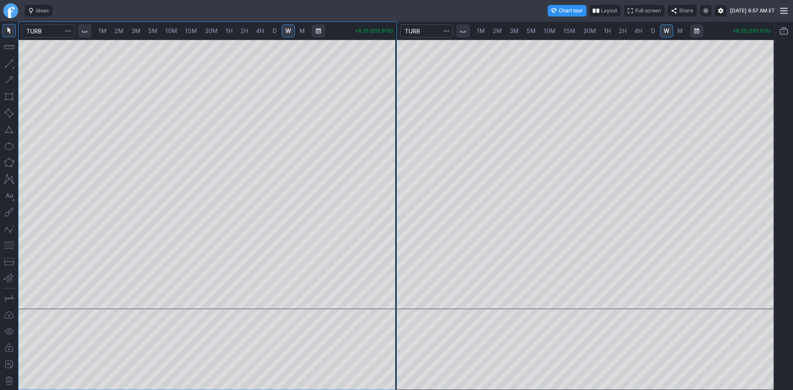
click at [119, 32] on span "2M" at bounding box center [118, 30] width 9 height 7
drag, startPoint x: 396, startPoint y: 88, endPoint x: 387, endPoint y: 164, distance: 77.0
click at [390, 156] on div at bounding box center [387, 172] width 17 height 249
click at [357, 174] on div at bounding box center [208, 175] width 378 height 270
drag, startPoint x: 767, startPoint y: 86, endPoint x: 761, endPoint y: 129, distance: 43.3
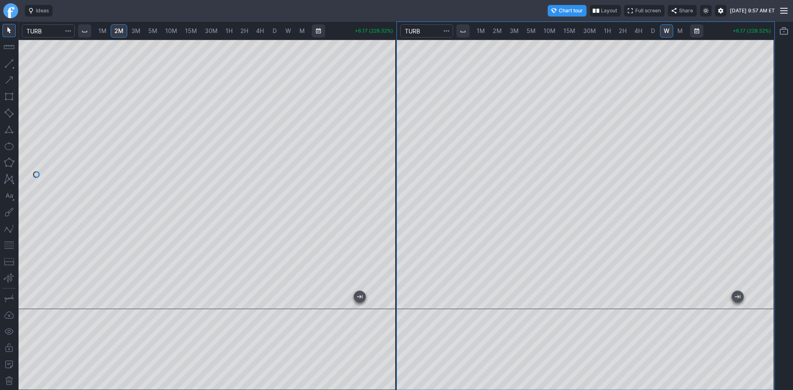
click at [761, 129] on div at bounding box center [765, 172] width 17 height 249
click at [9, 243] on button "button" at bounding box center [8, 245] width 13 height 13
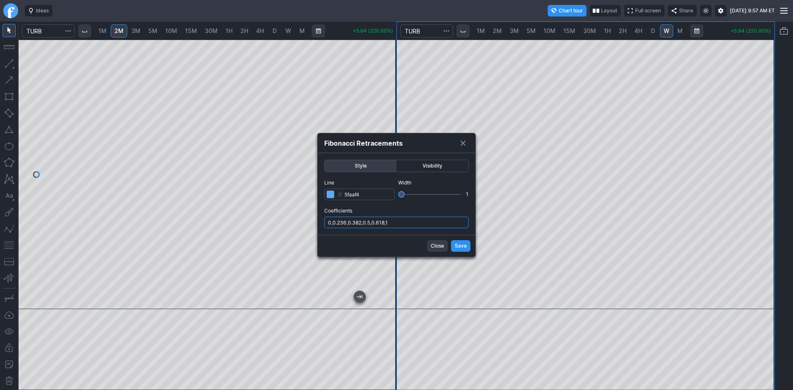
drag, startPoint x: 412, startPoint y: 223, endPoint x: 414, endPoint y: 228, distance: 5.6
click at [413, 224] on input "0,0.236,0.382,0.5,0.618,1" at bounding box center [396, 223] width 145 height 12
type input "0,0.236,0.382,0.5,0.618,1,.786"
click at [463, 243] on span "Save" at bounding box center [461, 246] width 12 height 8
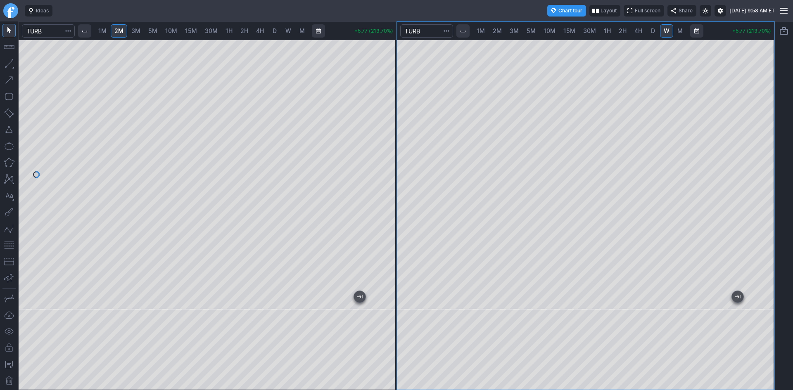
click at [763, 157] on div at bounding box center [765, 172] width 17 height 249
drag, startPoint x: 388, startPoint y: 175, endPoint x: 388, endPoint y: 189, distance: 14.0
click at [388, 189] on div at bounding box center [387, 172] width 17 height 249
click at [12, 245] on button "button" at bounding box center [8, 245] width 13 height 13
drag, startPoint x: 387, startPoint y: 156, endPoint x: 385, endPoint y: 176, distance: 19.9
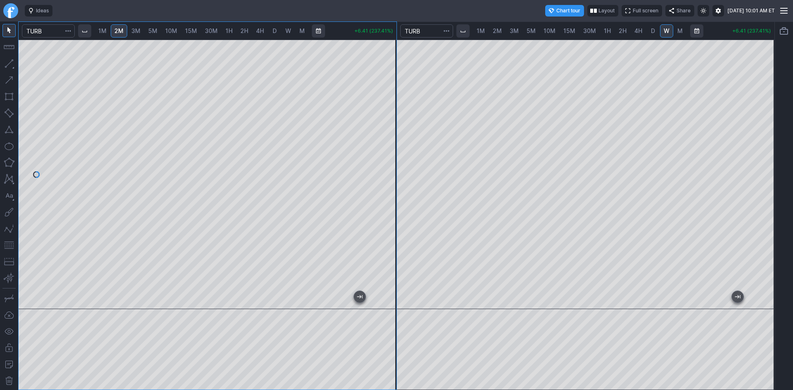
click at [385, 176] on div at bounding box center [387, 172] width 17 height 249
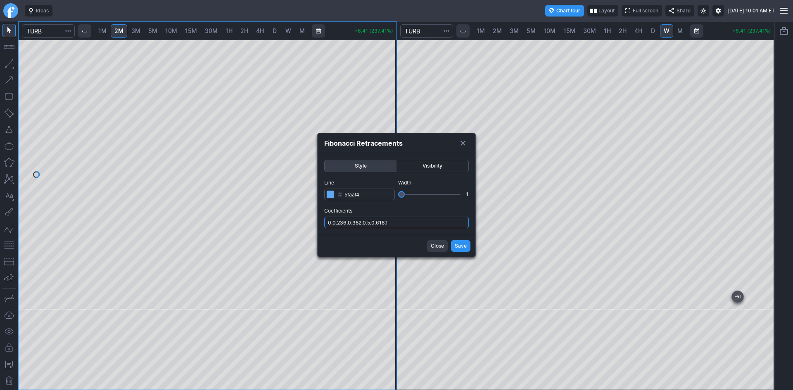
click at [408, 222] on input "0,0.236,0.382,0.5,0.618,1" at bounding box center [396, 223] width 145 height 12
type input "0,0.236,0.382,0.5,0.618,1,.786"
click at [452, 244] on button "Save" at bounding box center [460, 246] width 19 height 12
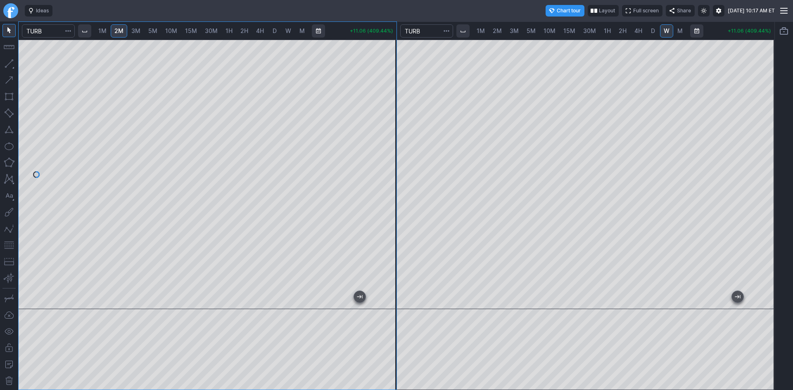
drag, startPoint x: 390, startPoint y: 113, endPoint x: 391, endPoint y: 130, distance: 16.6
click at [391, 130] on div at bounding box center [387, 172] width 17 height 249
drag, startPoint x: 771, startPoint y: 126, endPoint x: 763, endPoint y: 184, distance: 58.7
click at [765, 183] on div at bounding box center [765, 172] width 17 height 249
click at [757, 173] on div at bounding box center [765, 172] width 17 height 249
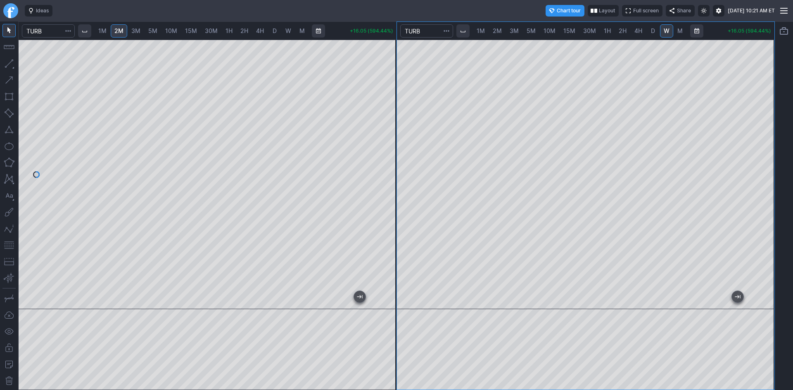
drag, startPoint x: 386, startPoint y: 72, endPoint x: 383, endPoint y: 138, distance: 66.2
click at [385, 136] on div at bounding box center [387, 172] width 17 height 249
click at [377, 135] on div at bounding box center [208, 175] width 378 height 270
drag, startPoint x: 763, startPoint y: 109, endPoint x: 768, endPoint y: 166, distance: 57.3
click at [768, 166] on div at bounding box center [765, 172] width 17 height 249
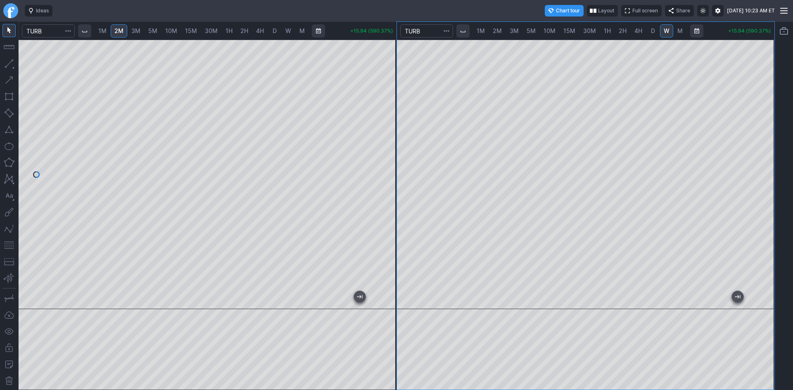
drag, startPoint x: 767, startPoint y: 76, endPoint x: 759, endPoint y: 126, distance: 51.4
click at [763, 124] on div at bounding box center [765, 172] width 17 height 249
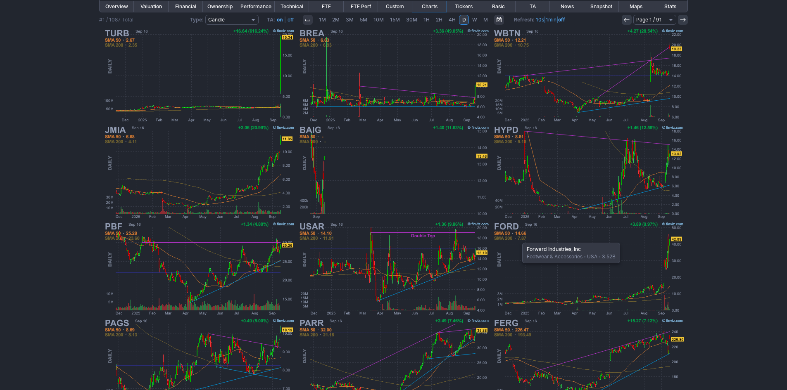
scroll to position [170, 0]
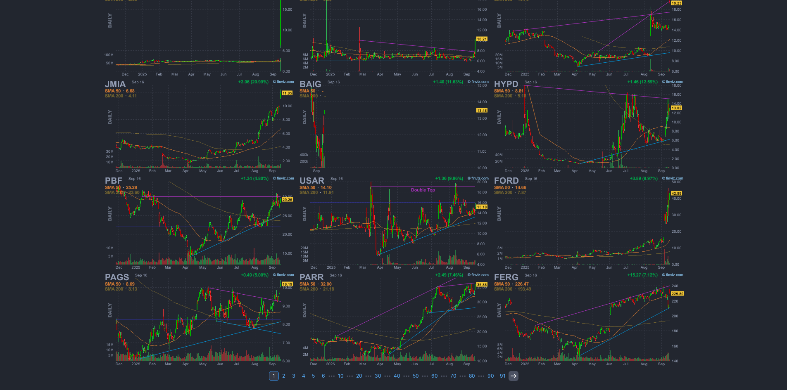
click at [511, 376] on use at bounding box center [513, 376] width 5 height 4
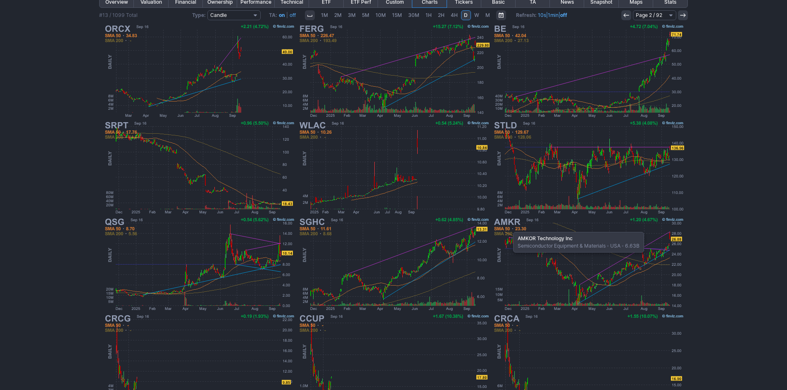
scroll to position [170, 0]
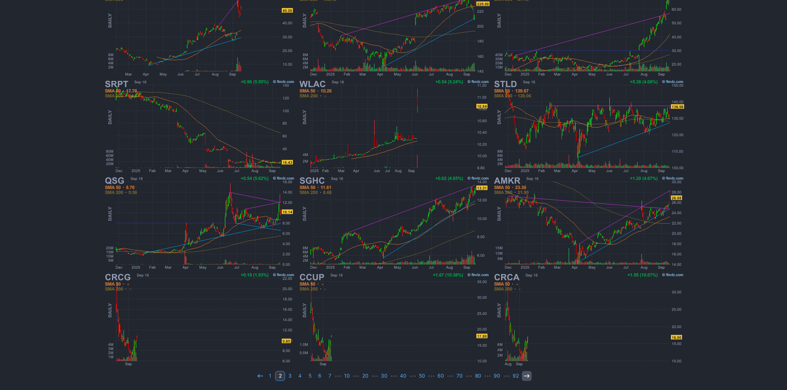
click at [523, 376] on icon at bounding box center [526, 376] width 7 height 7
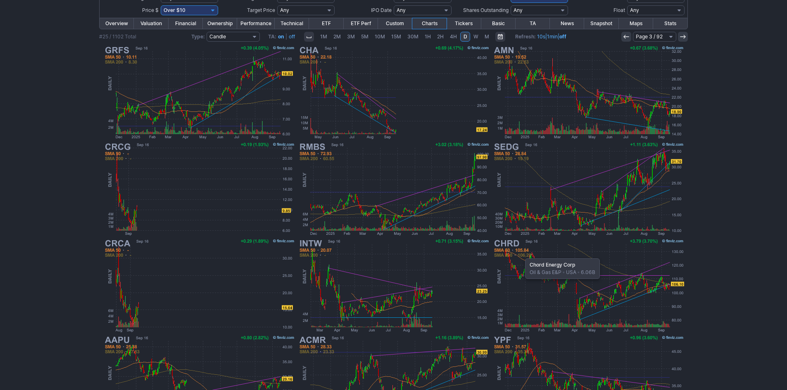
scroll to position [165, 0]
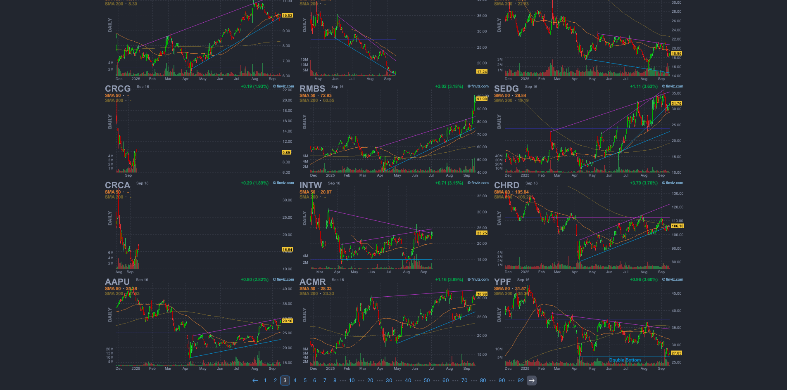
click at [533, 378] on link at bounding box center [532, 381] width 10 height 10
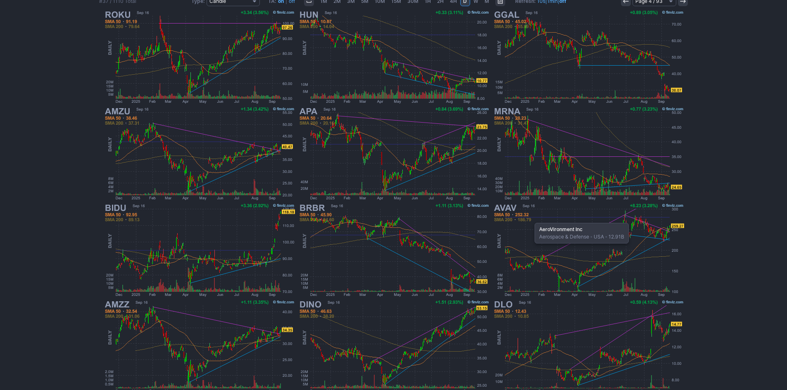
scroll to position [165, 0]
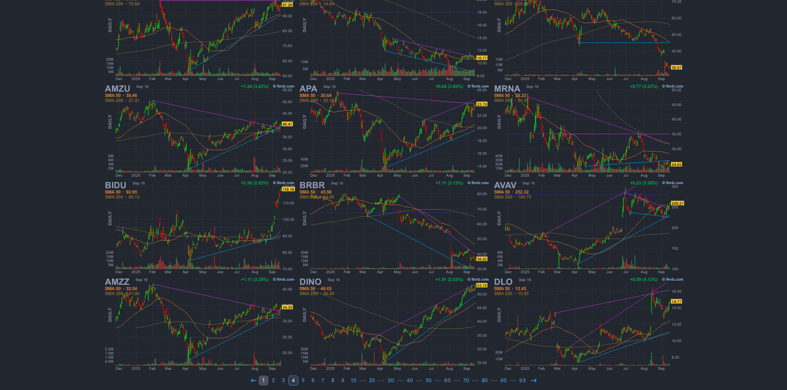
click at [268, 382] on link "1" at bounding box center [264, 381] width 10 height 10
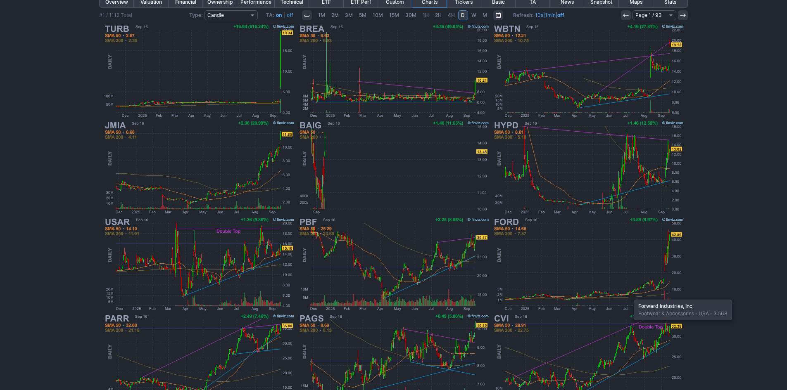
scroll to position [87, 0]
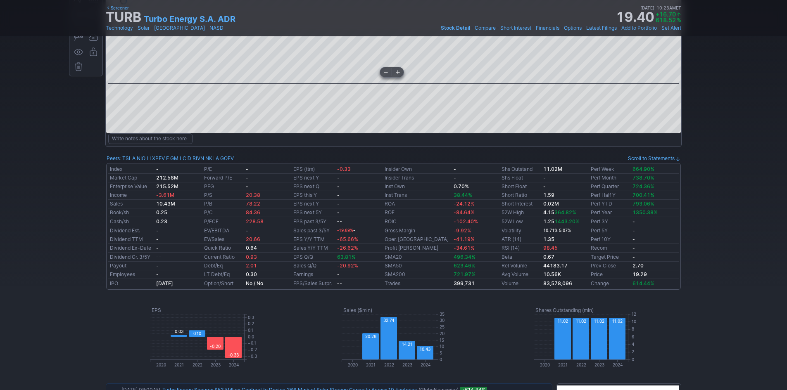
scroll to position [165, 0]
